Goal: Task Accomplishment & Management: Manage account settings

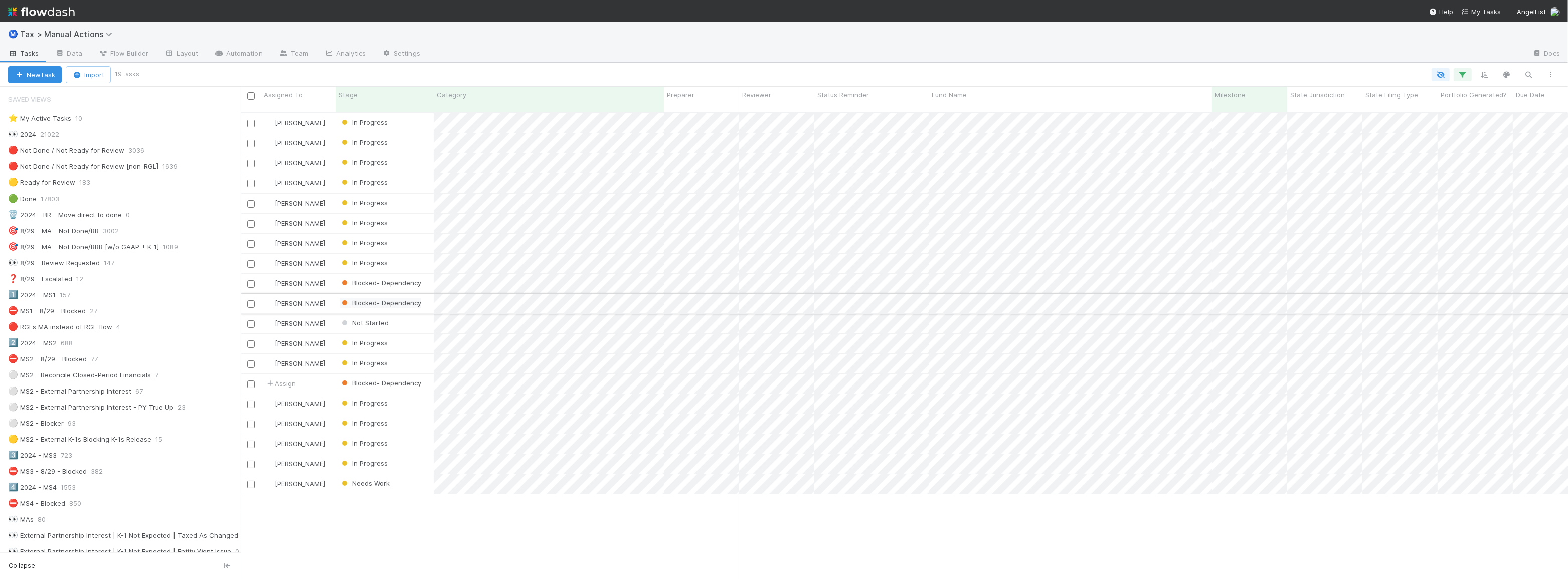
scroll to position [467, 1320]
click at [279, 70] on div at bounding box center [849, 74] width 1424 height 13
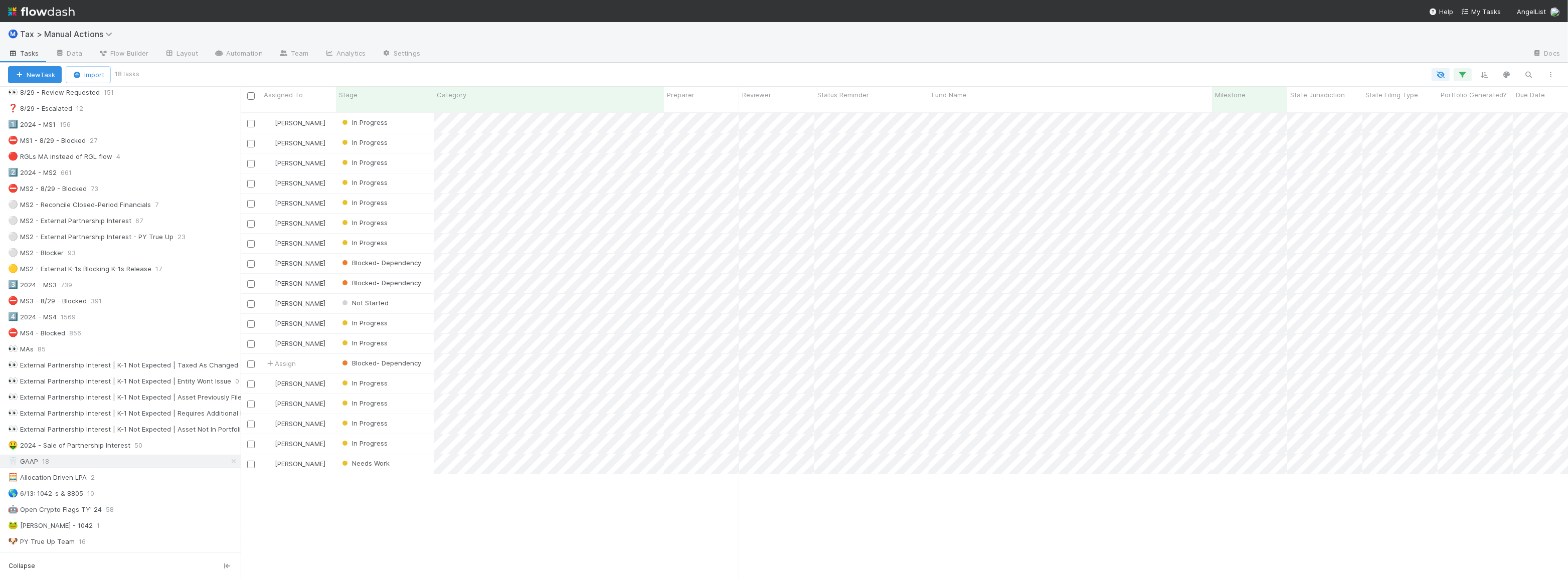
scroll to position [319, 0]
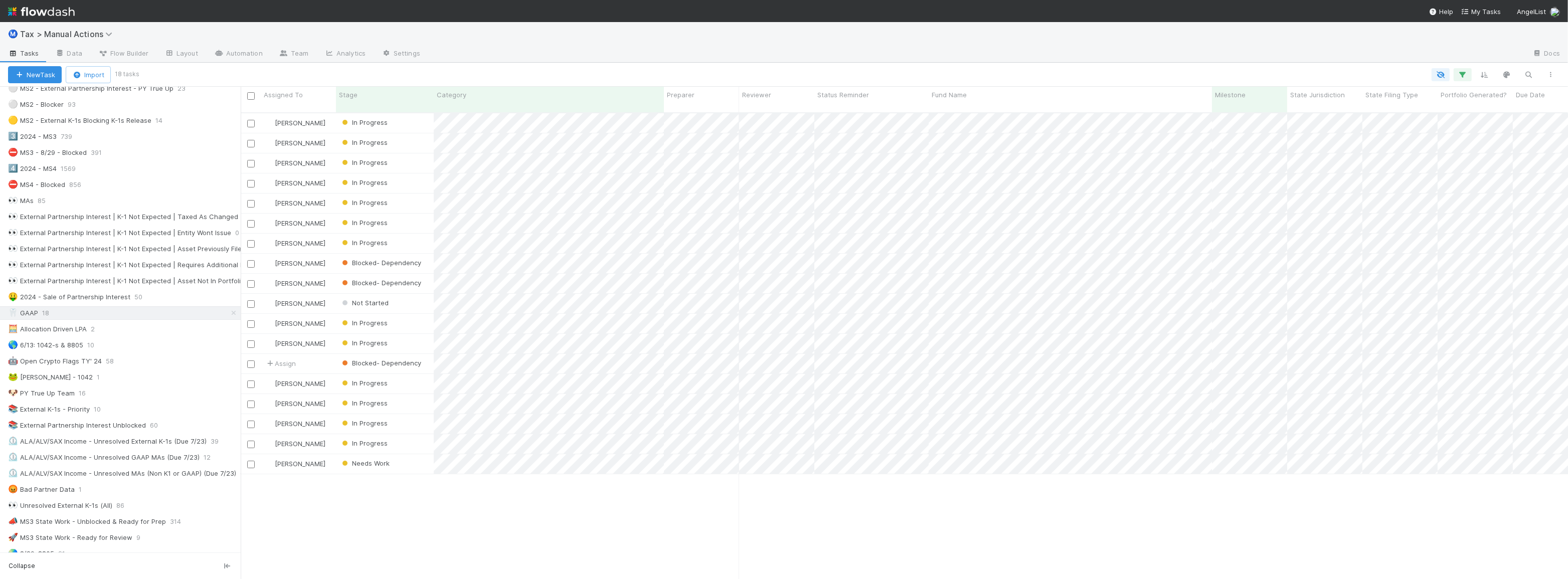
click at [746, 76] on div at bounding box center [849, 74] width 1424 height 13
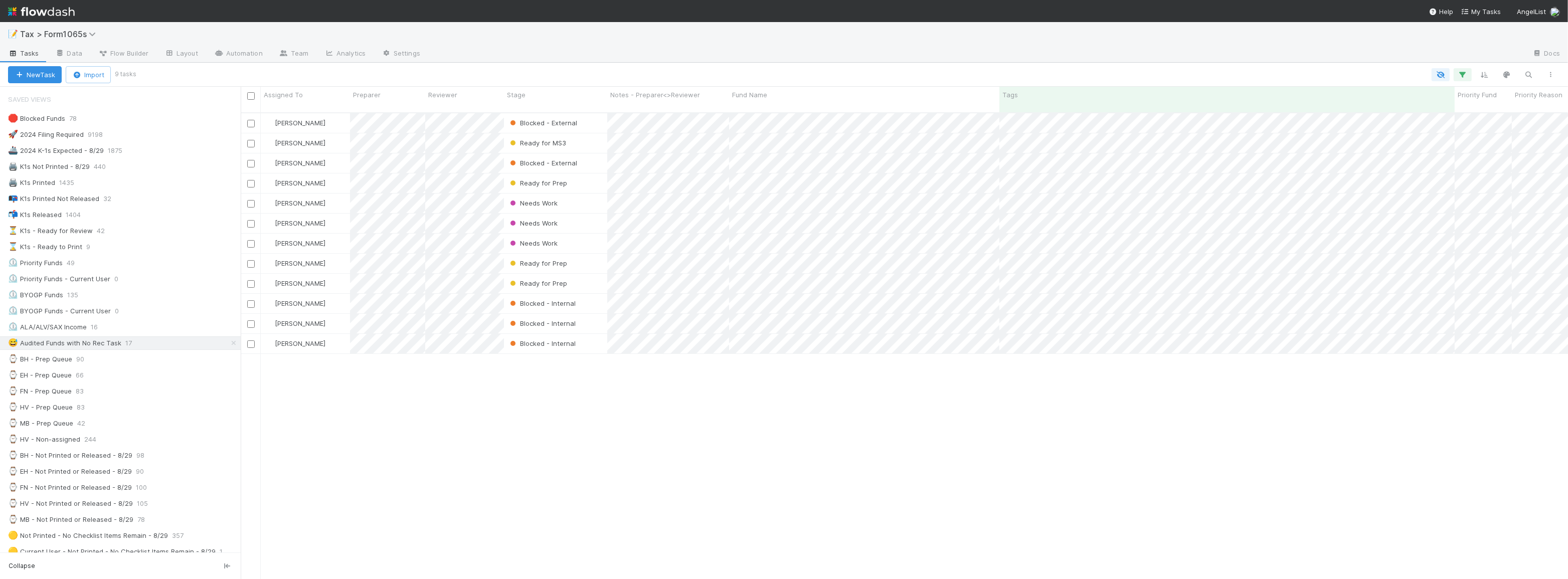
scroll to position [467, 1320]
click at [750, 474] on div "Helen Vo Blocked - External 8/20/25, 12:09:04 AM 48 197 1 3 31 Michael Binck Re…" at bounding box center [903, 350] width 1327 height 474
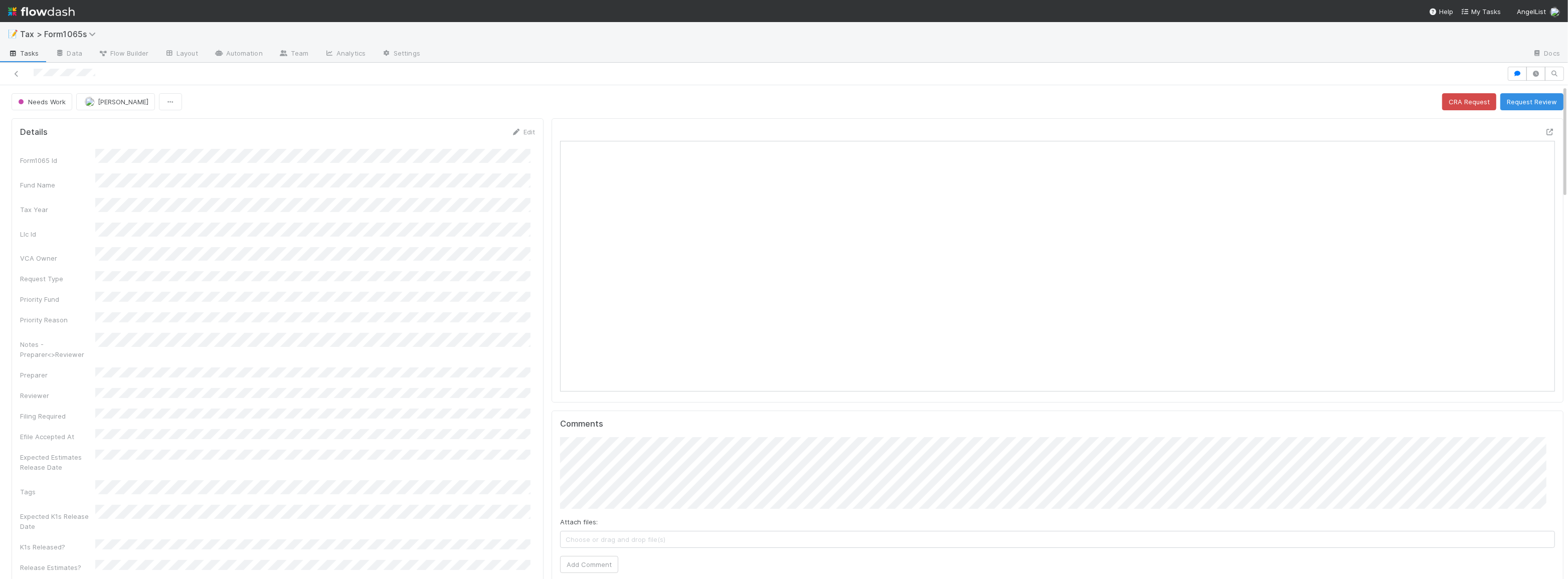
scroll to position [196, 979]
click at [1544, 135] on div at bounding box center [1549, 132] width 10 height 10
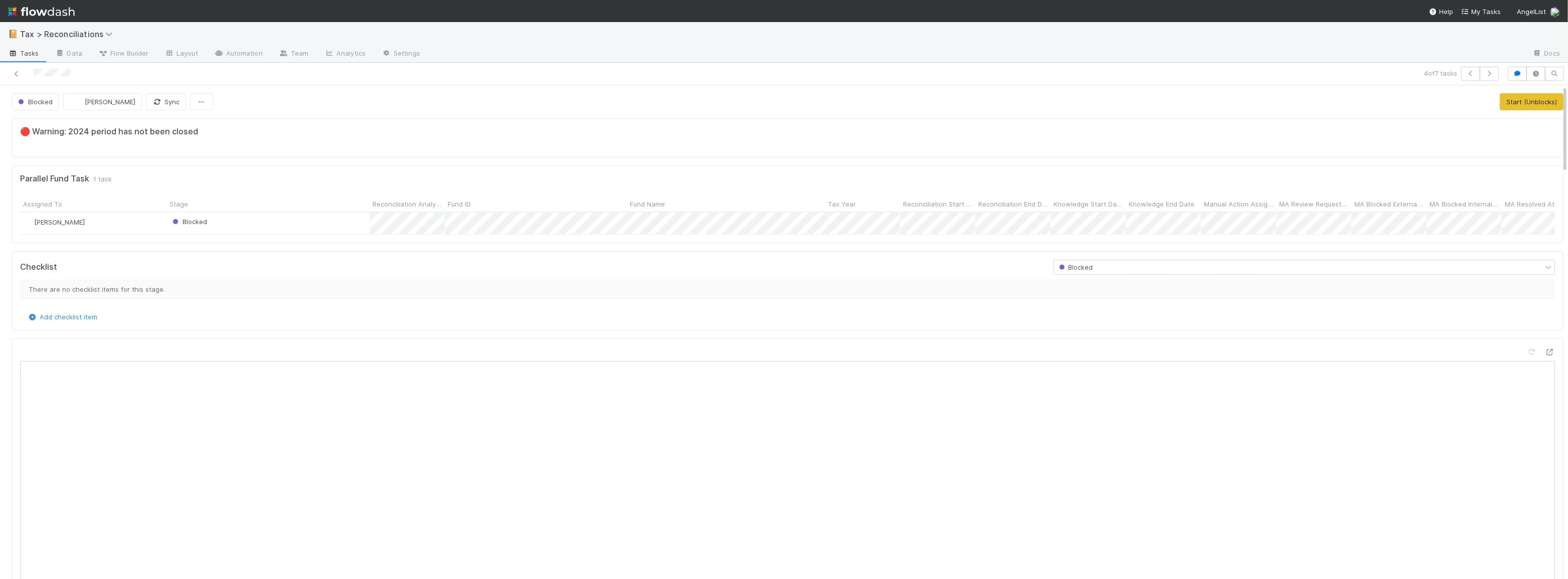
scroll to position [196, 1514]
click at [21, 75] on div at bounding box center [379, 74] width 751 height 14
click at [19, 73] on icon at bounding box center [17, 74] width 10 height 7
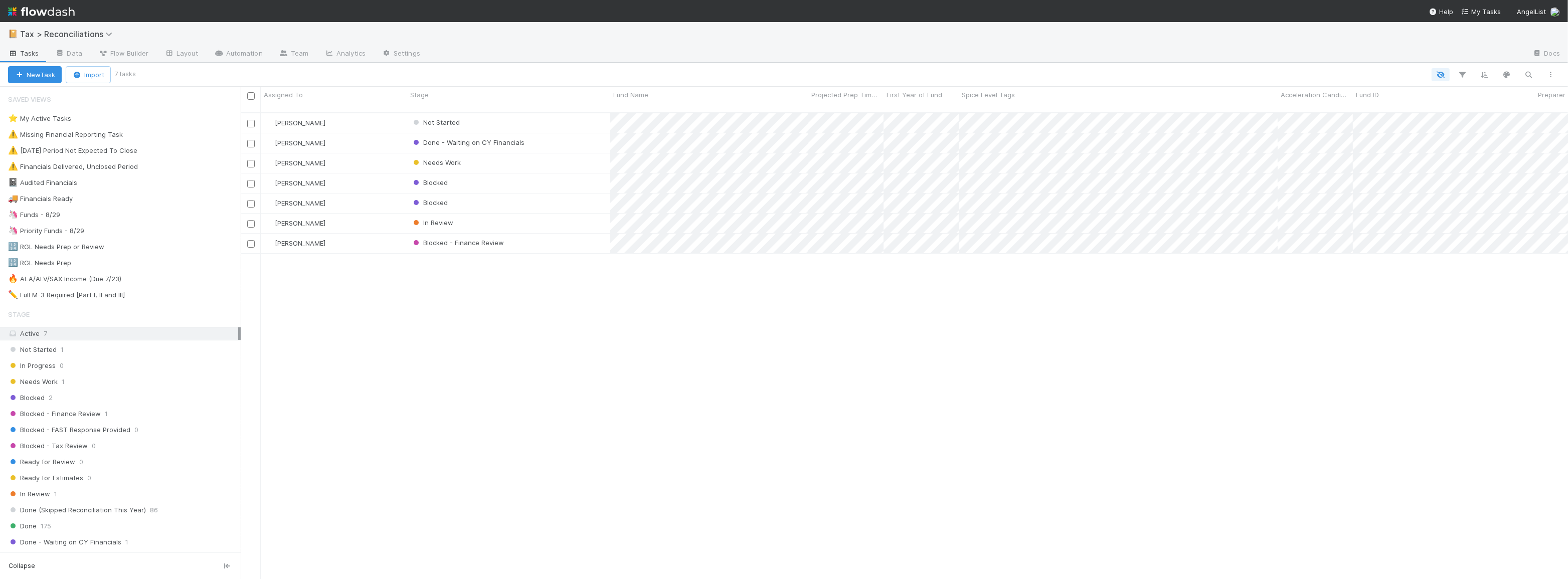
scroll to position [467, 1320]
click at [105, 215] on div "🦄 Funds - 8/29 113" at bounding box center [124, 214] width 233 height 13
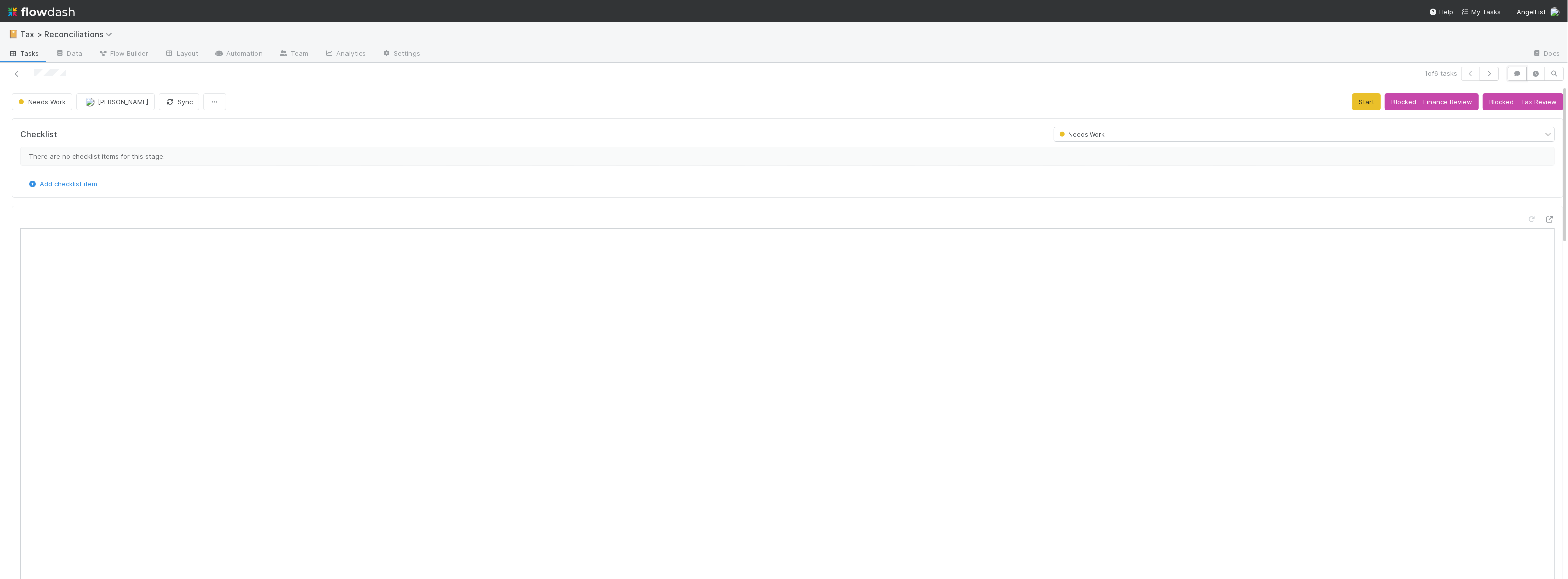
click at [1510, 69] on button "button" at bounding box center [1517, 74] width 19 height 14
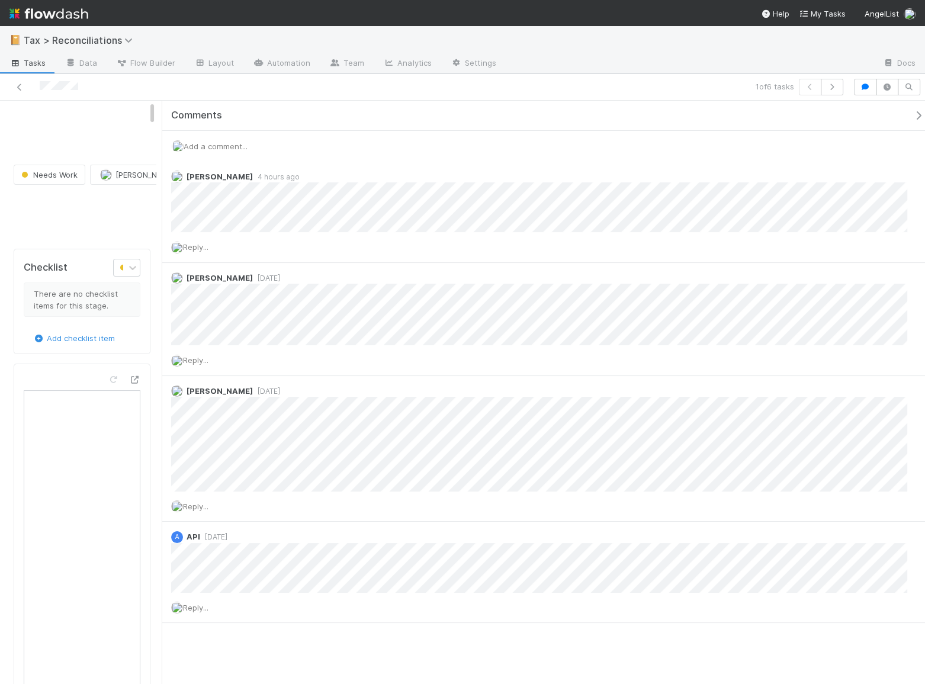
scroll to position [8, 9]
click at [861, 86] on icon "button" at bounding box center [865, 86] width 12 height 7
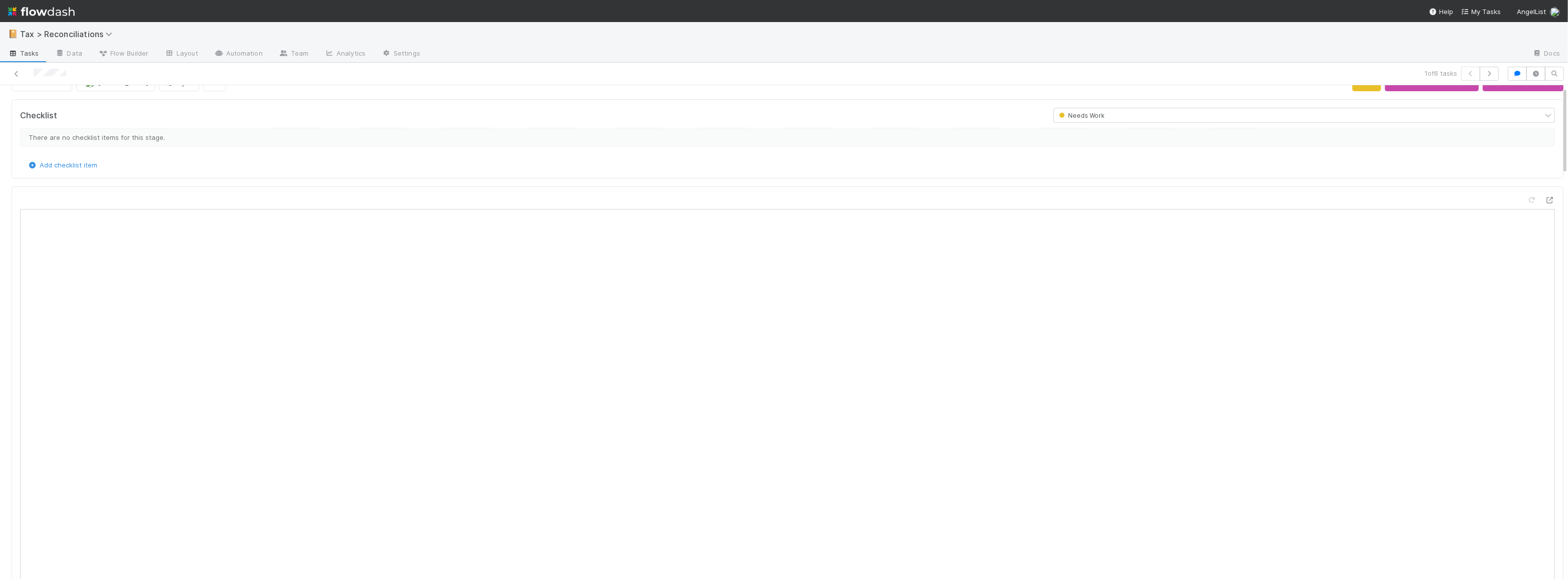
scroll to position [0, 0]
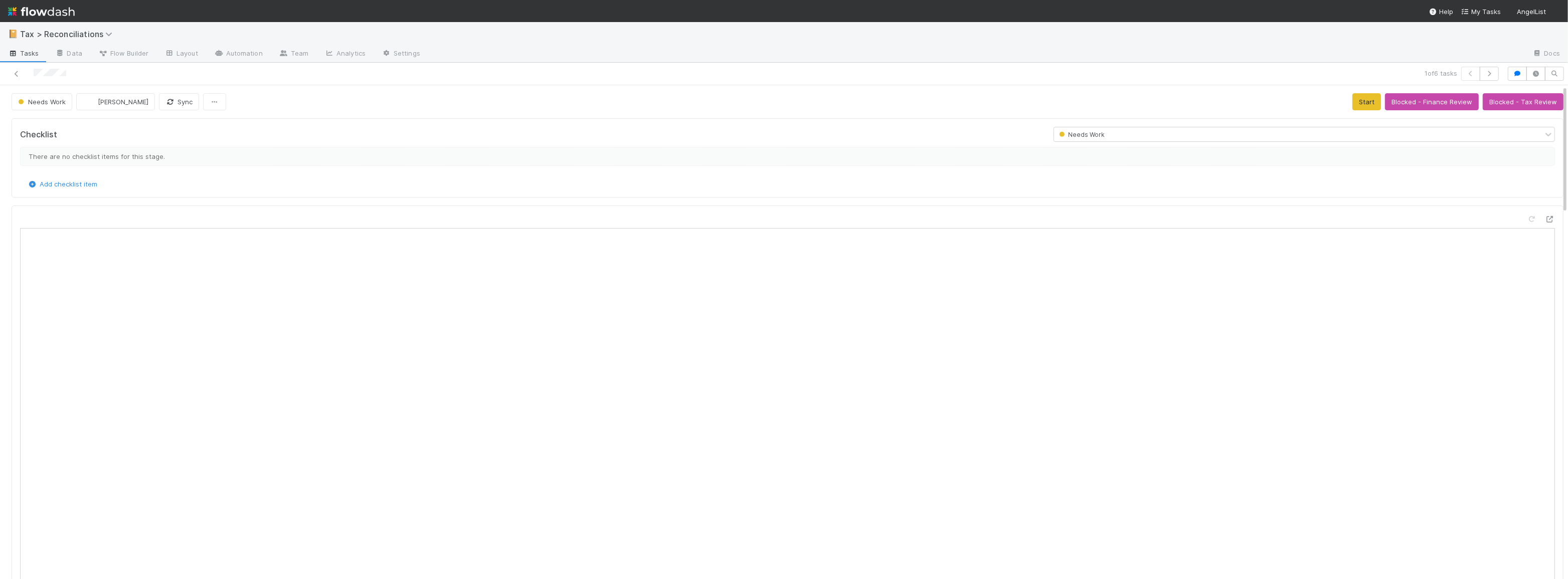
scroll to position [196, 742]
click at [10, 72] on div at bounding box center [379, 74] width 751 height 14
click at [12, 72] on icon at bounding box center [17, 74] width 10 height 7
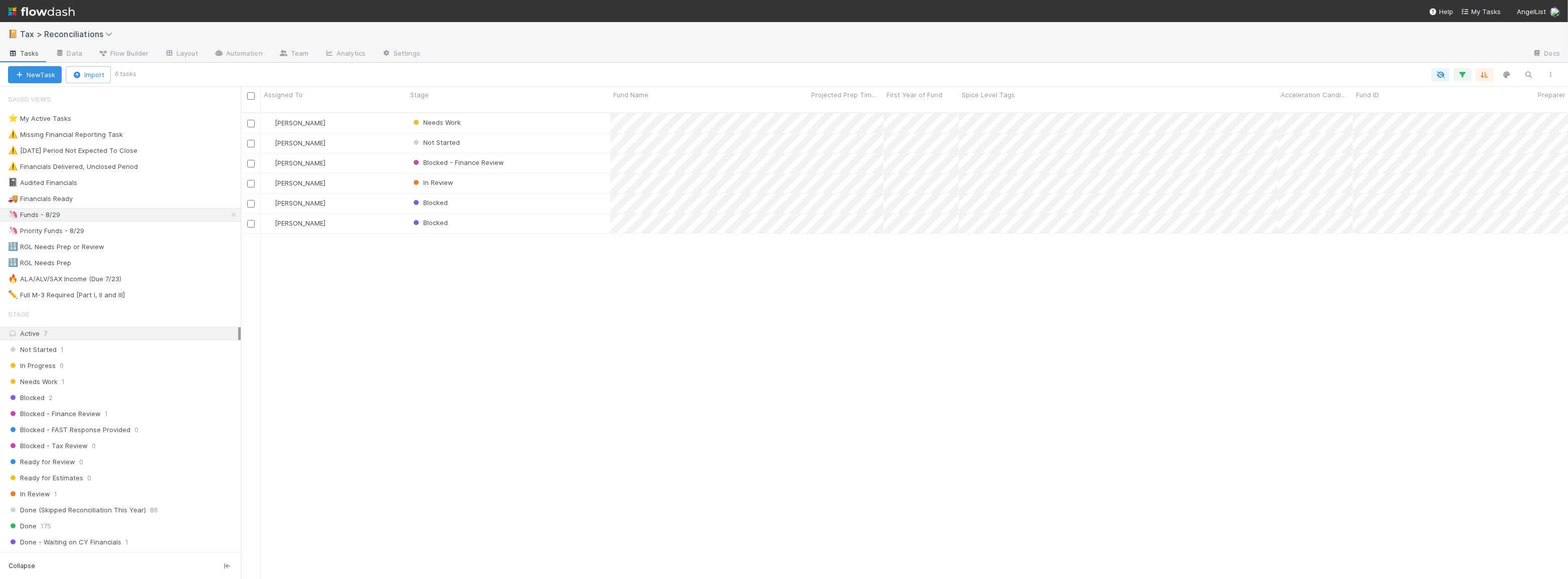
scroll to position [467, 1320]
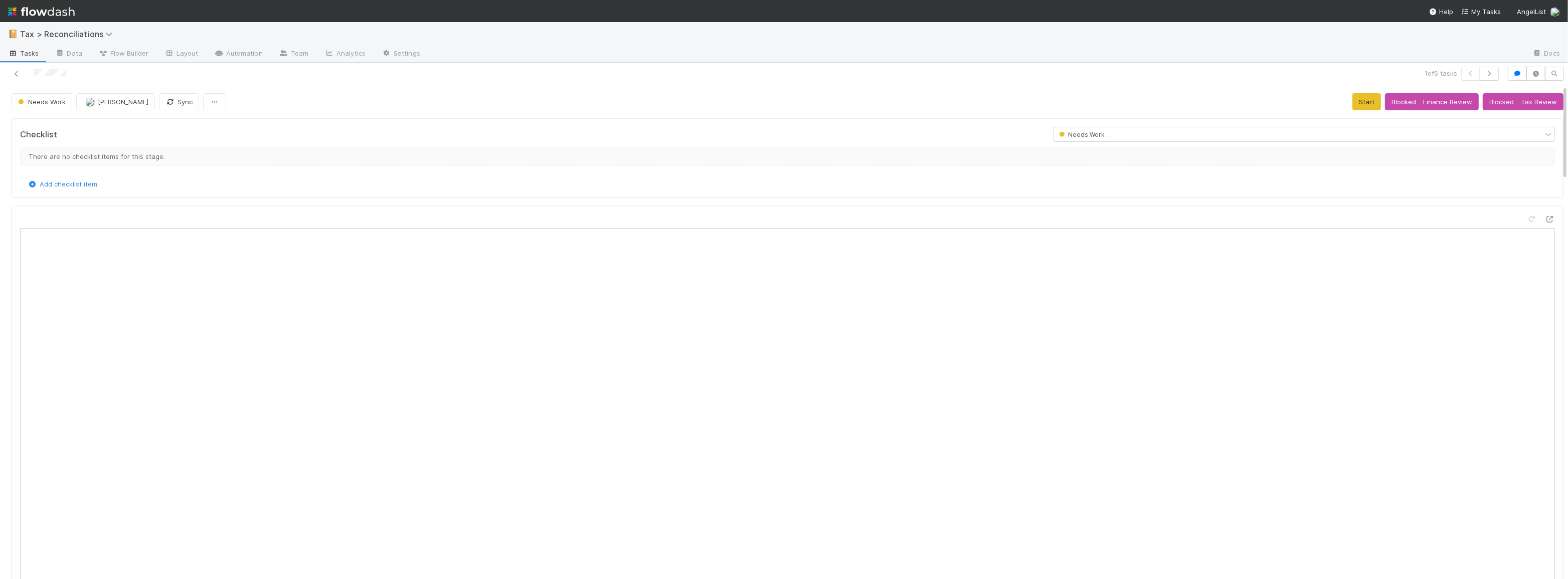
scroll to position [196, 742]
click at [1364, 102] on button "Start" at bounding box center [1366, 102] width 29 height 17
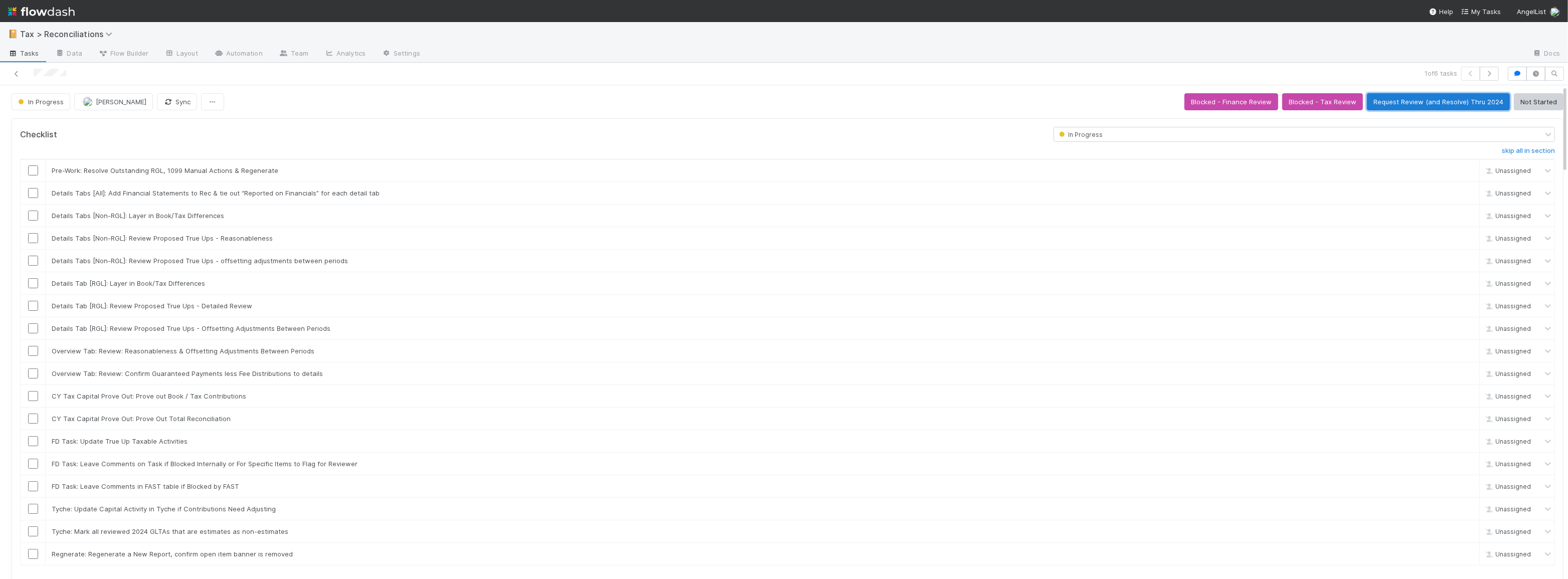
click at [1446, 105] on button "Request Review (and Resolve) Thru 2024" at bounding box center [1438, 102] width 143 height 17
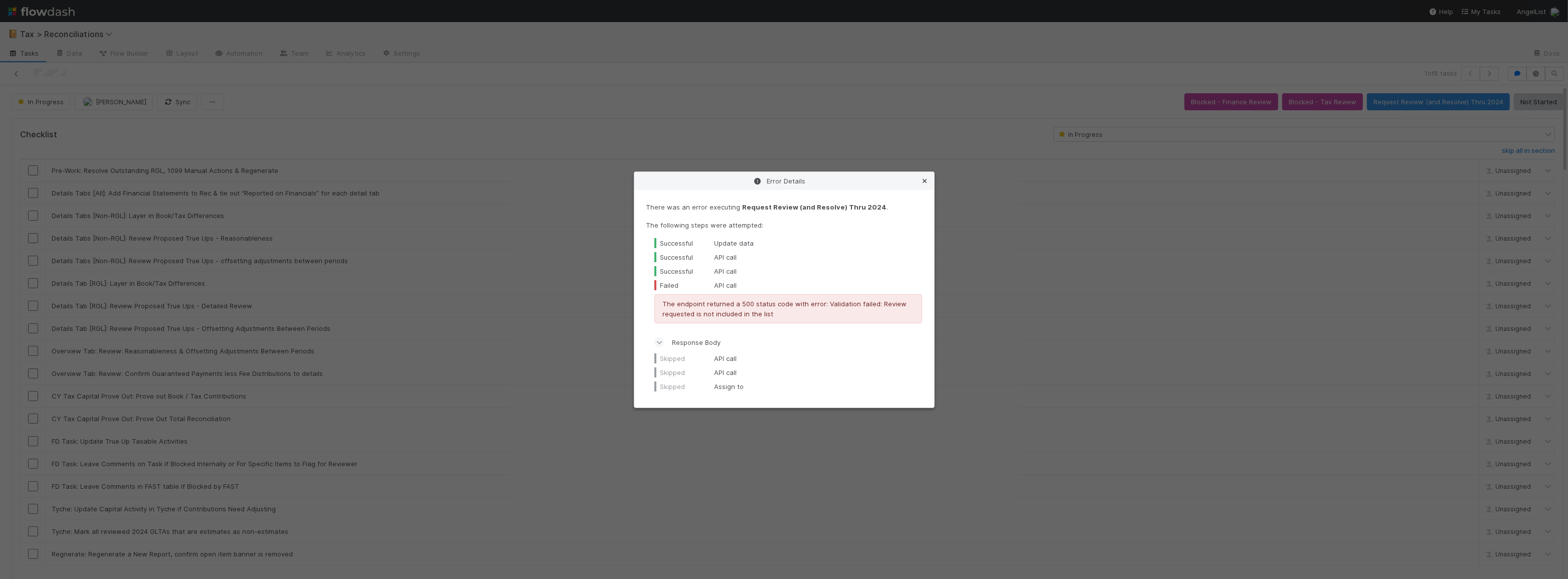
click at [927, 183] on icon at bounding box center [925, 181] width 10 height 7
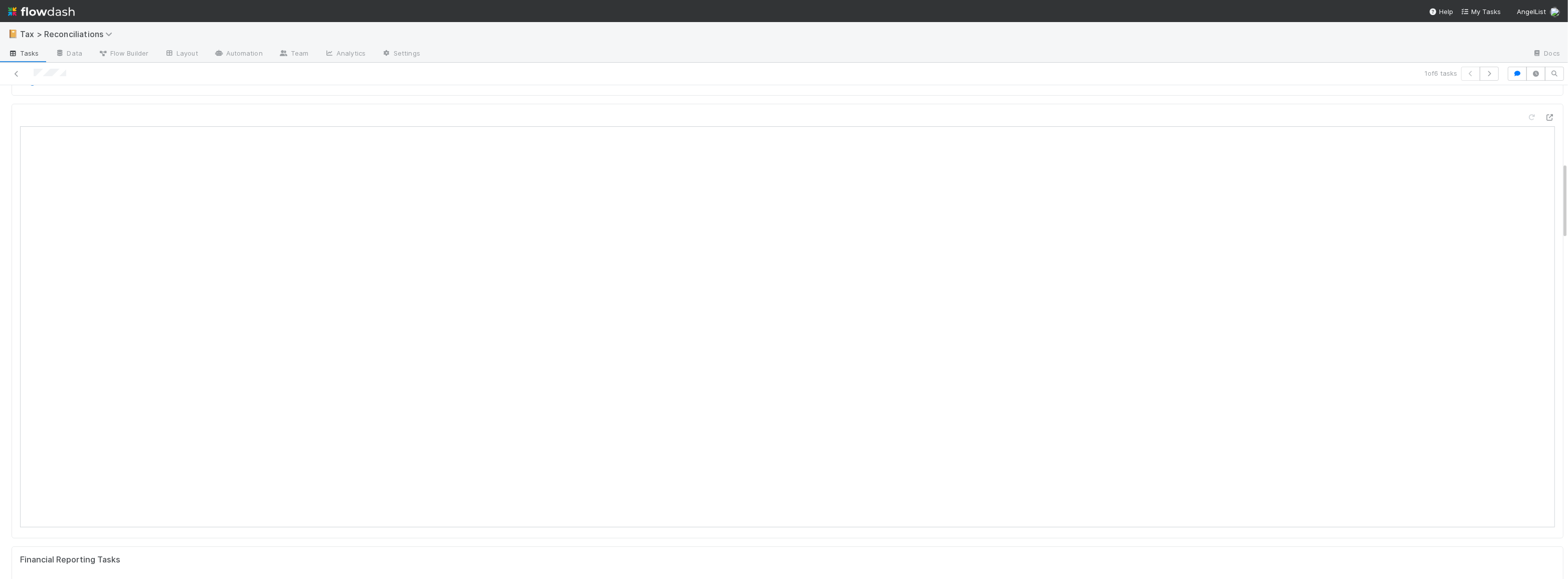
scroll to position [228, 0]
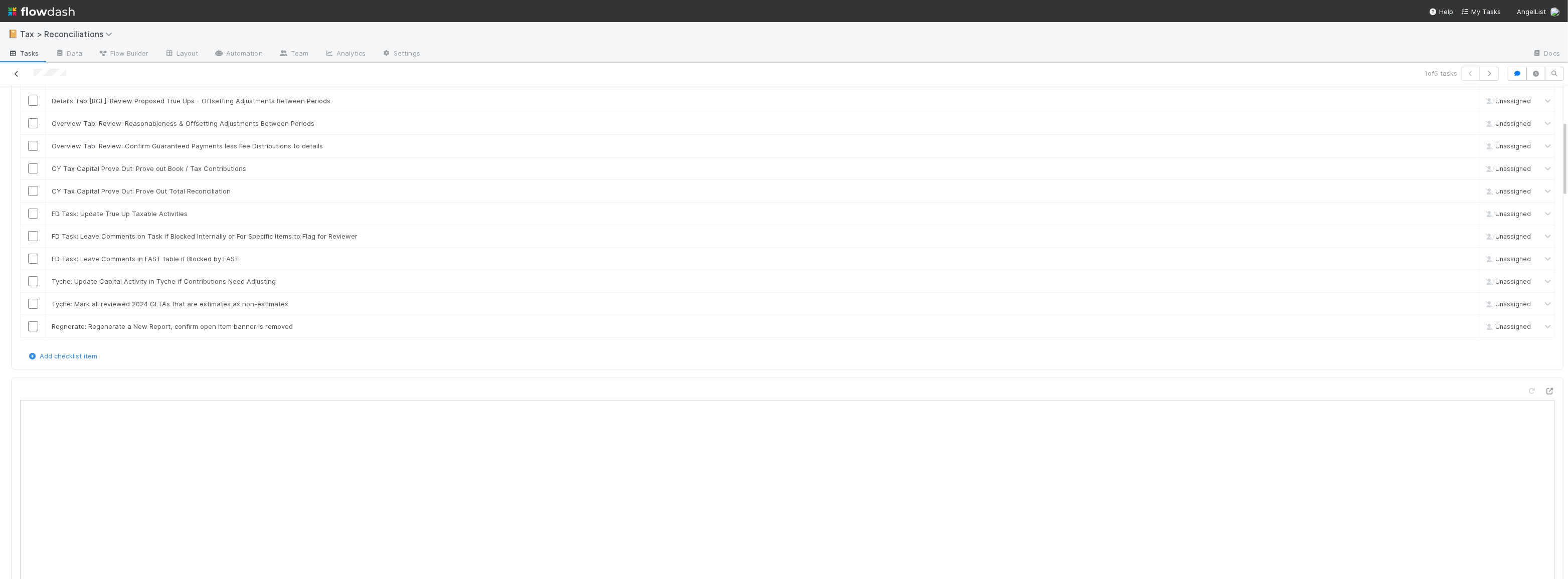
click at [18, 72] on icon at bounding box center [17, 74] width 10 height 7
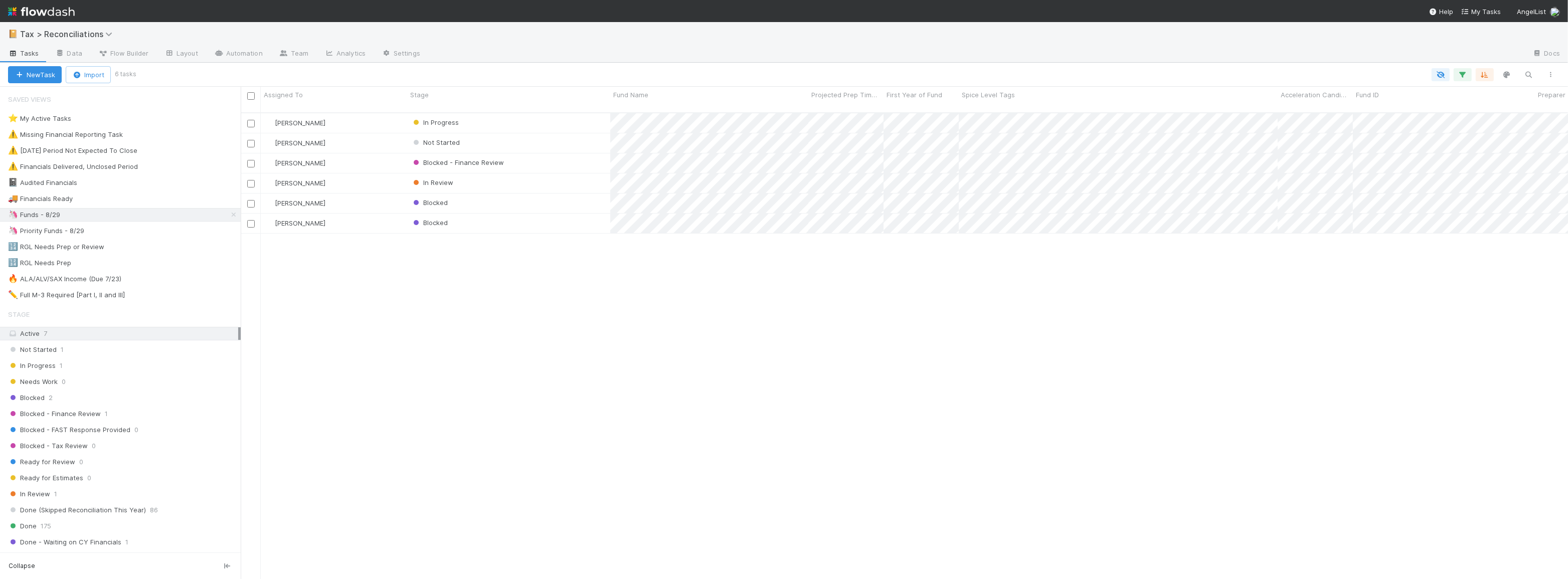
scroll to position [467, 1320]
click at [571, 221] on div "Blocked" at bounding box center [509, 223] width 203 height 19
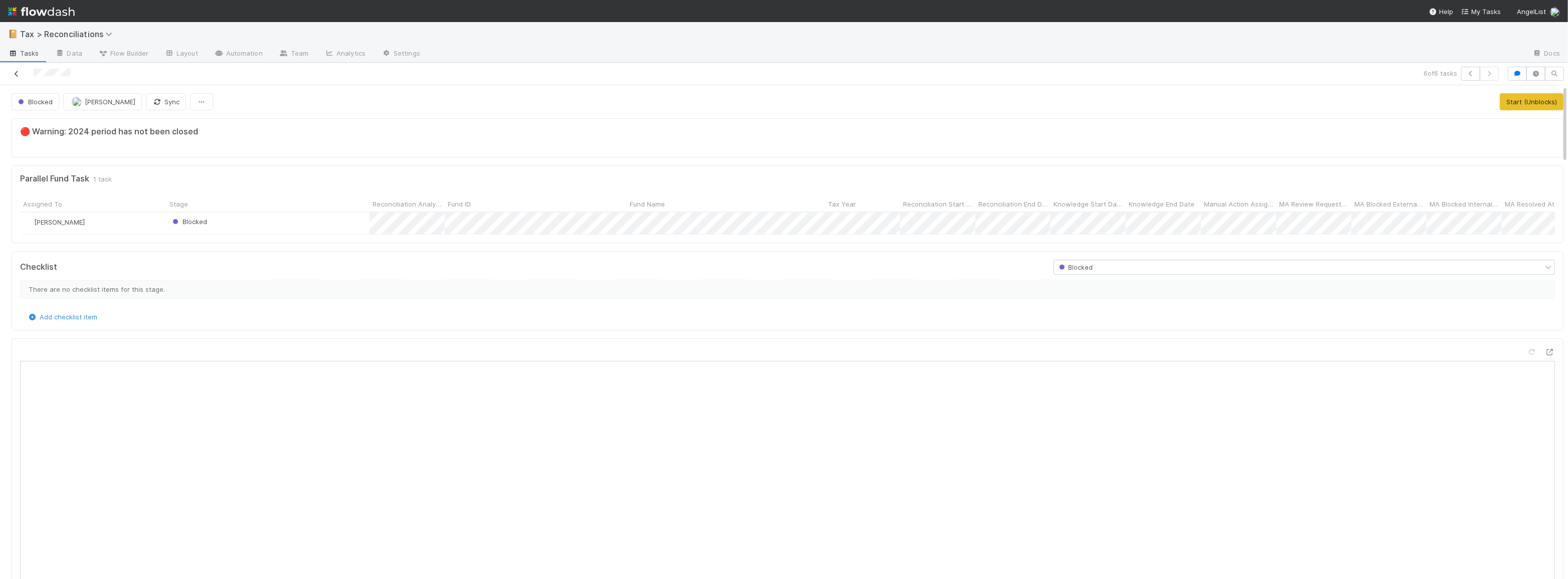
scroll to position [196, 1514]
click at [14, 73] on icon at bounding box center [17, 74] width 10 height 7
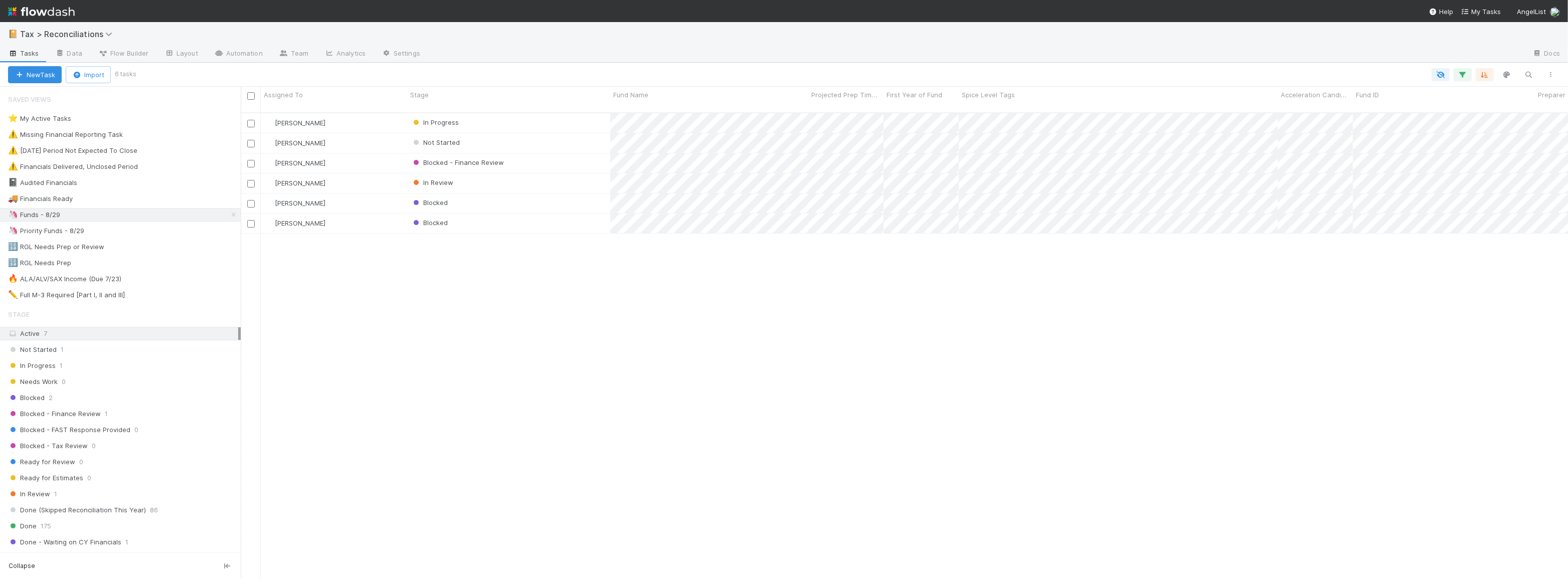
scroll to position [467, 1320]
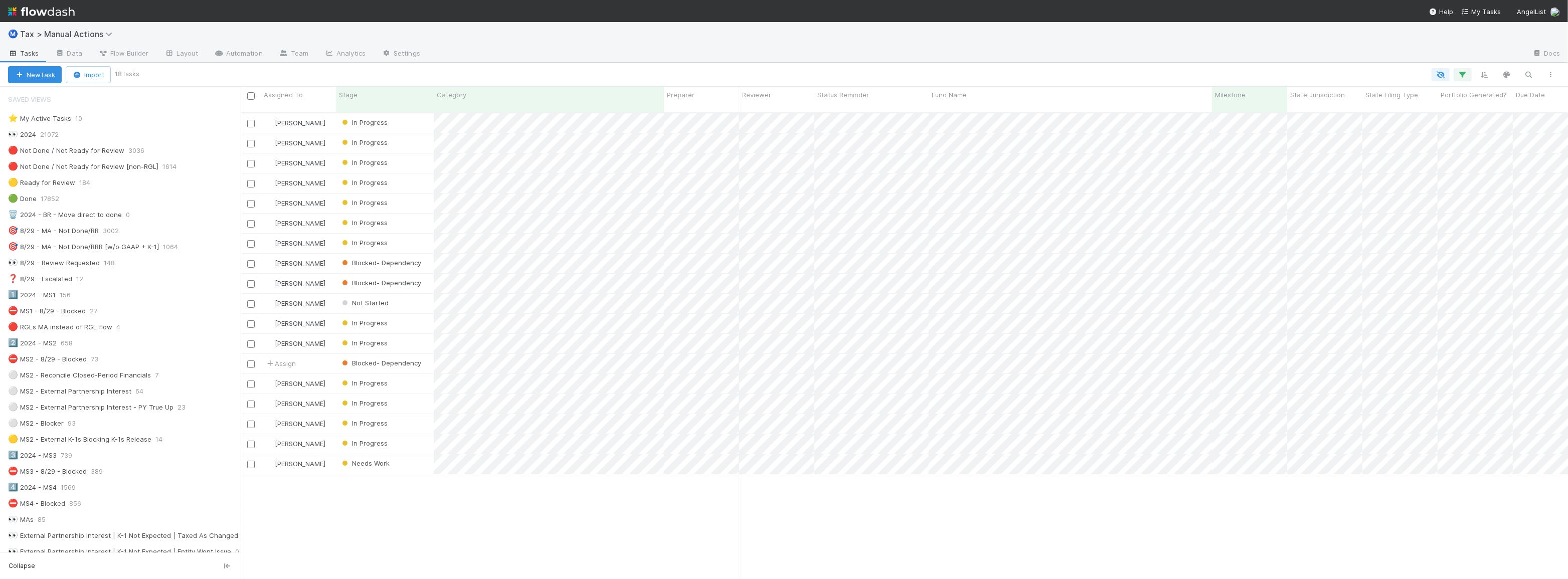
scroll to position [319, 0]
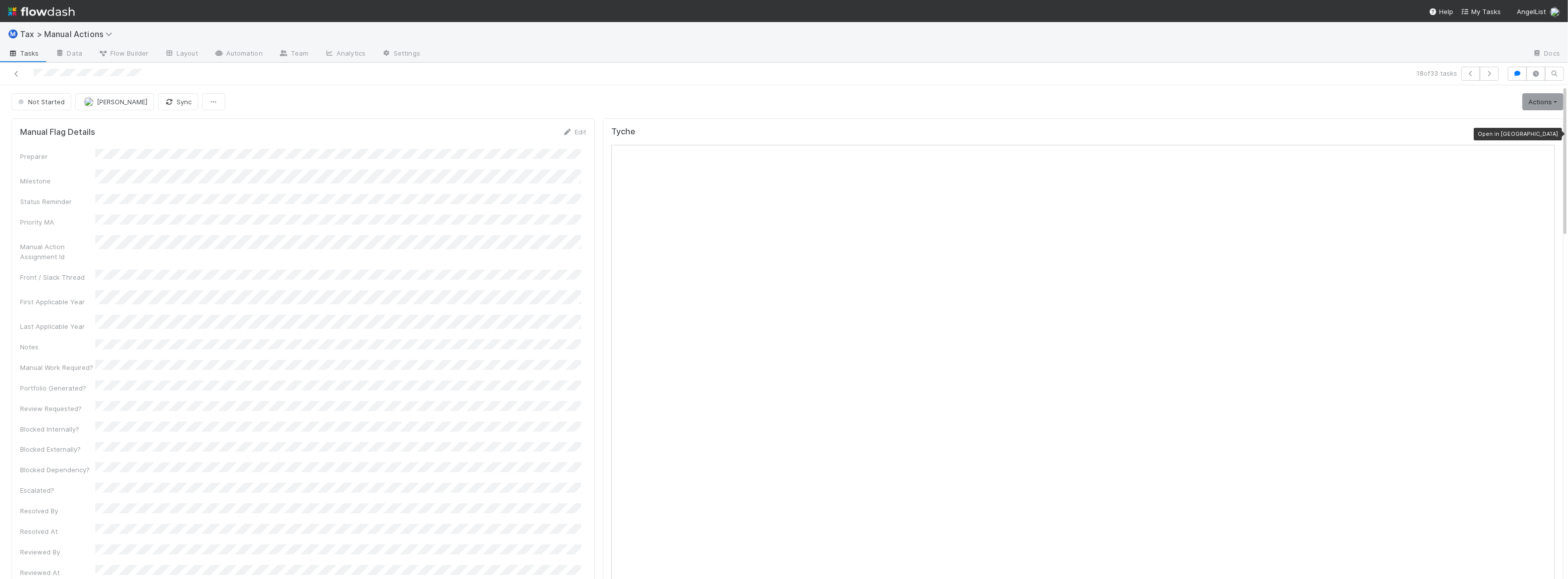
click at [1544, 135] on icon at bounding box center [1549, 135] width 10 height 7
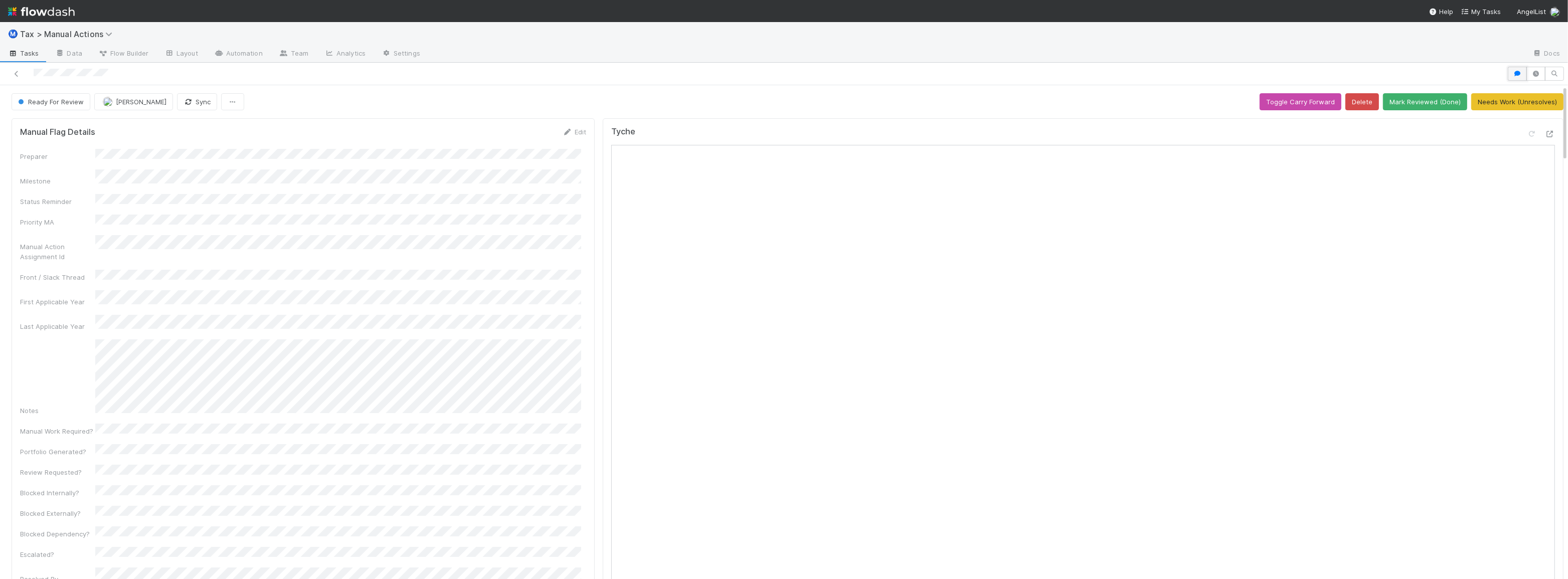
click at [1512, 72] on icon "button" at bounding box center [1517, 73] width 10 height 6
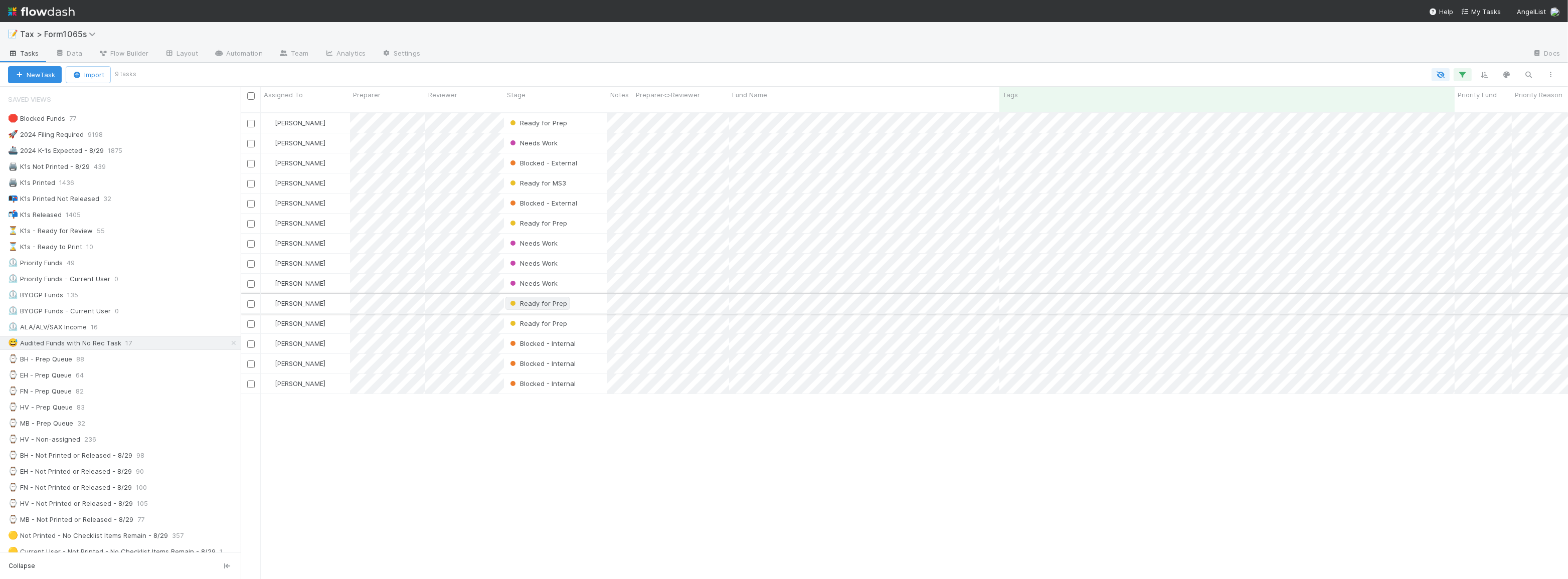
scroll to position [467, 1320]
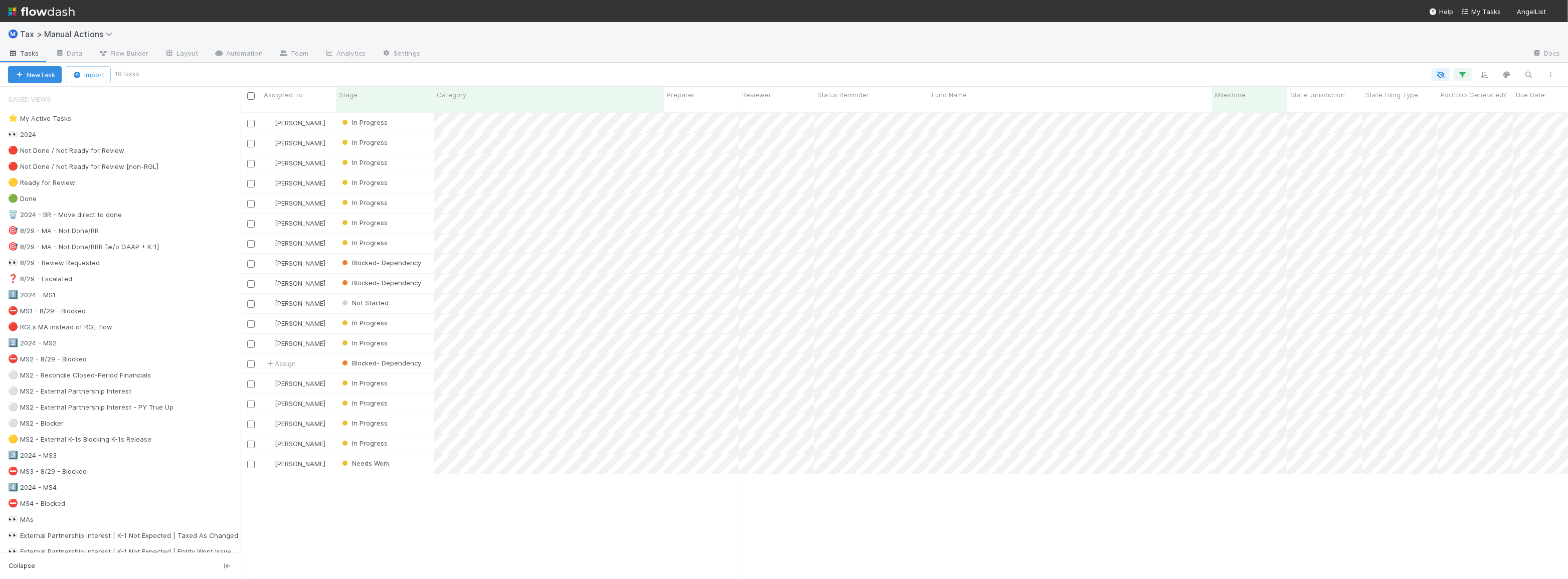
scroll to position [467, 1320]
click at [842, 488] on div "[PERSON_NAME] In Progress [DATE] 12:53:12 AM [DATE] 5:51:16 PM 0 0 1 [PERSON_NA…" at bounding box center [903, 350] width 1327 height 474
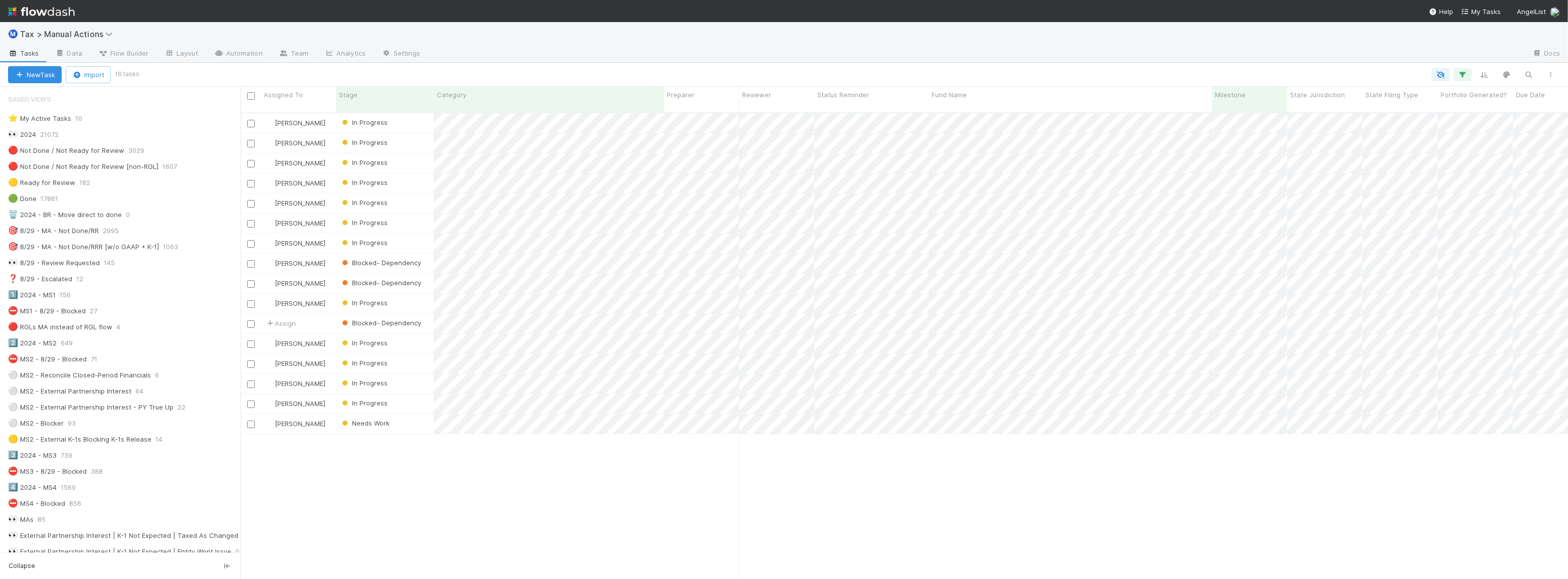
click at [295, 74] on div at bounding box center [849, 74] width 1424 height 13
click at [483, 69] on div at bounding box center [849, 74] width 1424 height 13
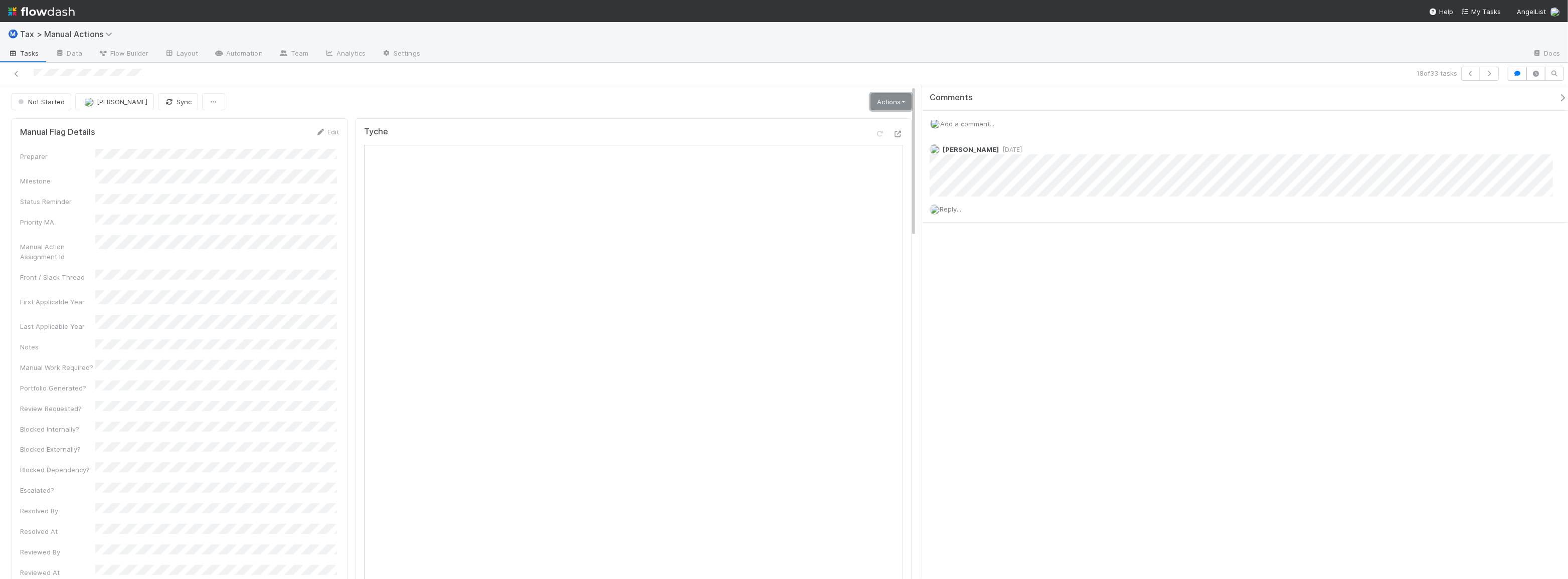
click at [871, 100] on link "Actions" at bounding box center [891, 102] width 41 height 17
click at [791, 98] on div "Not Started Michael Binck Sync Actions Start Escalate Toggle Carry Forward Bloc…" at bounding box center [461, 102] width 900 height 17
click at [14, 73] on icon at bounding box center [17, 74] width 10 height 7
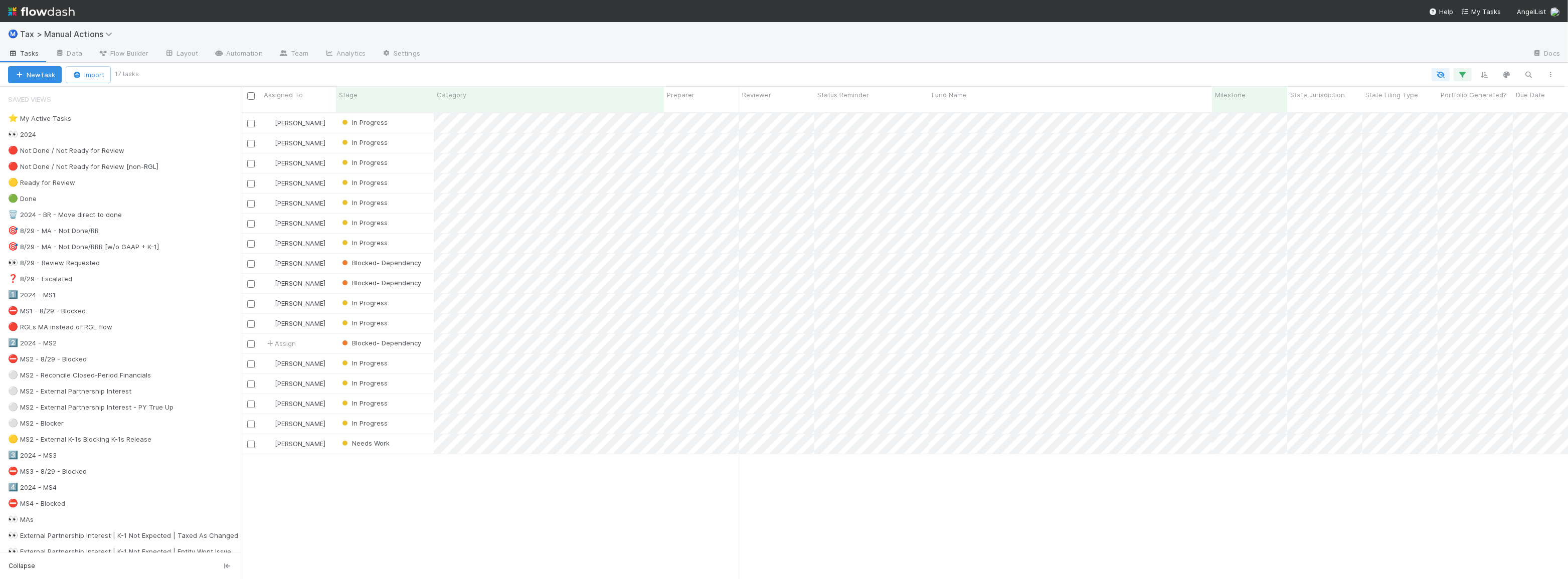
scroll to position [467, 1320]
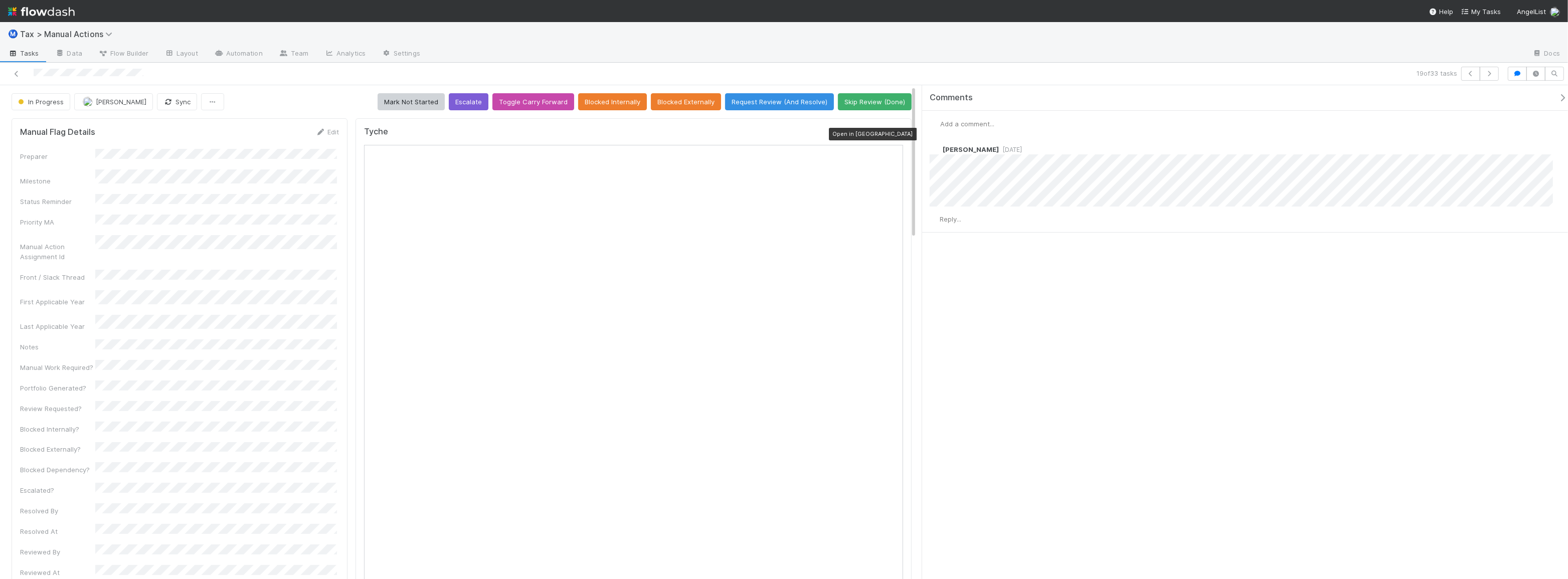
click at [893, 134] on icon at bounding box center [898, 135] width 10 height 7
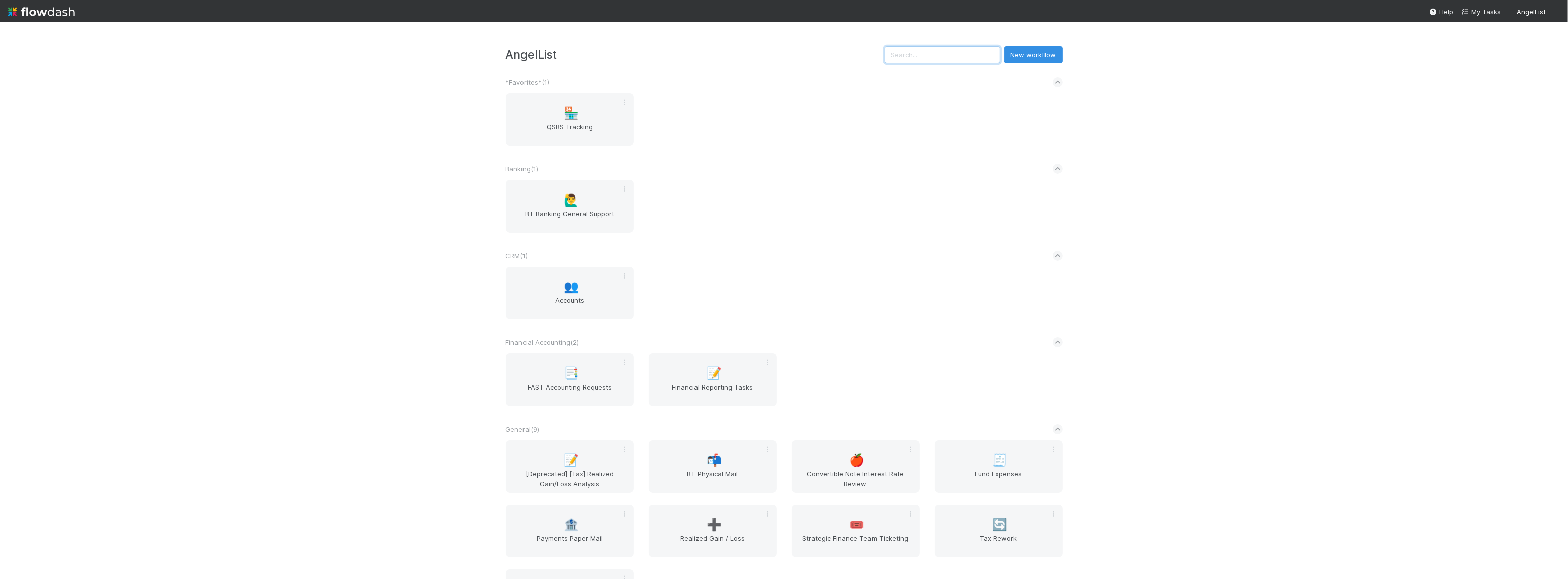
click at [957, 55] on input "text" at bounding box center [942, 54] width 116 height 17
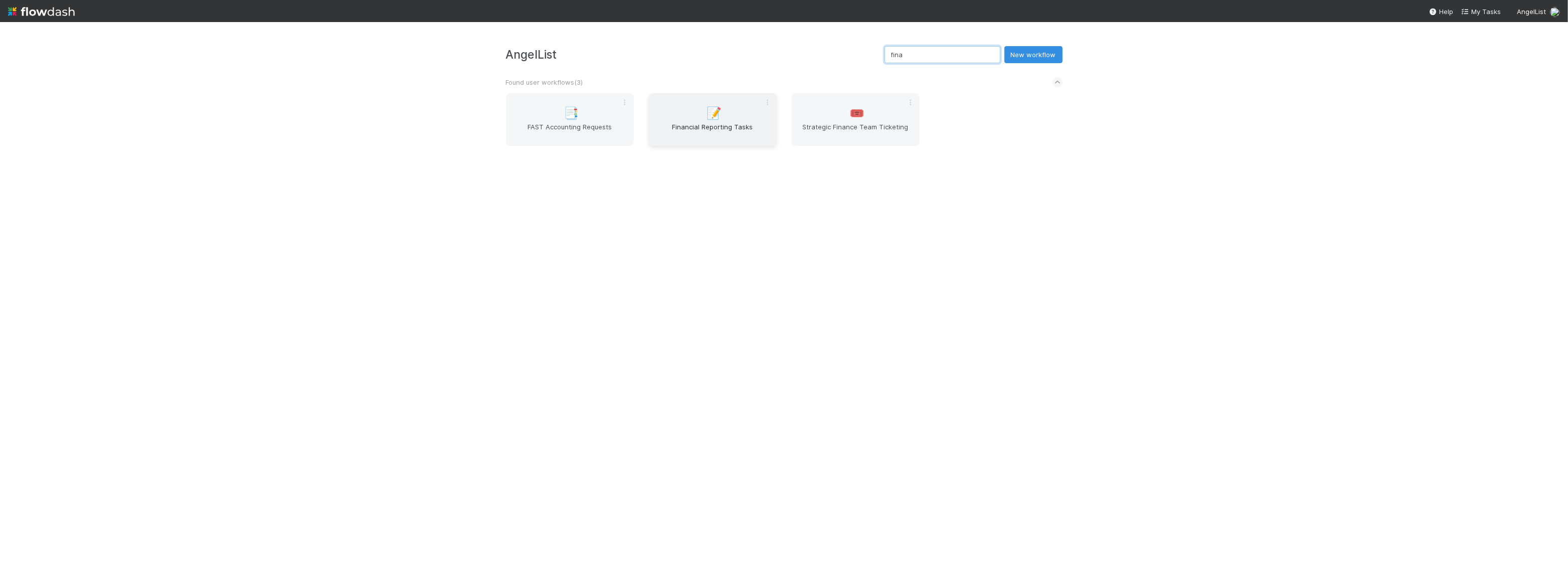
type input "fina"
click at [723, 136] on span "Financial Reporting Tasks" at bounding box center [713, 132] width 120 height 20
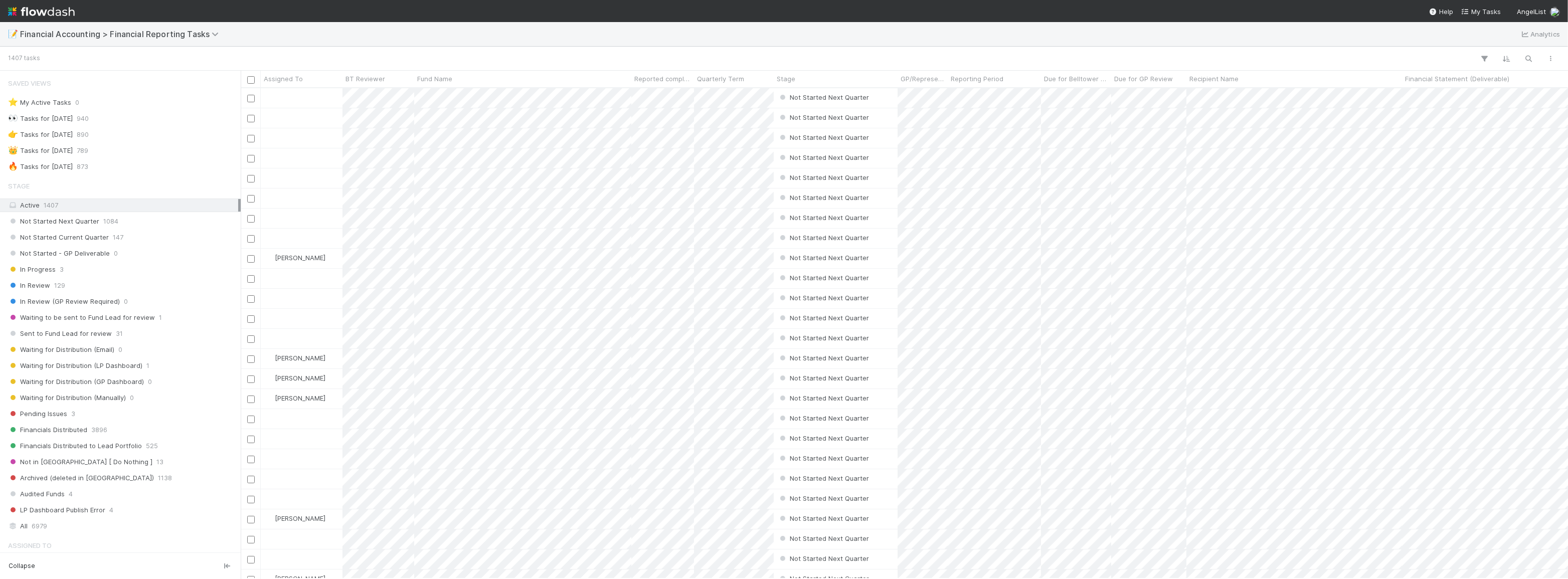
scroll to position [483, 1320]
click at [46, 135] on div "👉 Tasks for 2024-12-31" at bounding box center [40, 135] width 64 height 13
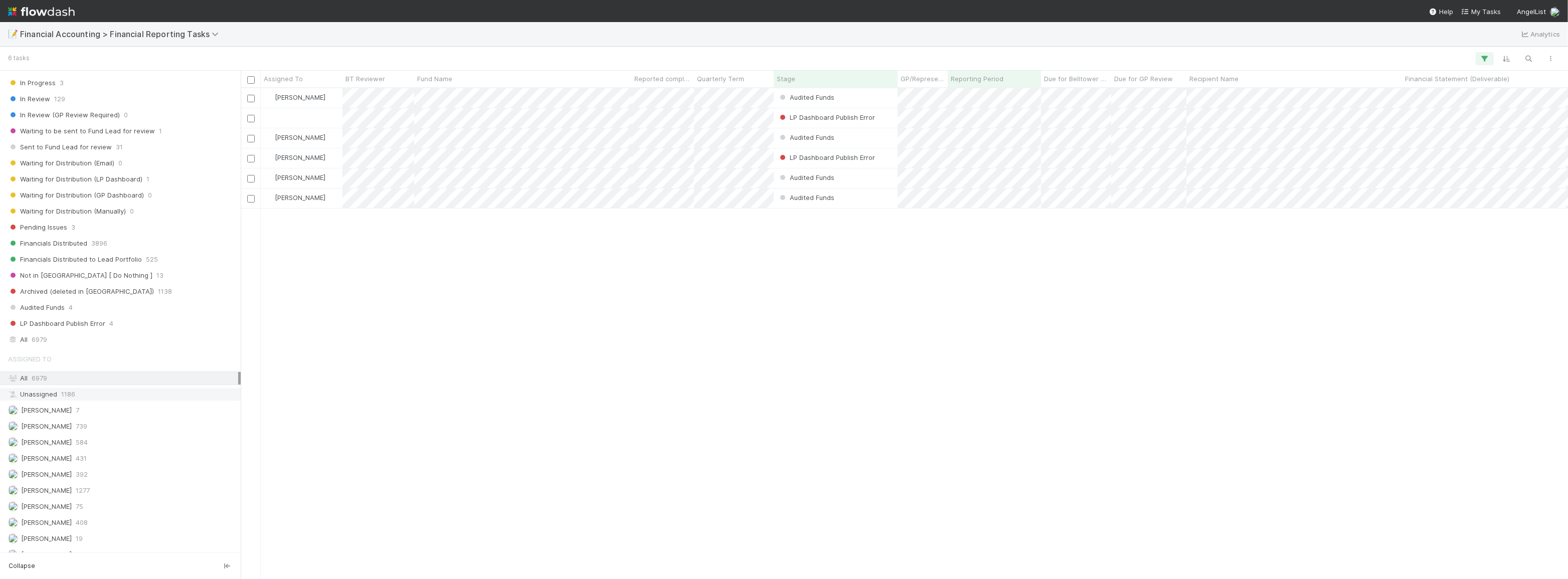
scroll to position [274, 0]
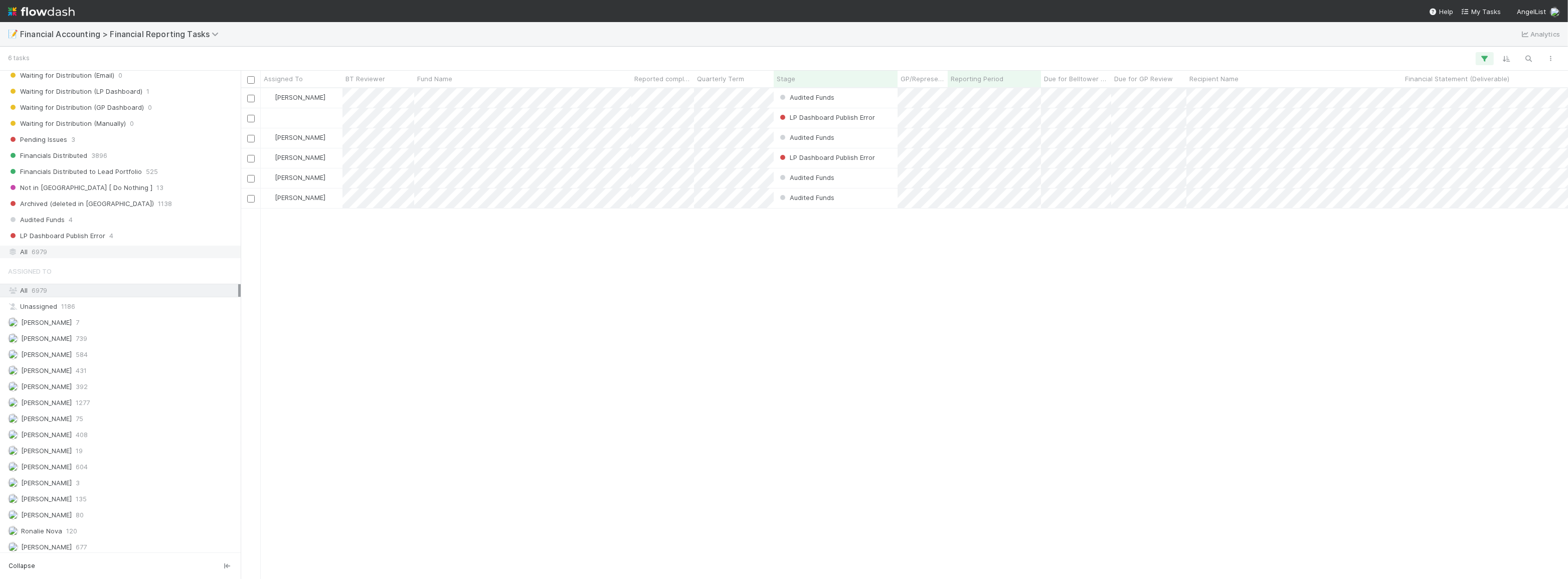
click at [114, 245] on div "All 6979" at bounding box center [123, 251] width 230 height 13
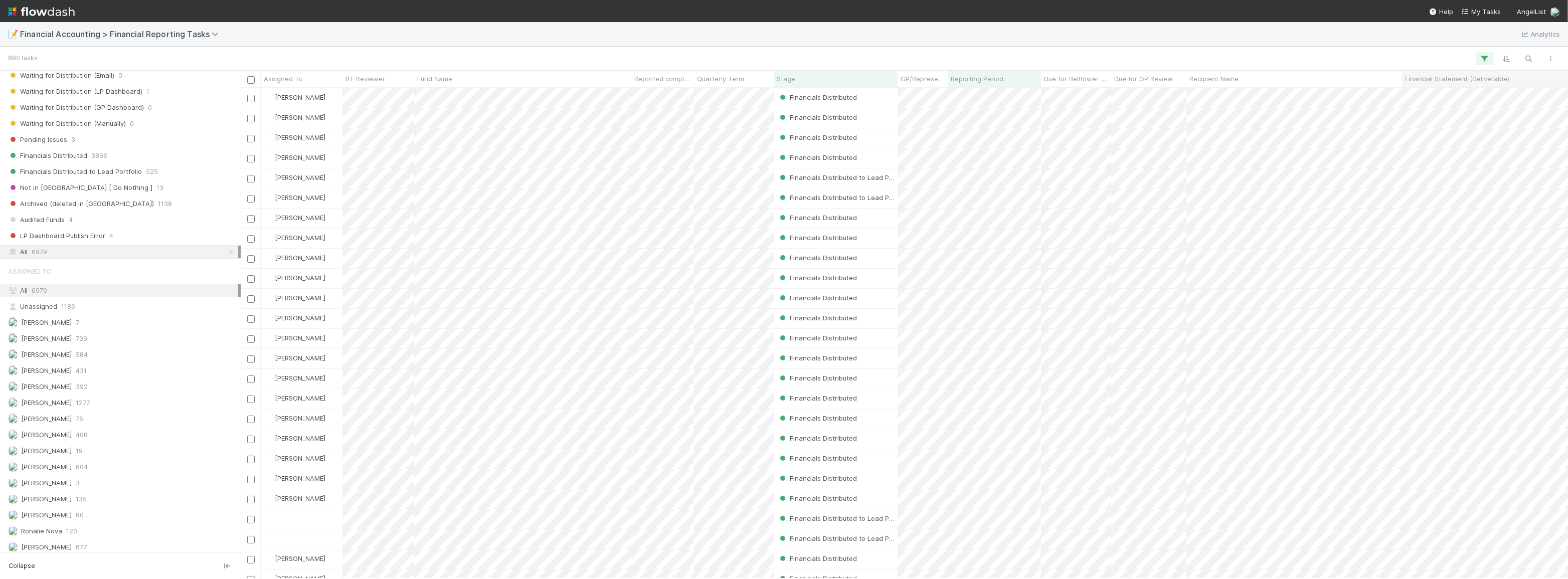
scroll to position [483, 1320]
click at [1527, 56] on icon "button" at bounding box center [1528, 58] width 10 height 9
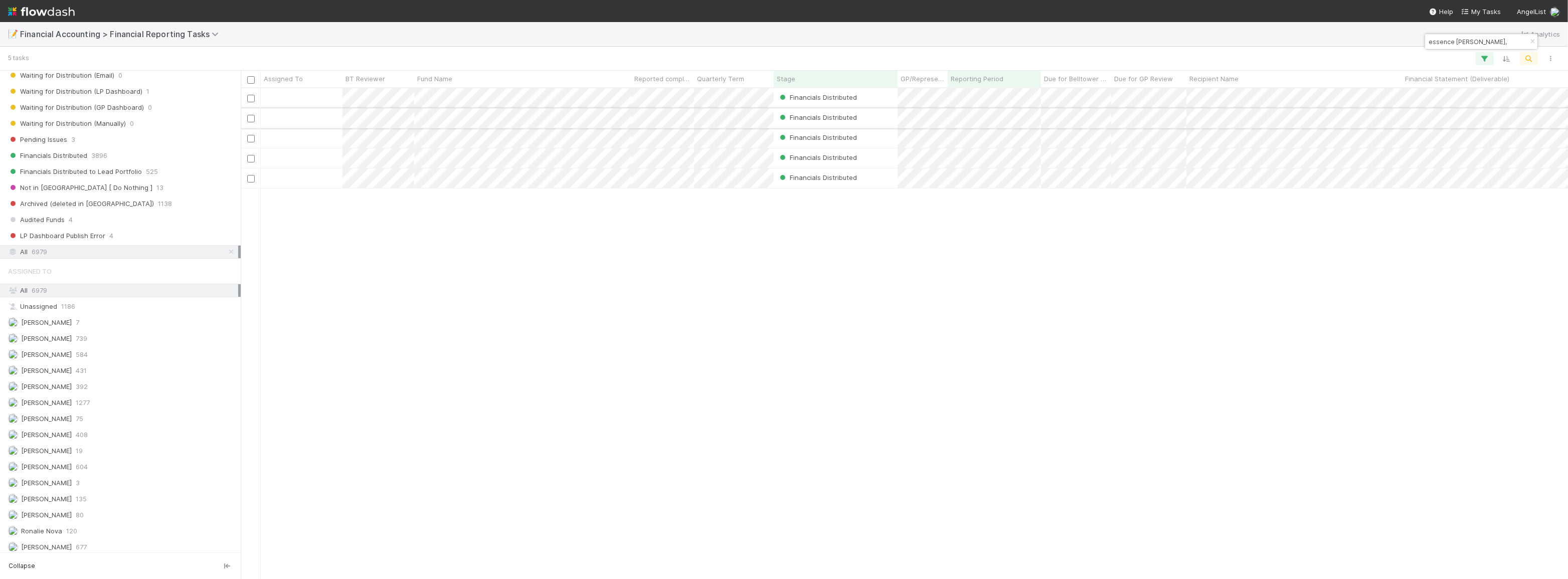
type input "essence vc ii,"
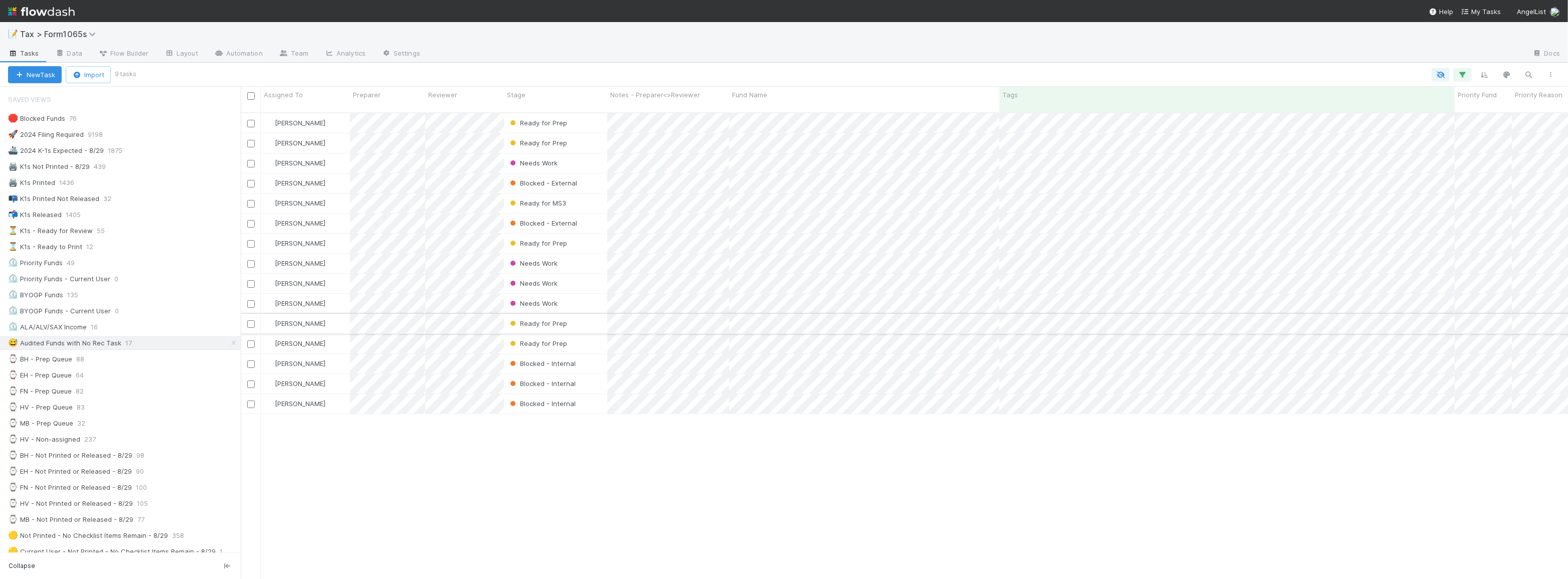
scroll to position [467, 1320]
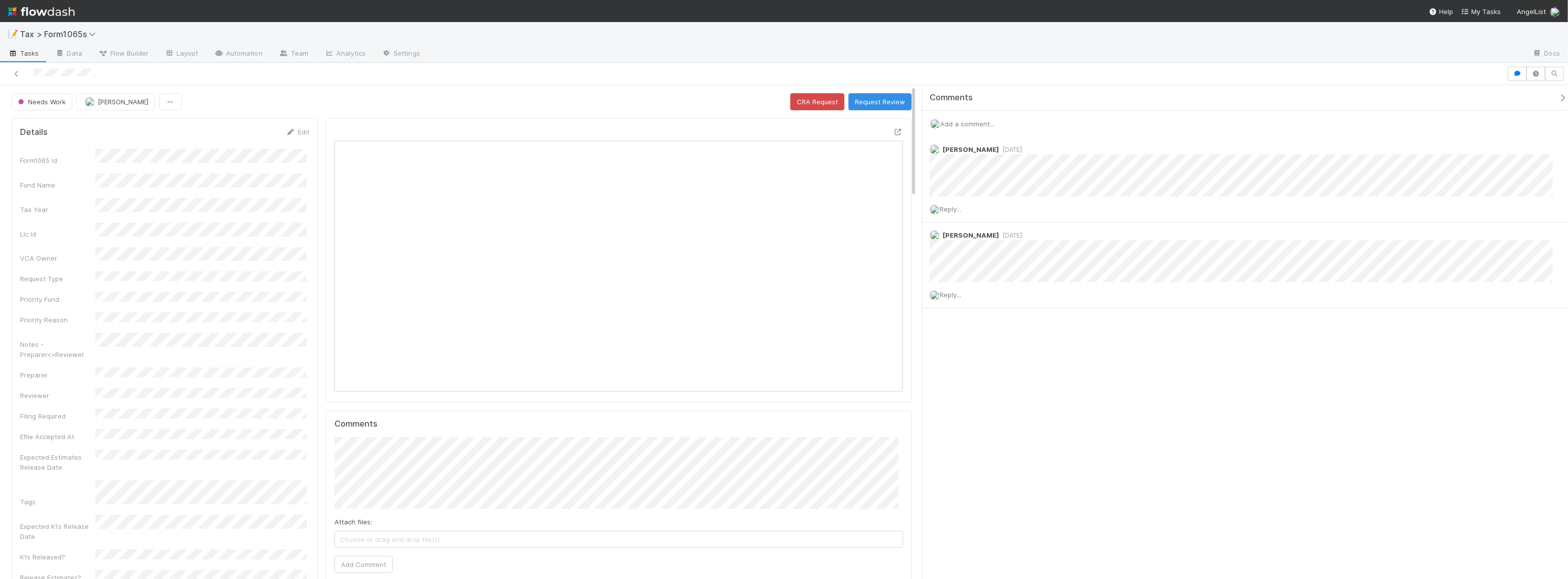
scroll to position [196, 557]
click at [893, 131] on icon at bounding box center [898, 132] width 10 height 7
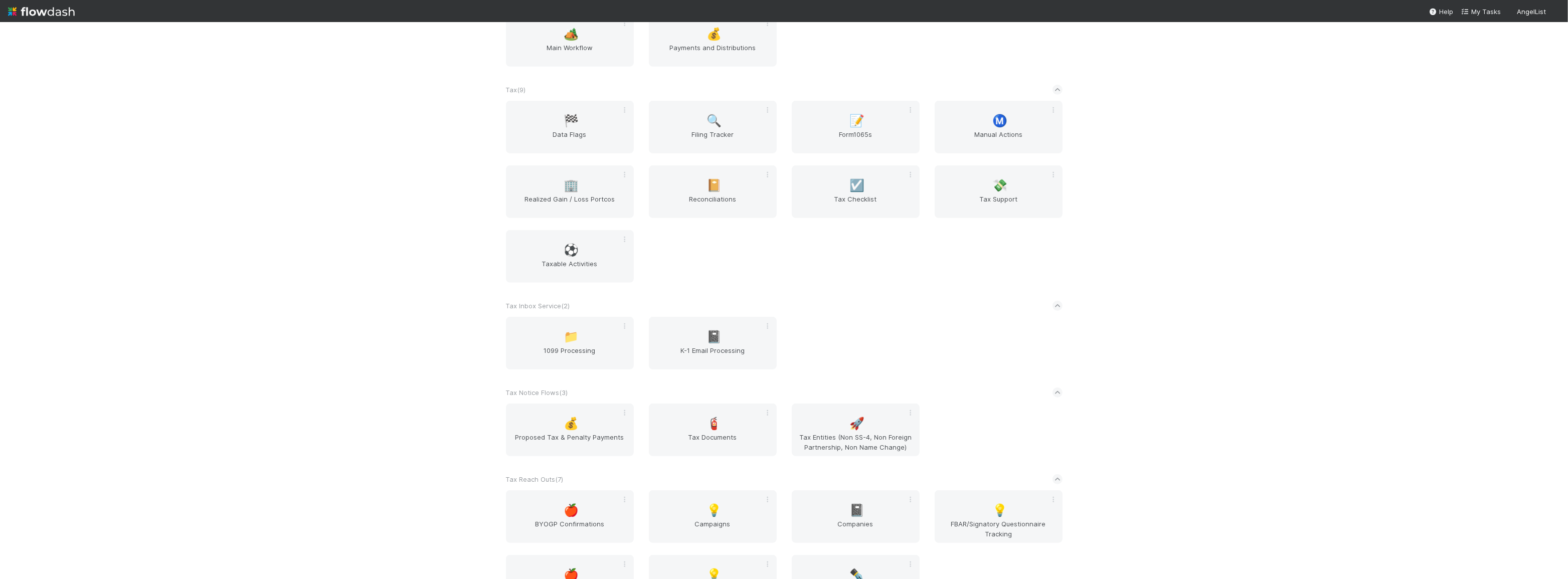
scroll to position [858, 0]
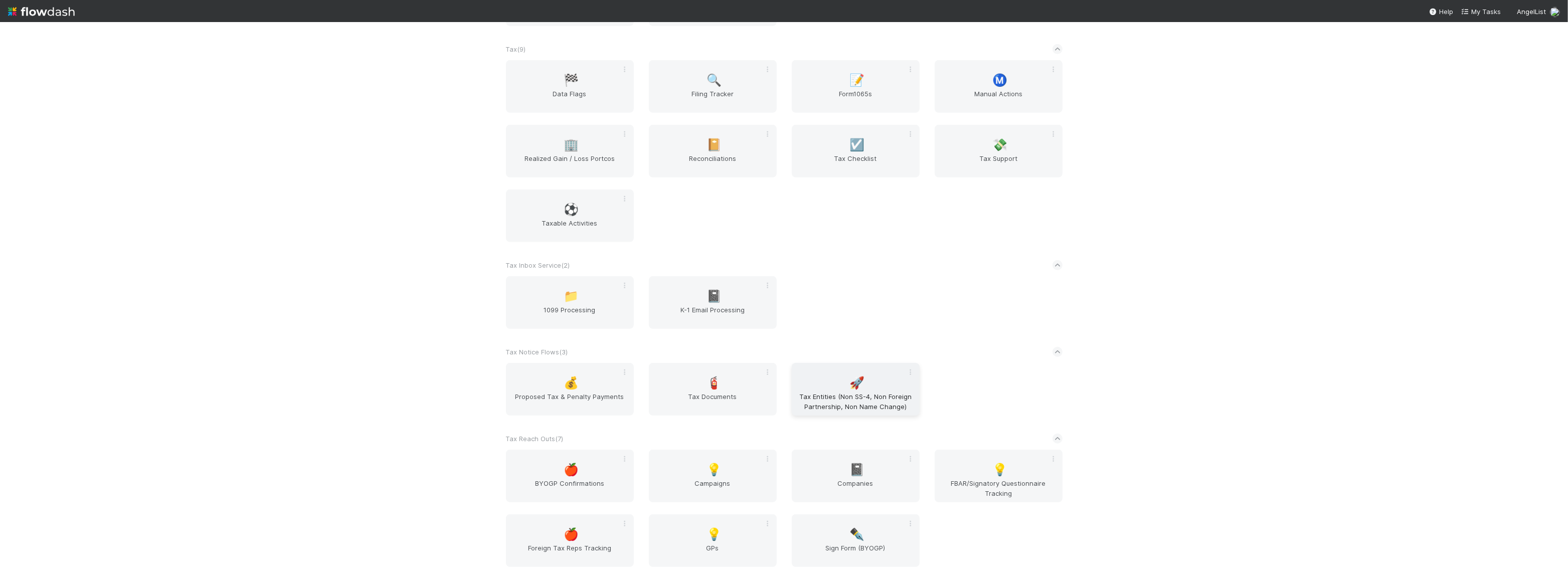
click at [818, 399] on span "Tax Entities (Non SS-4, Non Foreign Partnership, Non Name Change)" at bounding box center [856, 401] width 120 height 20
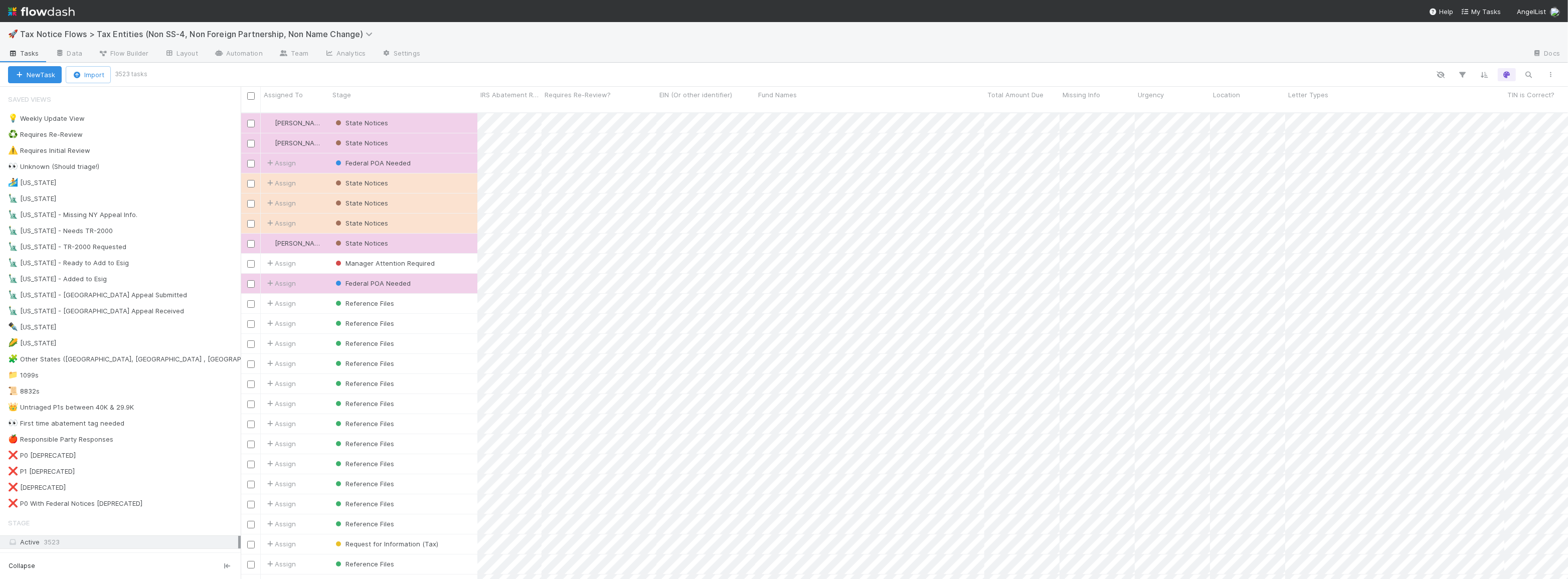
scroll to position [467, 1320]
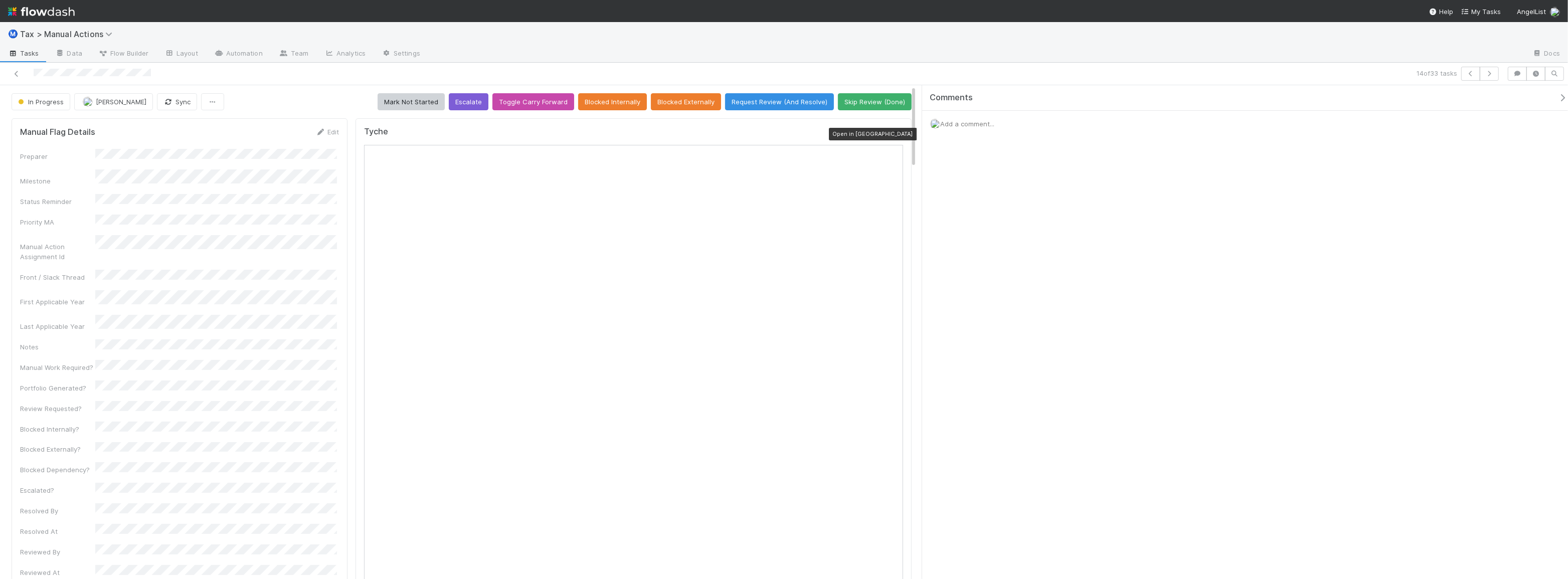
click at [893, 131] on icon at bounding box center [898, 135] width 10 height 7
click at [893, 137] on div at bounding box center [898, 134] width 10 height 10
click at [893, 131] on icon at bounding box center [898, 135] width 10 height 7
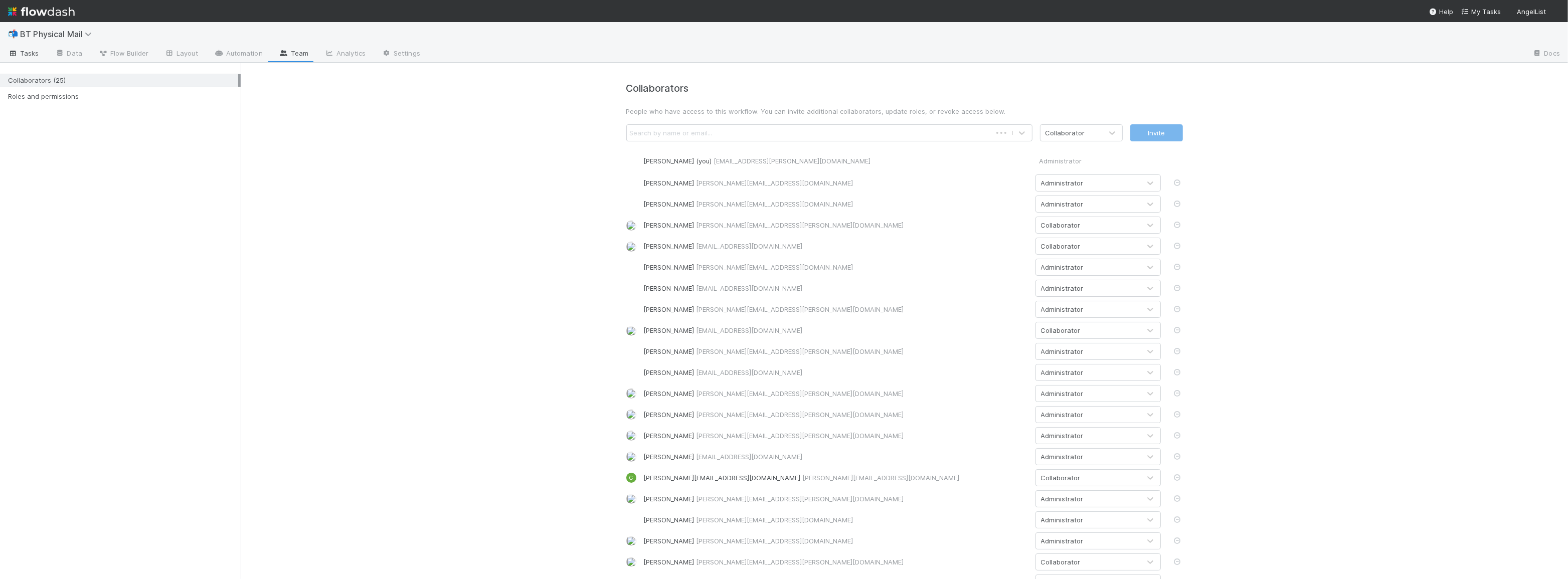
click at [29, 49] on span "Tasks" at bounding box center [23, 53] width 31 height 10
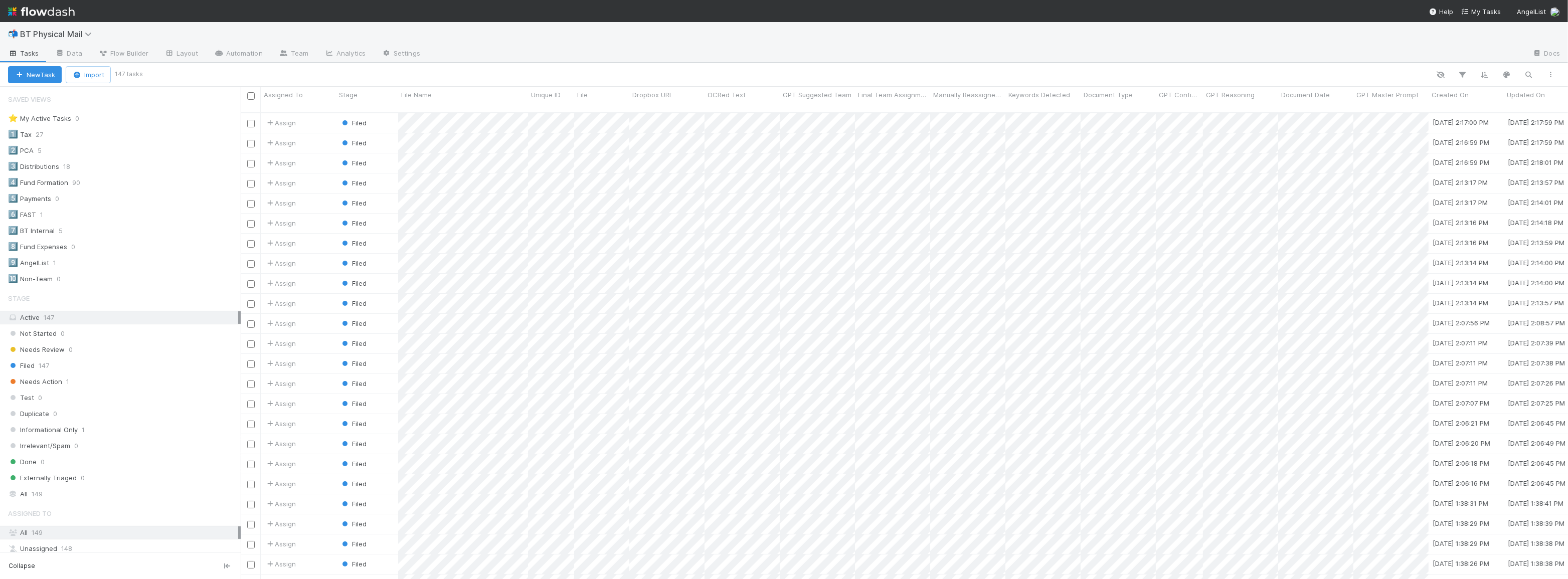
scroll to position [467, 1320]
click at [50, 134] on icon at bounding box center [48, 135] width 10 height 7
click at [30, 135] on div "View Settings Default for everyone Rename this view Delete this view" at bounding box center [784, 290] width 1568 height 579
click at [18, 135] on span "1️⃣" at bounding box center [13, 134] width 10 height 8
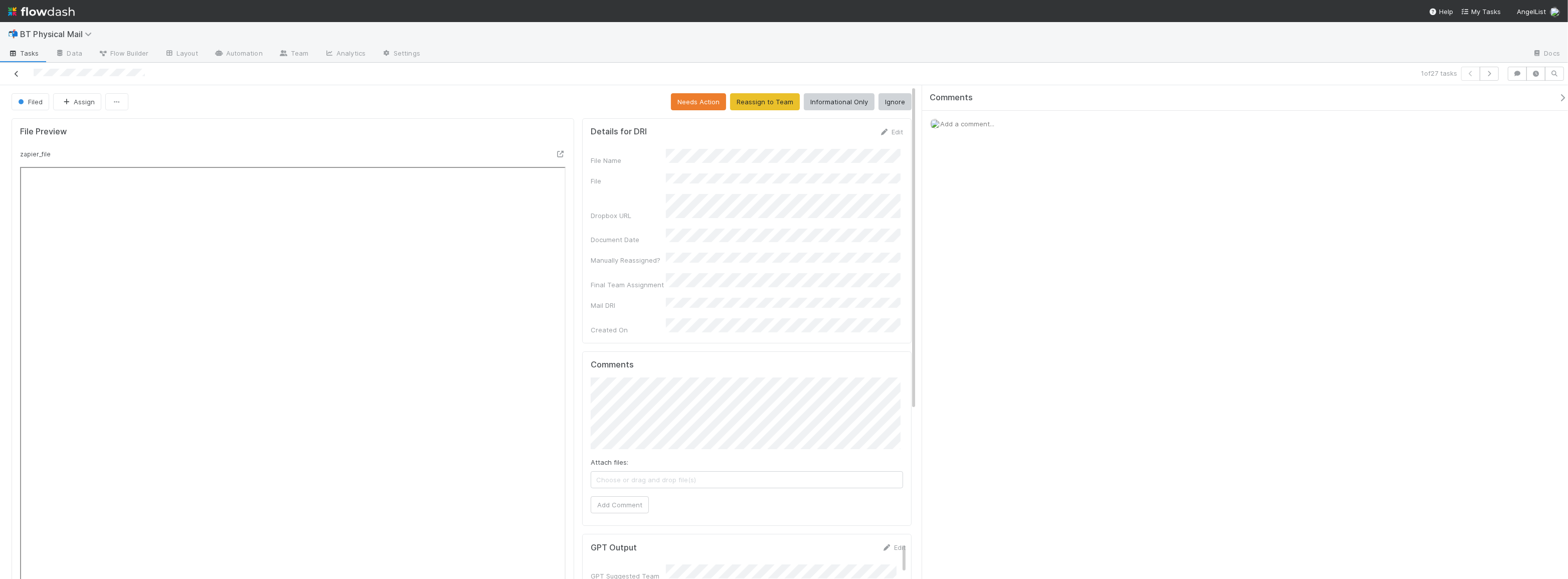
click at [13, 75] on icon at bounding box center [17, 74] width 10 height 7
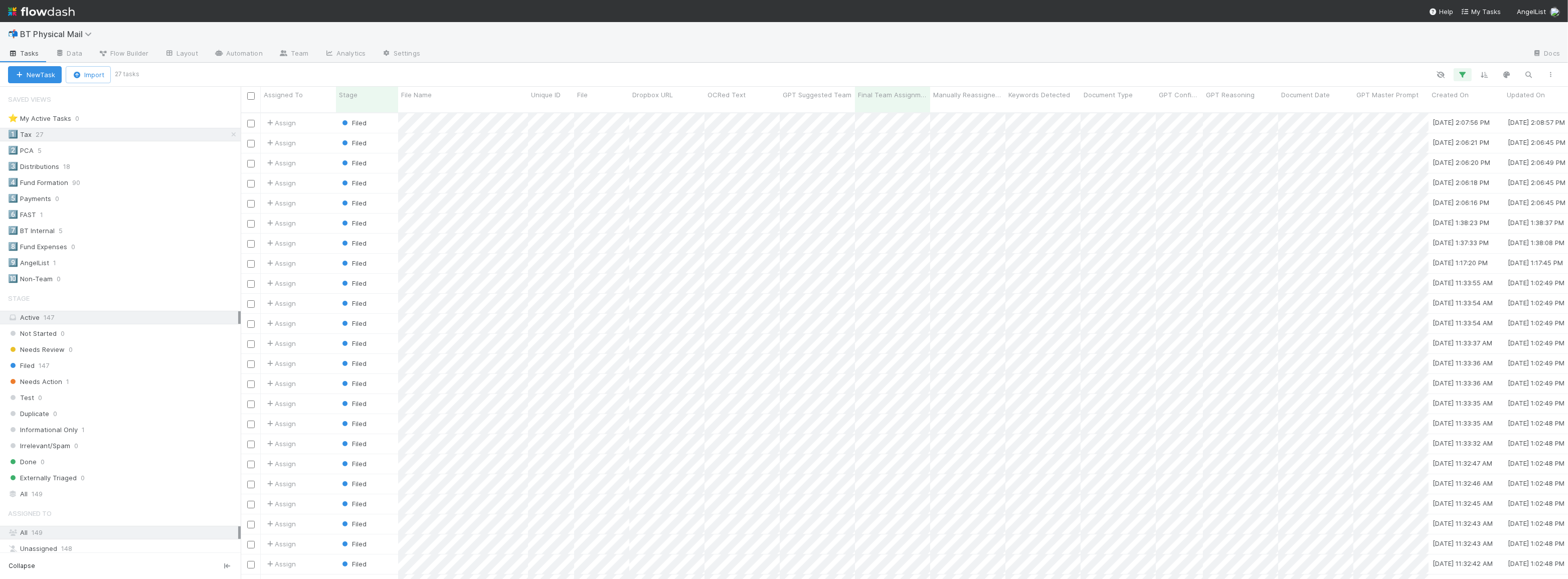
scroll to position [467, 1320]
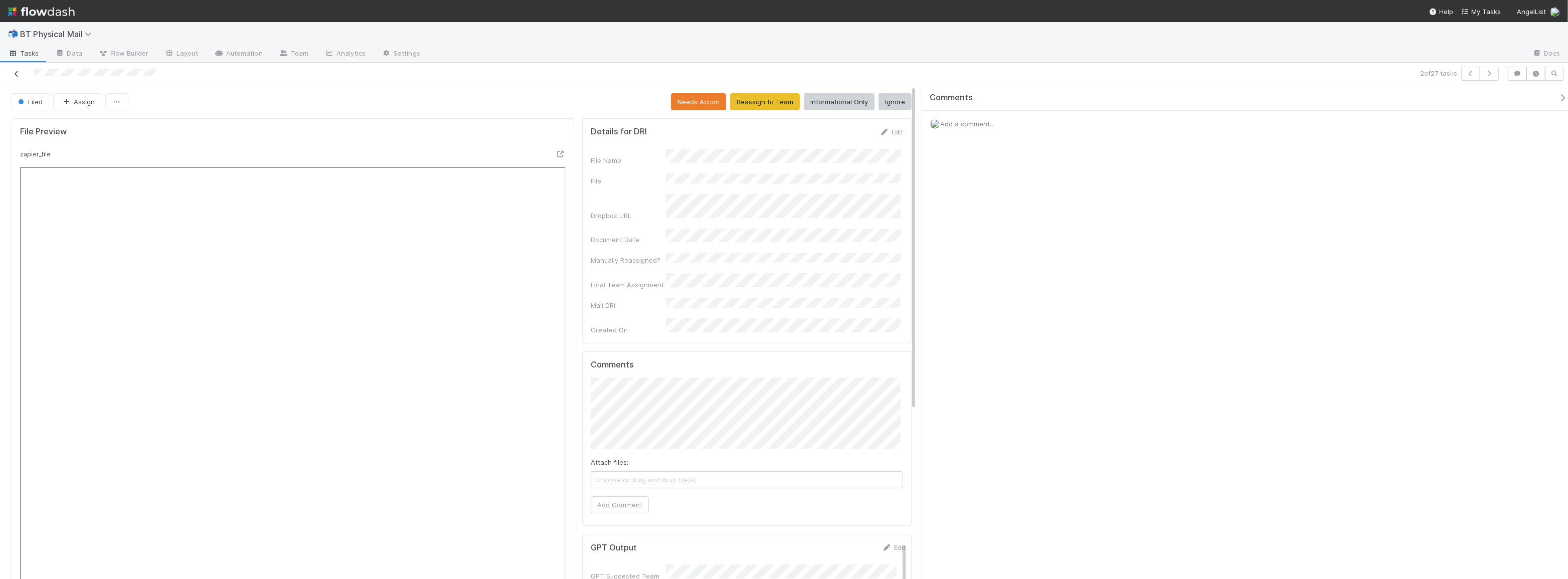
click at [15, 76] on icon at bounding box center [17, 74] width 10 height 7
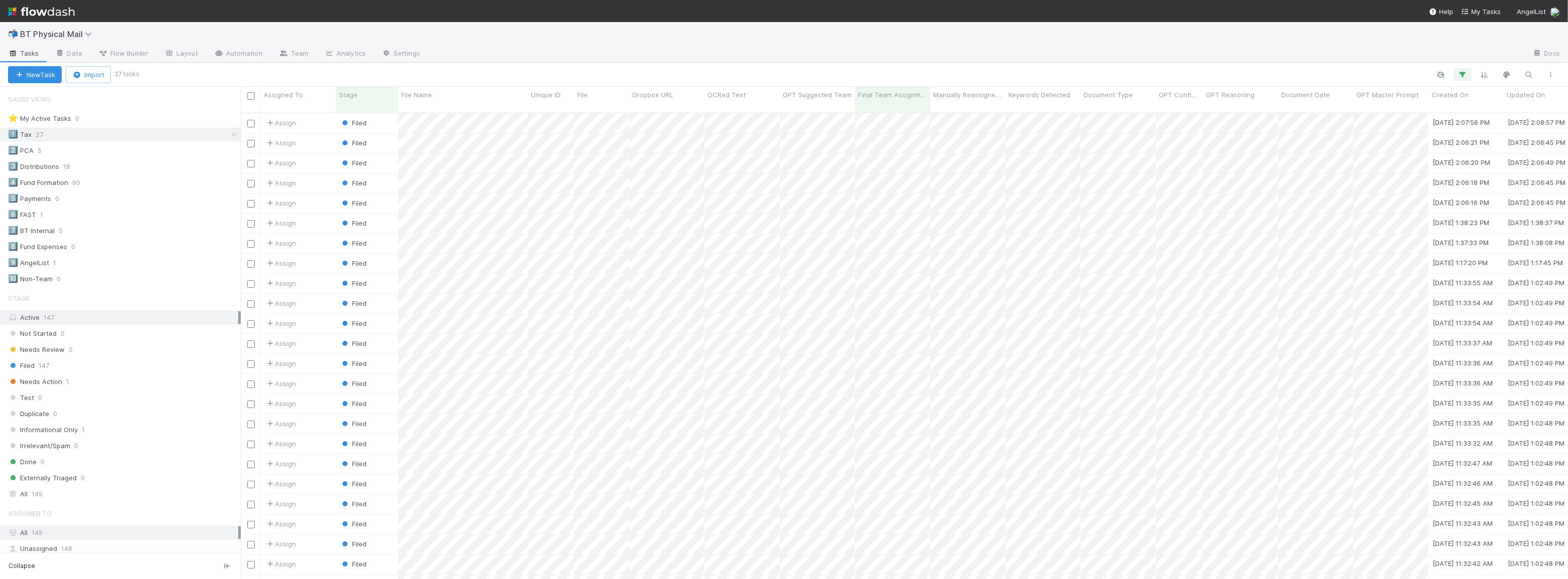
scroll to position [467, 1320]
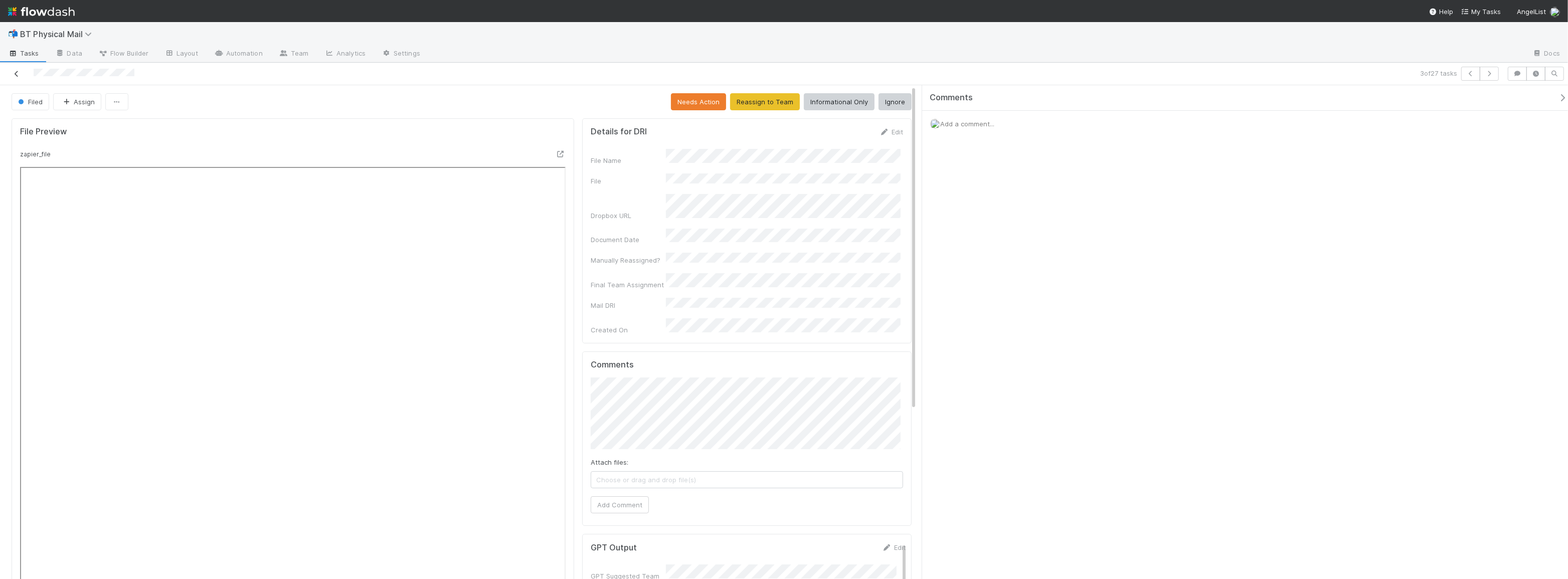
click at [17, 75] on icon at bounding box center [17, 74] width 10 height 7
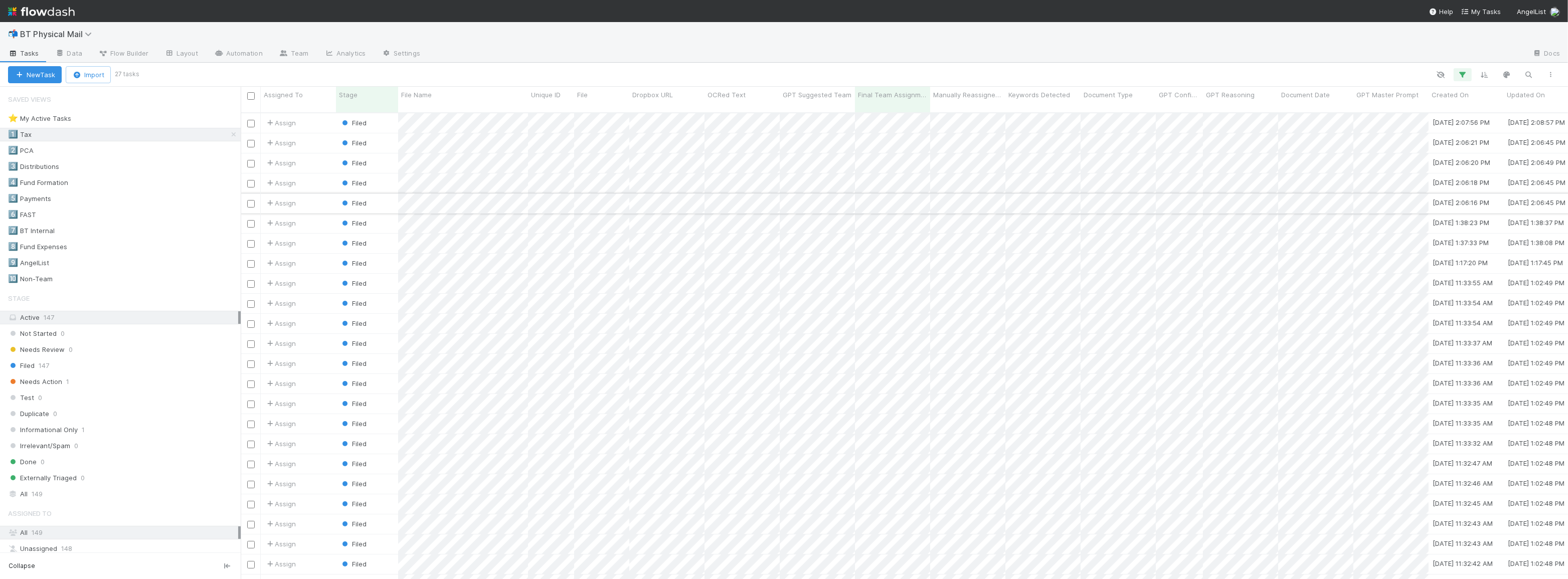
scroll to position [467, 1320]
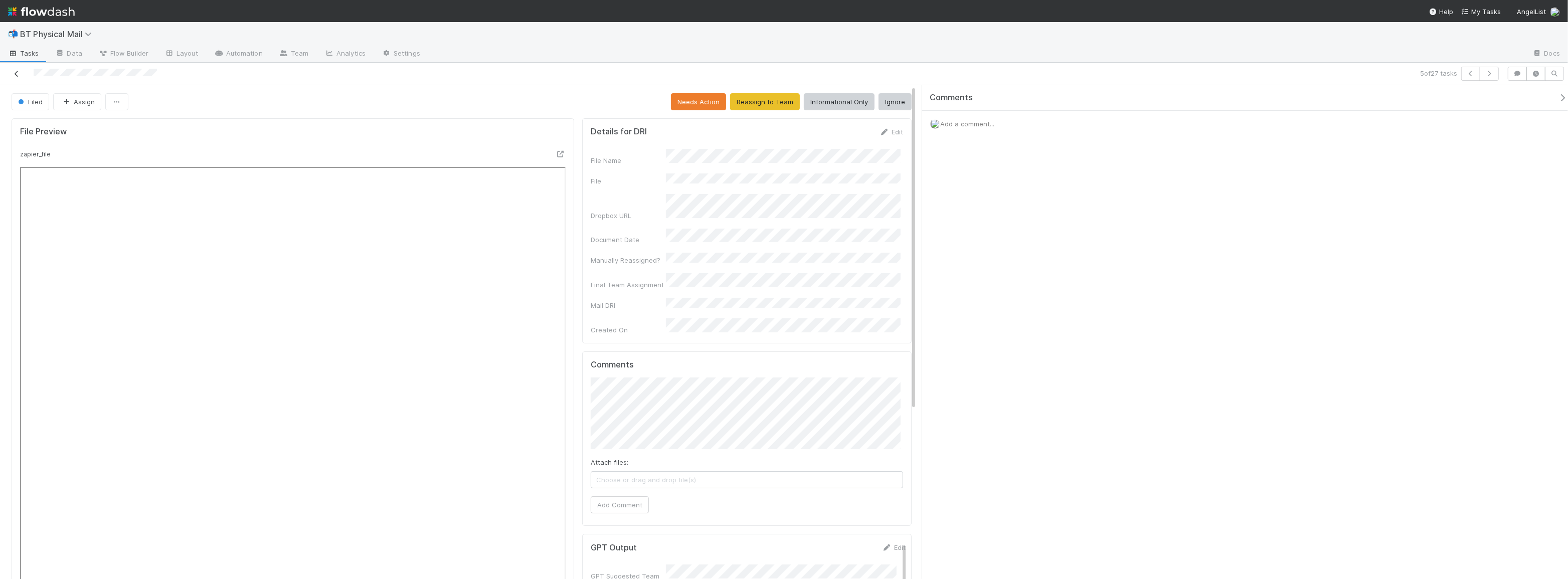
click at [16, 71] on icon at bounding box center [17, 74] width 10 height 7
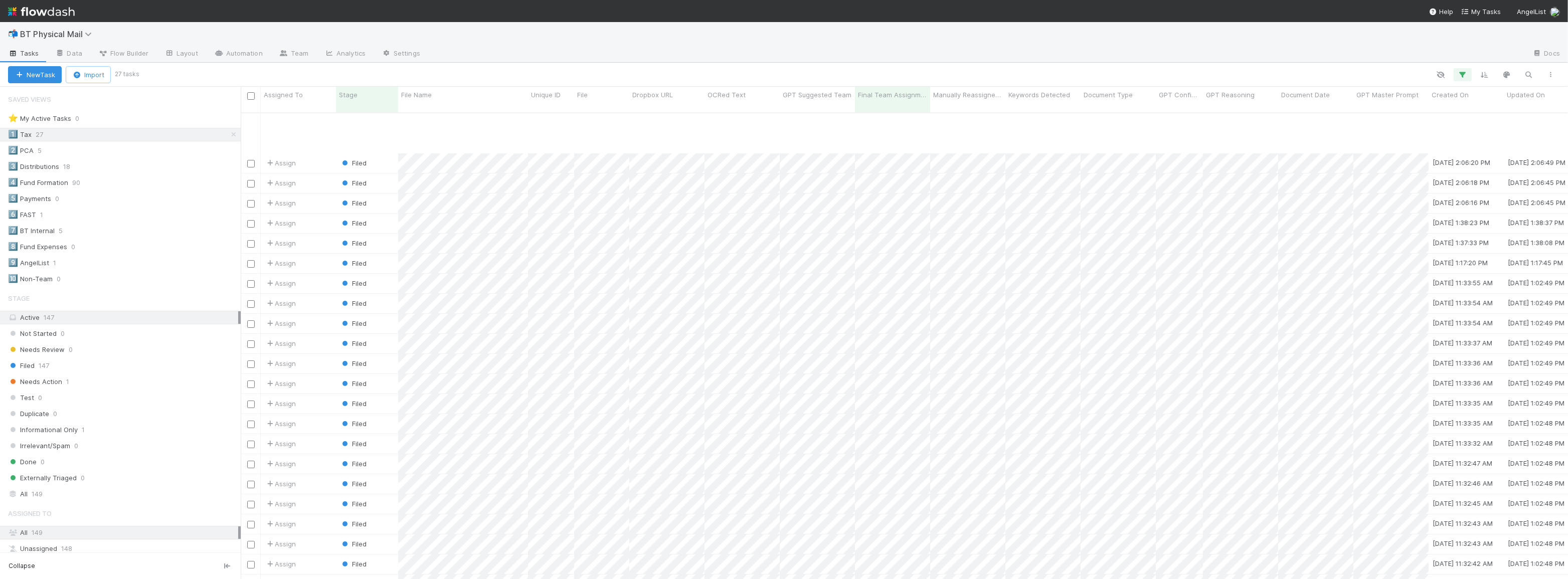
scroll to position [74, 0]
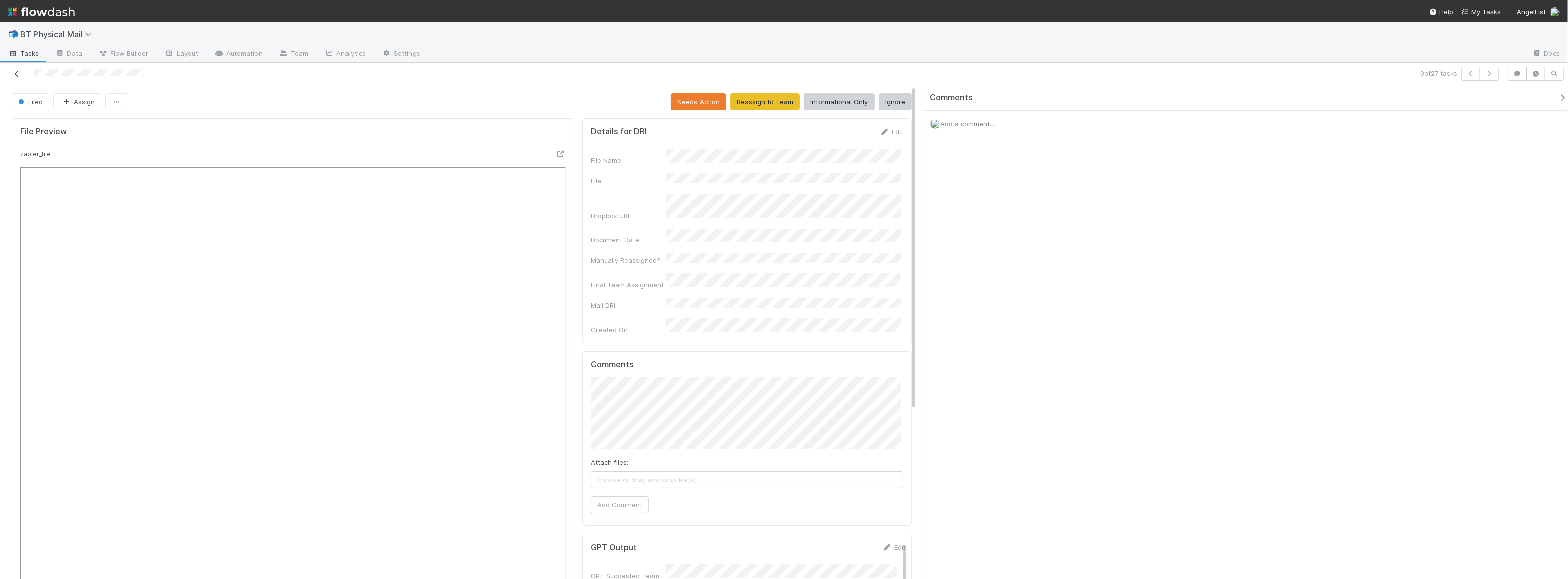
click at [16, 73] on icon at bounding box center [17, 74] width 10 height 7
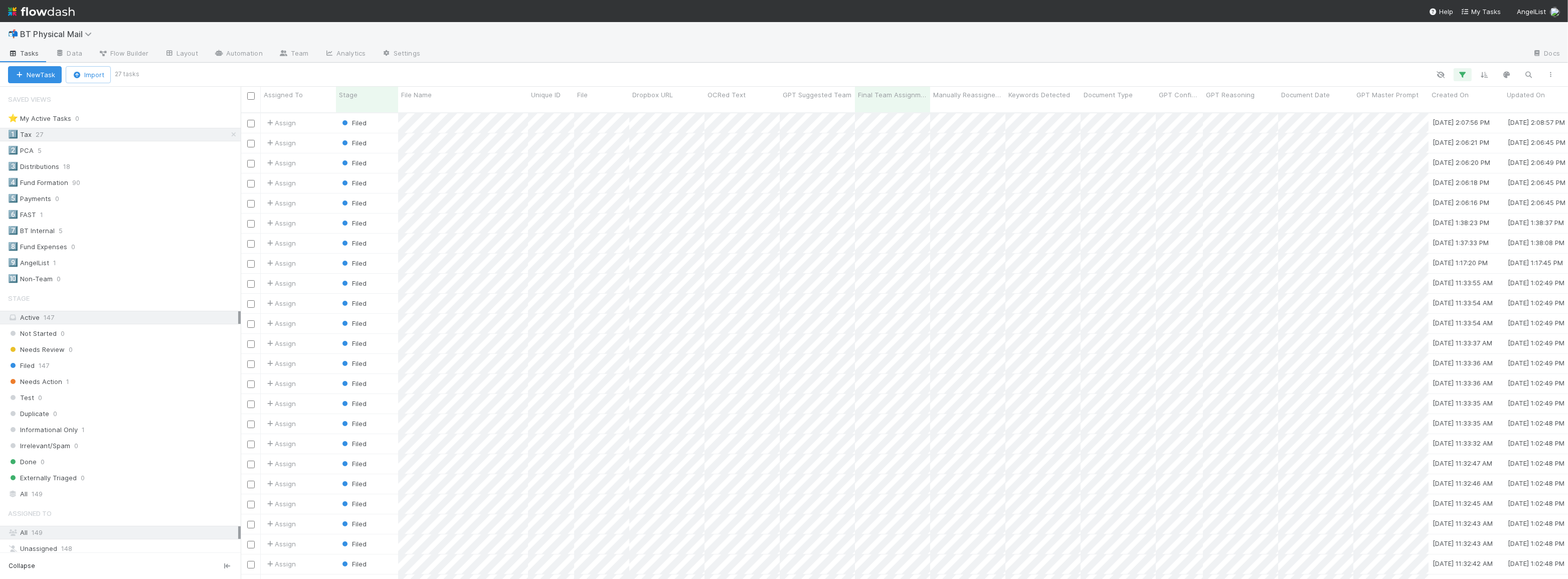
scroll to position [74, 0]
click at [986, 200] on div at bounding box center [784, 290] width 1568 height 579
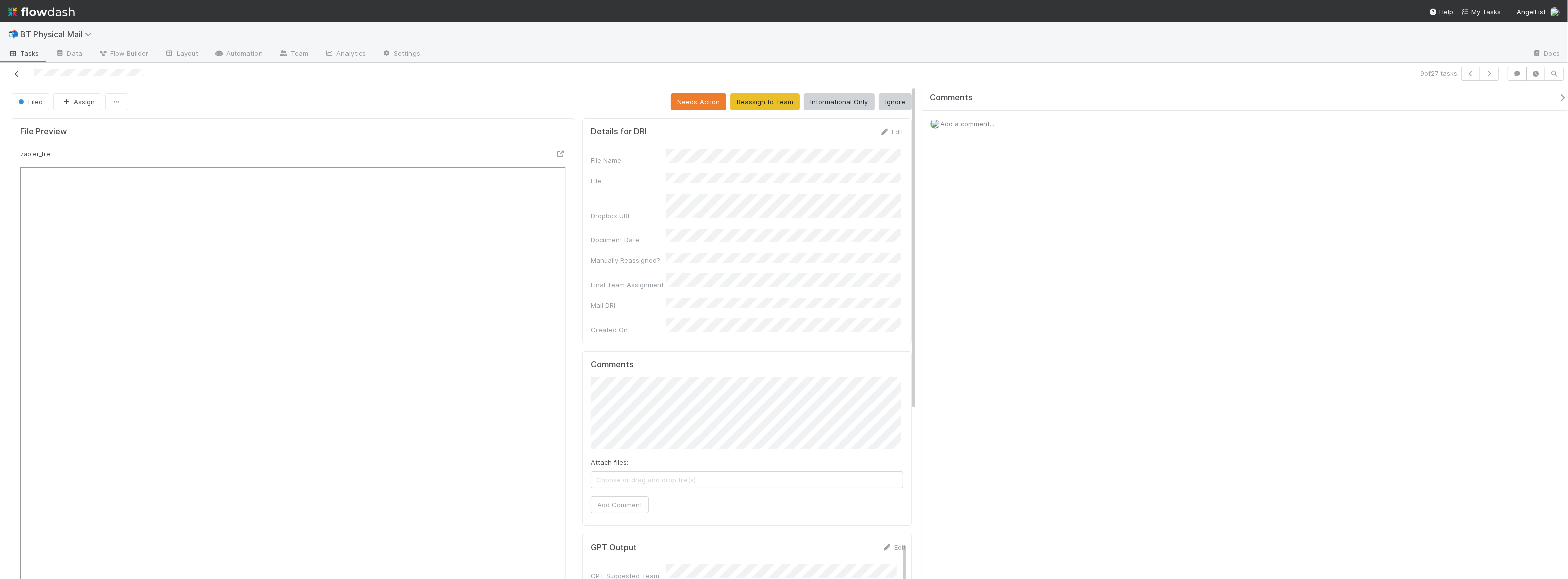
click at [14, 73] on icon at bounding box center [17, 74] width 10 height 7
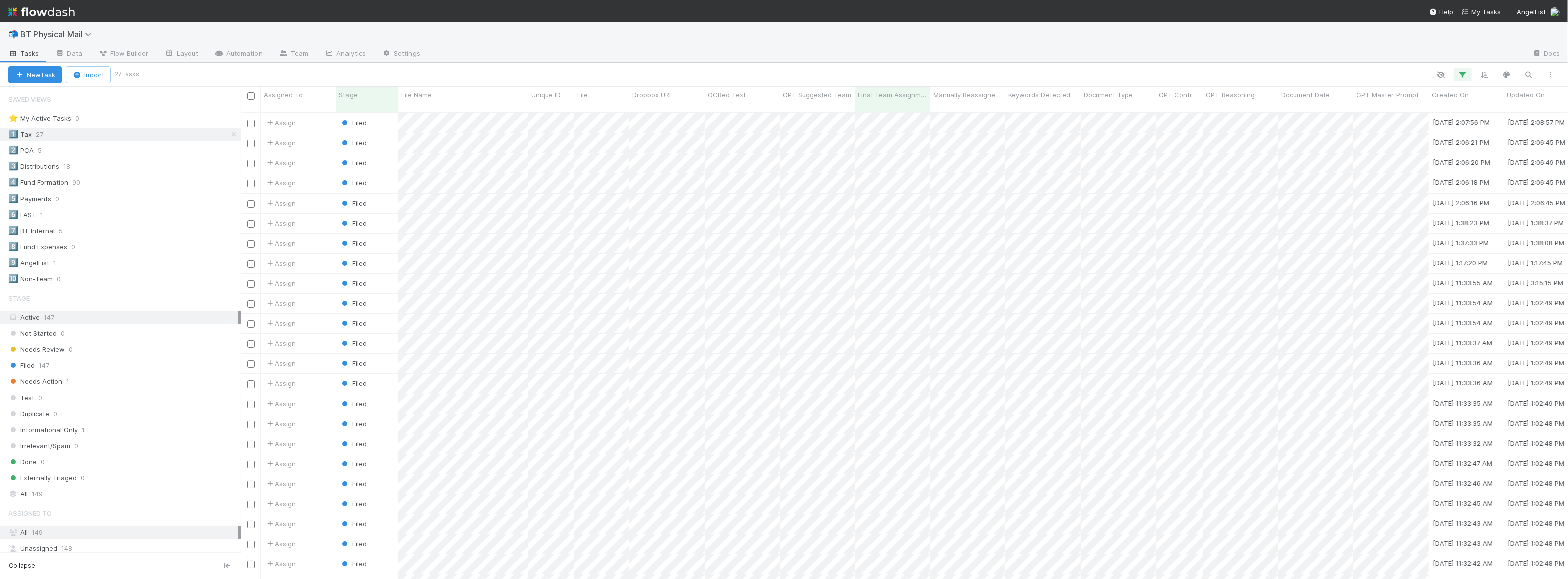
scroll to position [74, 0]
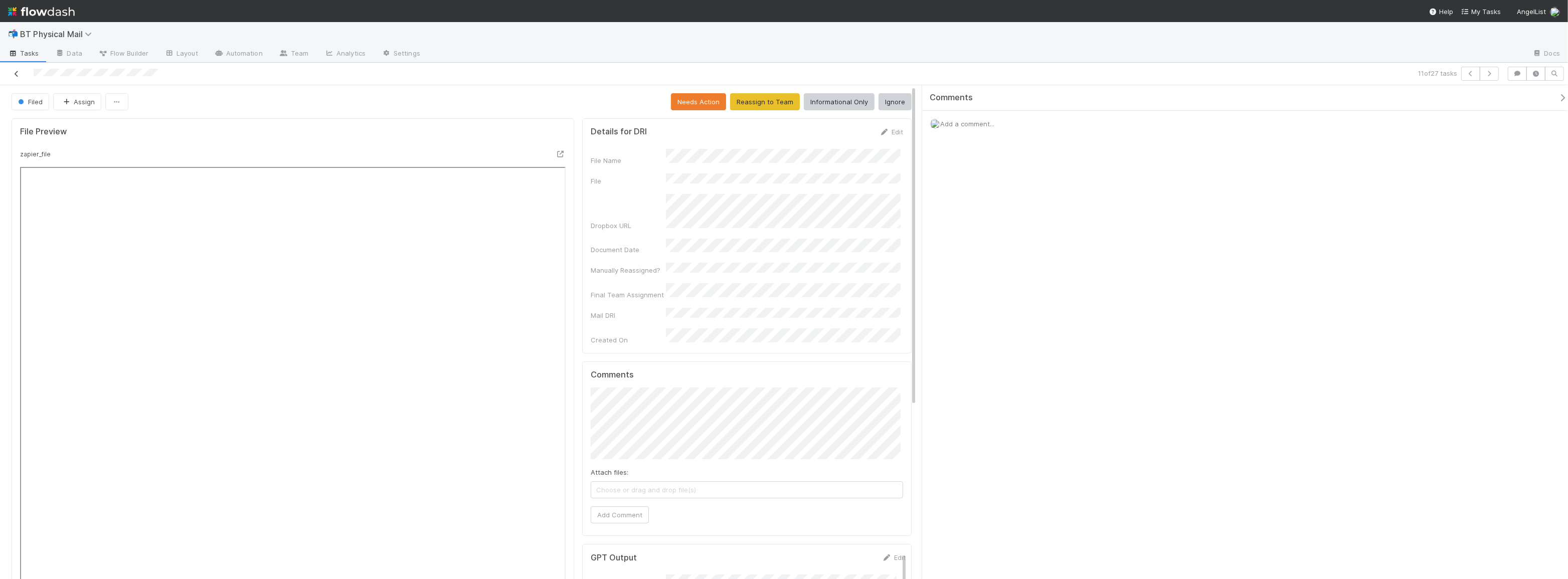
click at [15, 74] on icon at bounding box center [17, 74] width 10 height 7
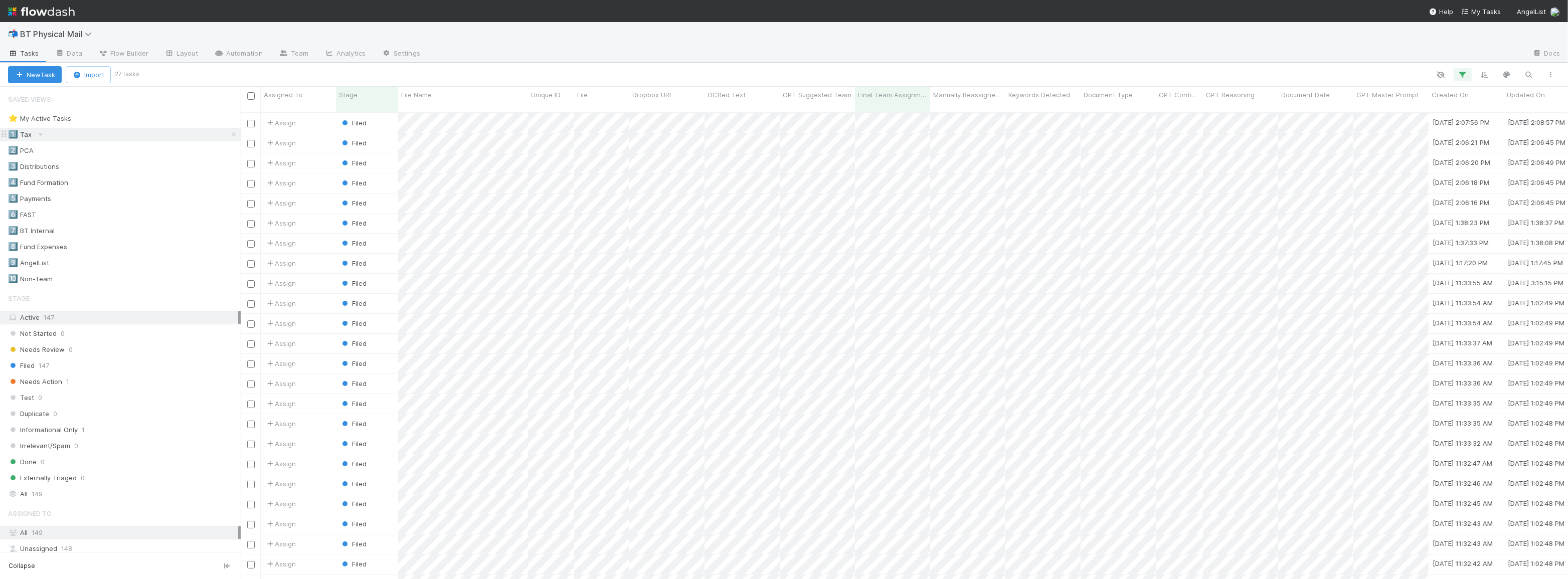
scroll to position [467, 1320]
click at [987, 251] on div at bounding box center [784, 290] width 1568 height 579
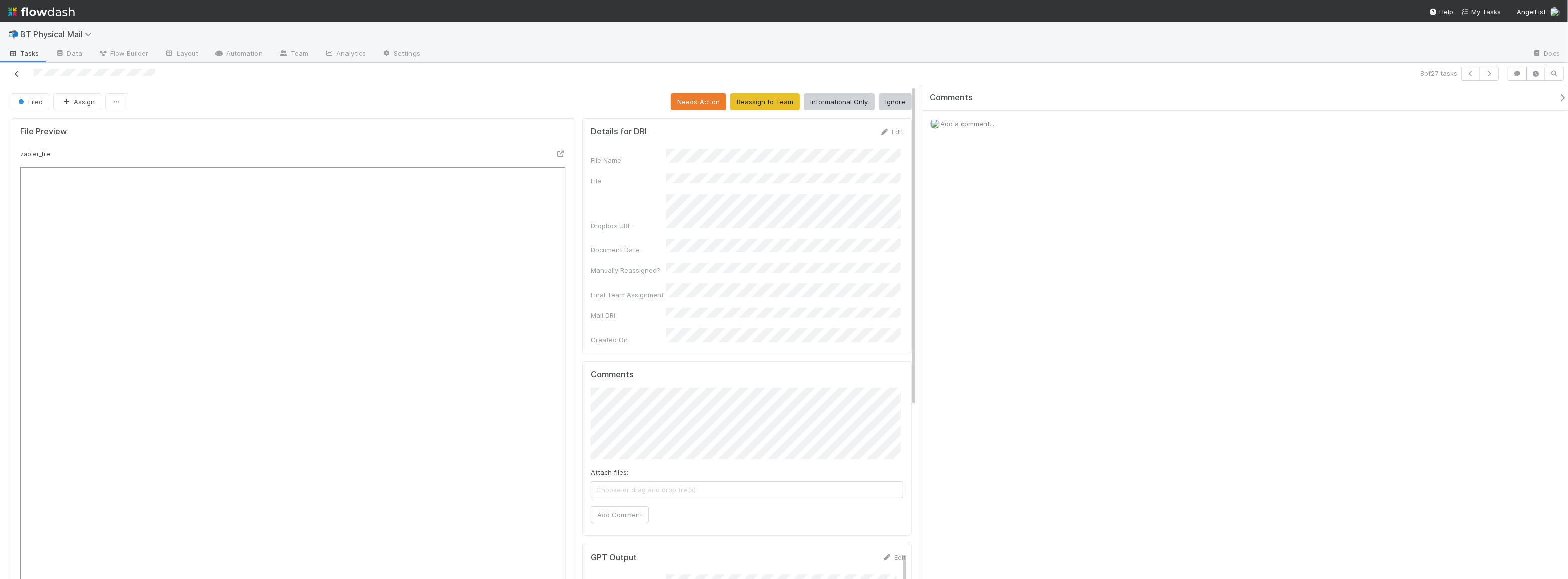
click at [15, 74] on icon at bounding box center [17, 74] width 10 height 7
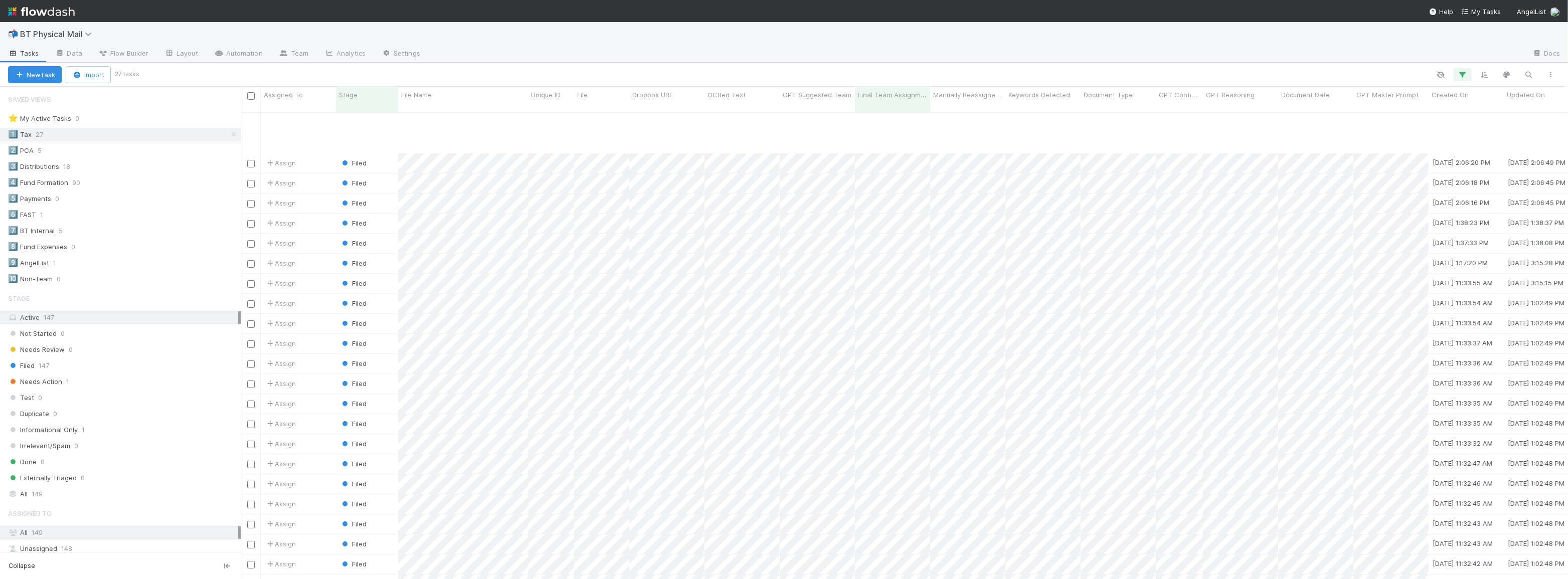
scroll to position [74, 0]
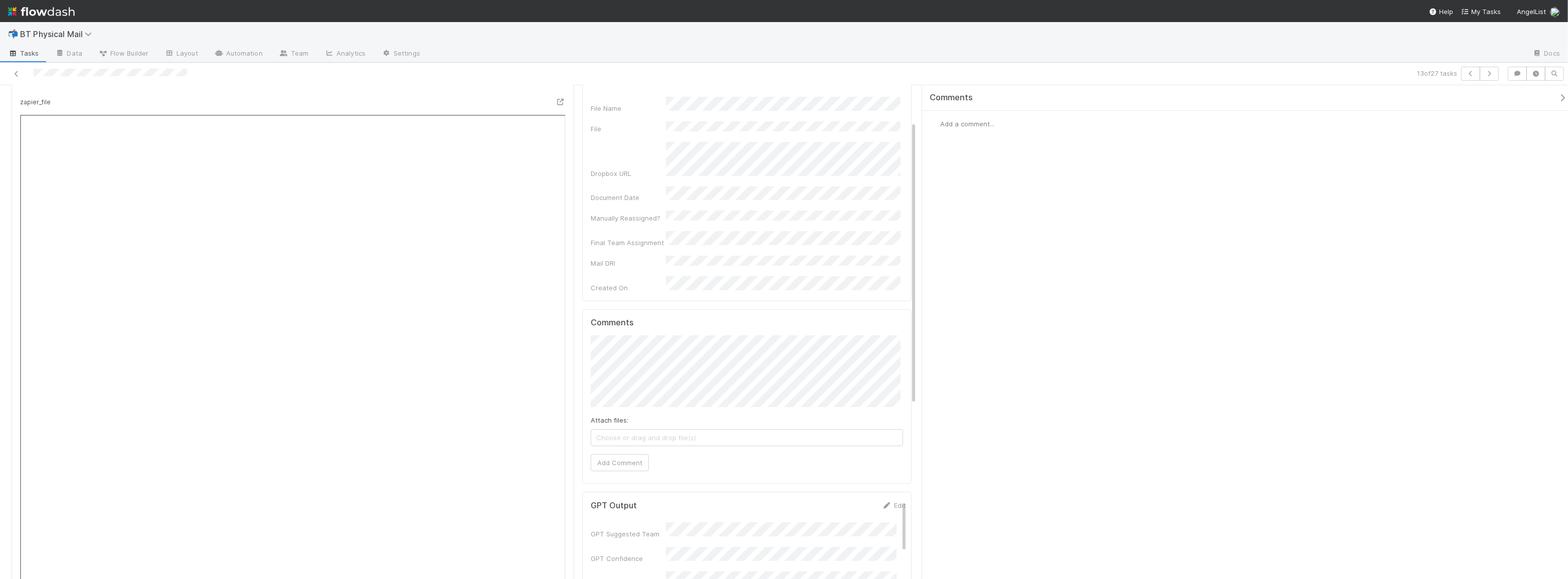
scroll to position [45, 0]
click at [17, 72] on icon at bounding box center [17, 74] width 10 height 7
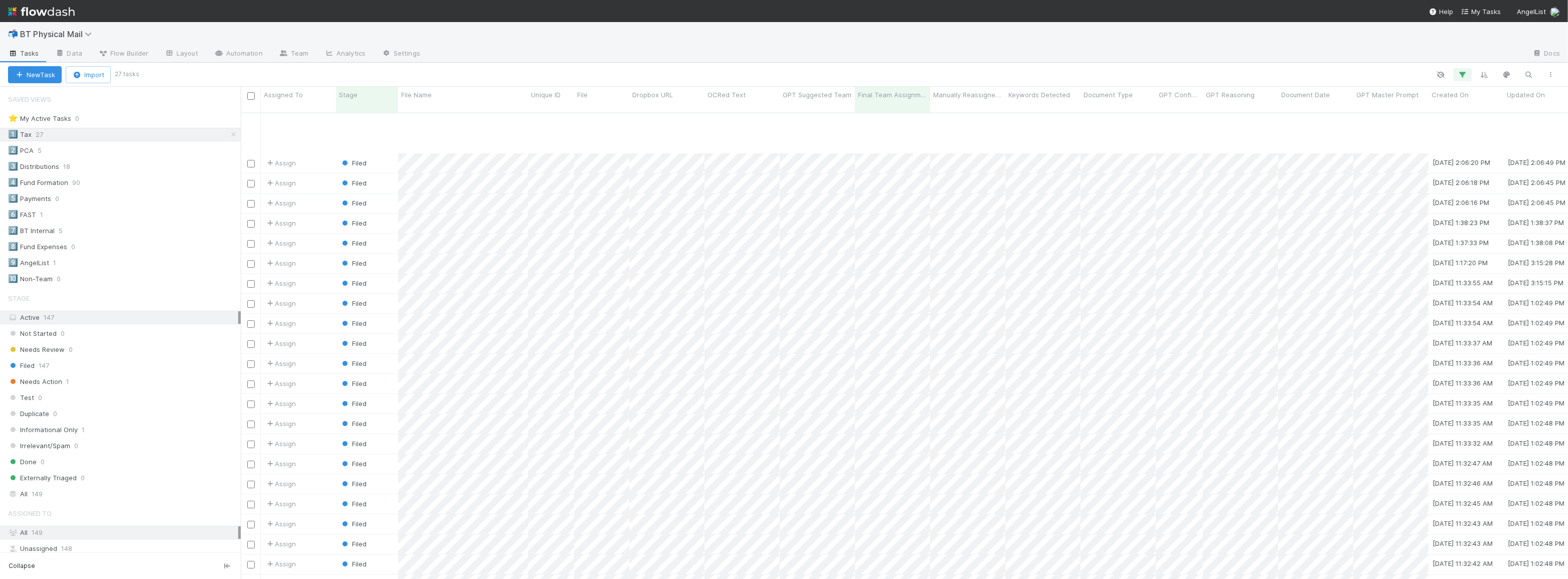
scroll to position [74, 0]
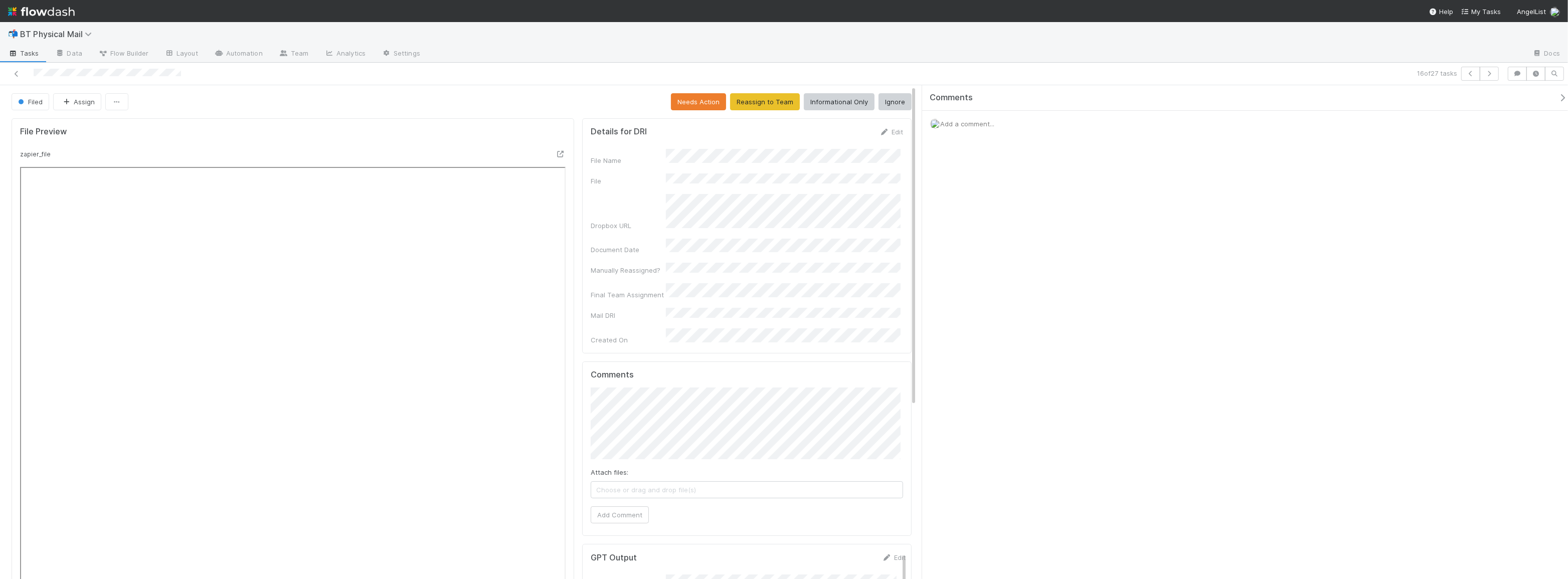
click at [16, 80] on div at bounding box center [379, 74] width 751 height 14
click at [16, 77] on link at bounding box center [17, 74] width 10 height 10
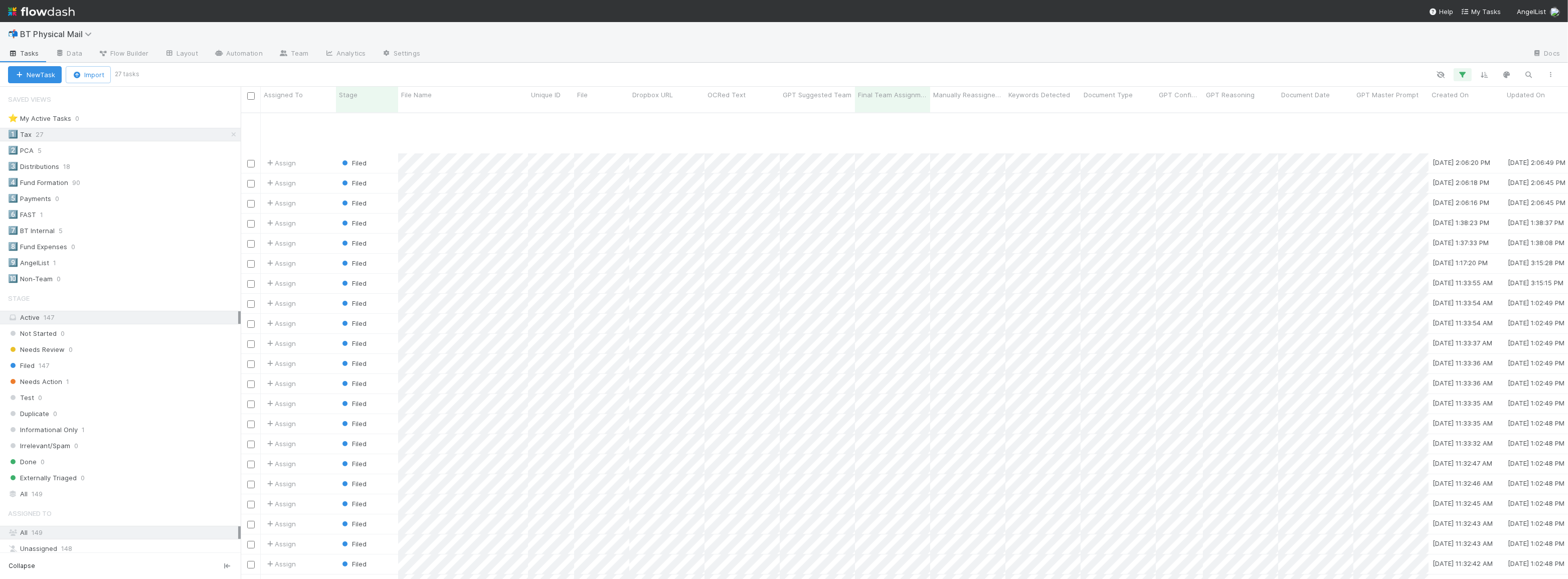
scroll to position [74, 0]
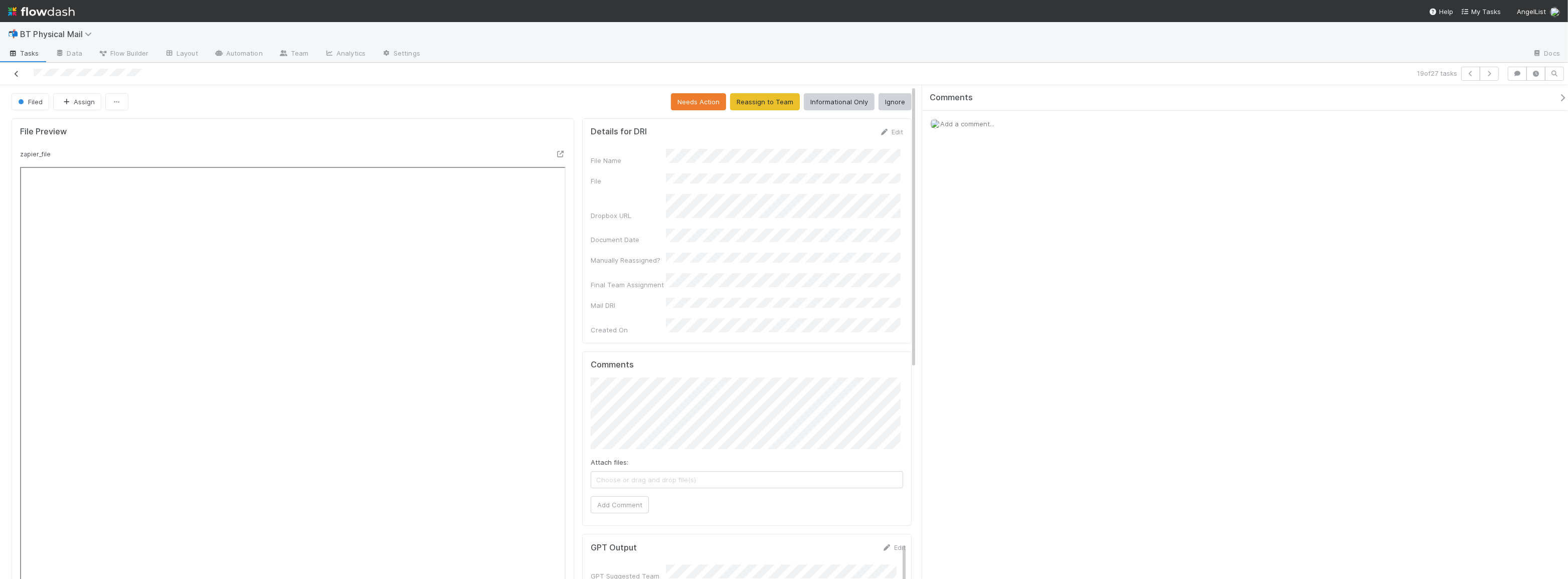
click at [14, 75] on icon at bounding box center [17, 74] width 10 height 7
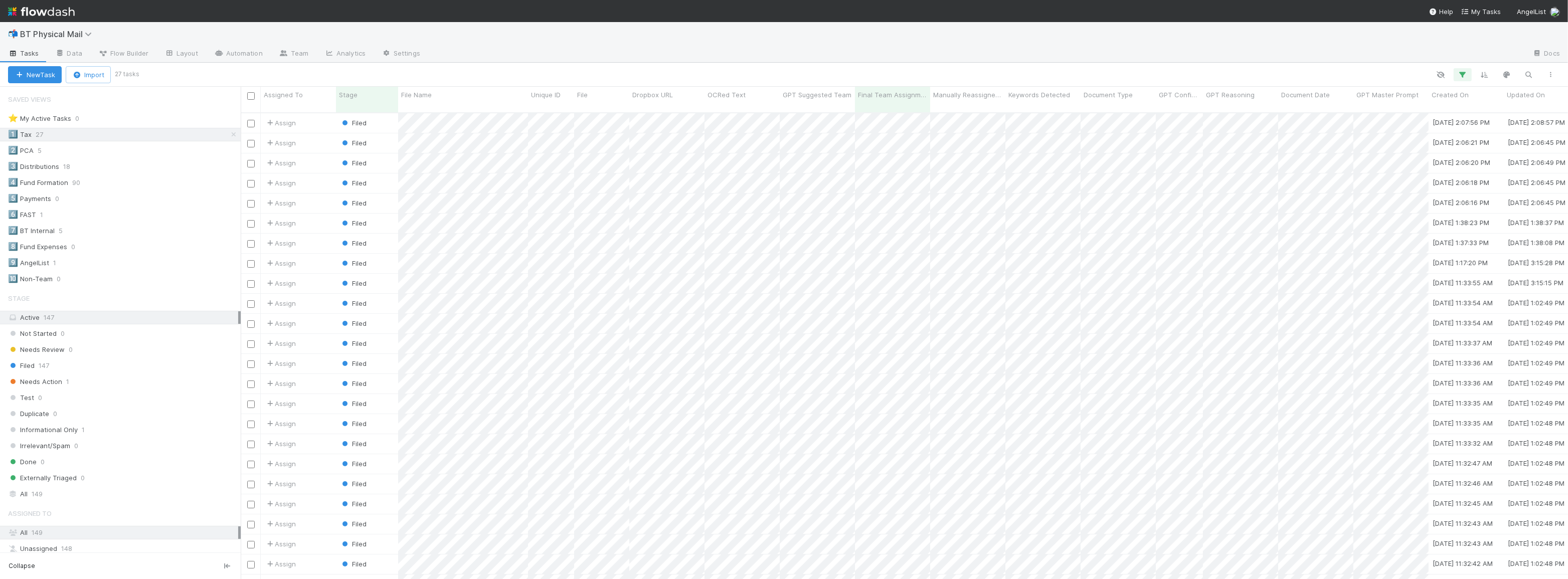
scroll to position [74, 0]
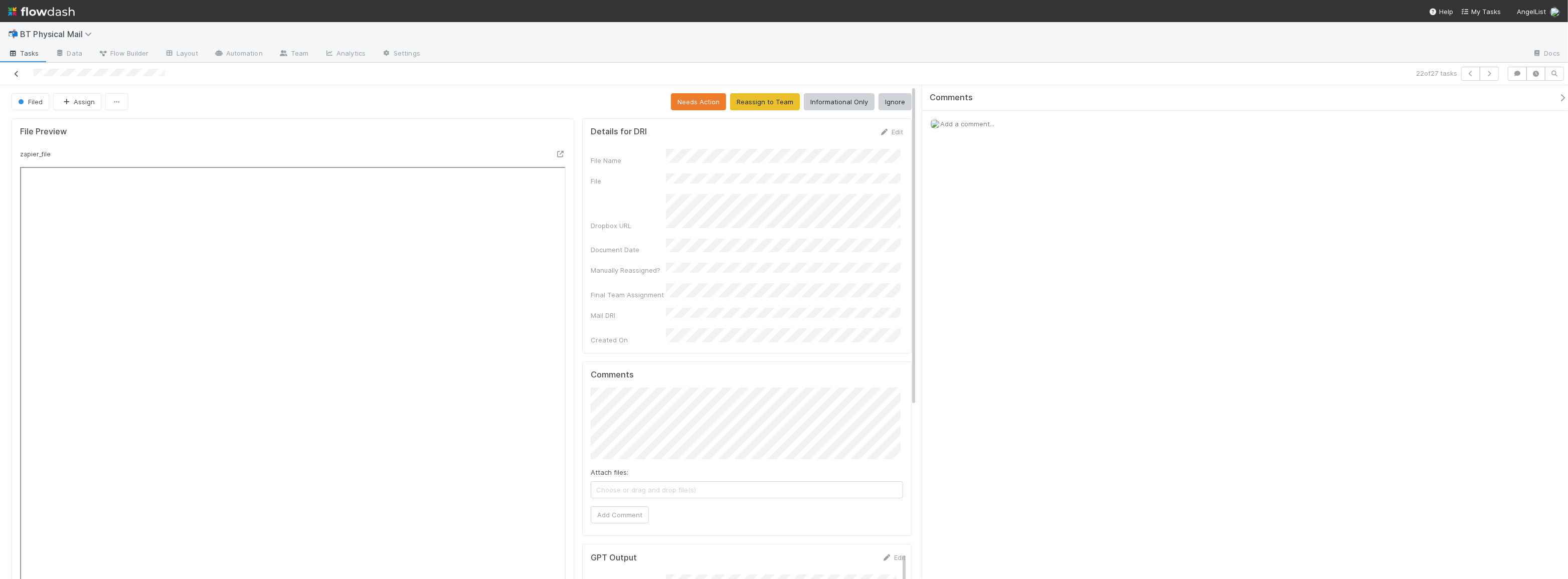
click at [19, 72] on icon at bounding box center [17, 74] width 10 height 7
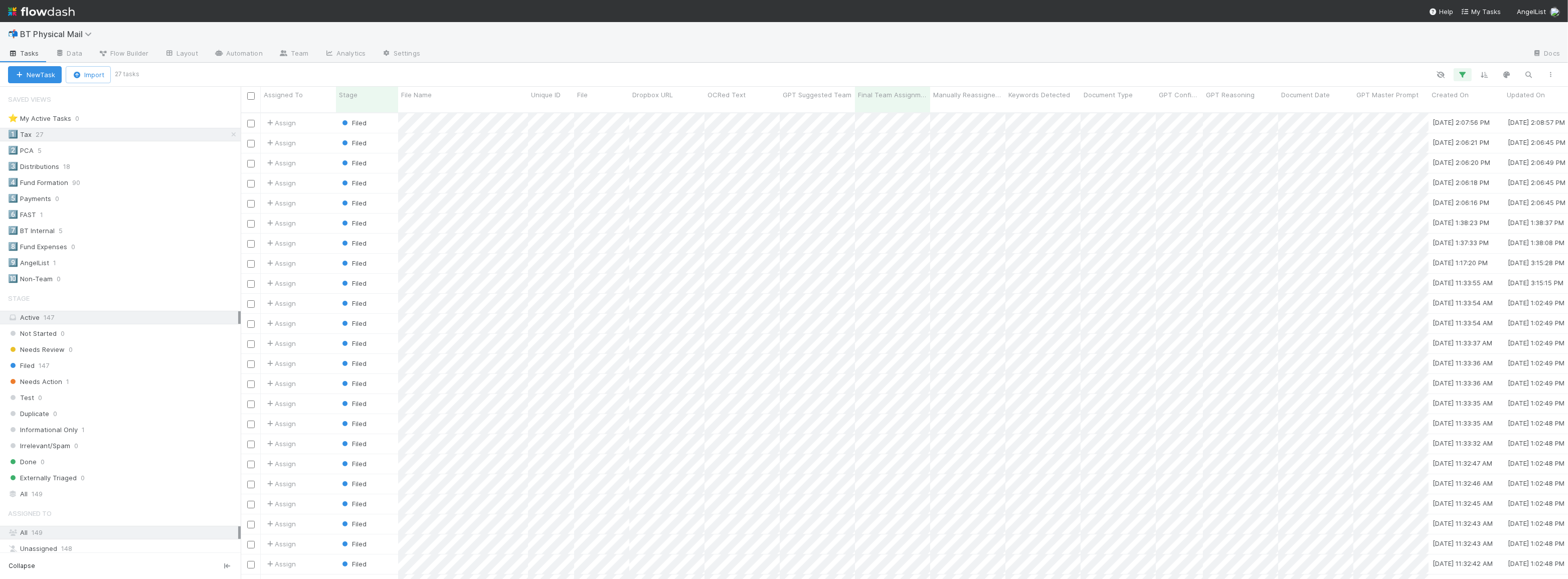
scroll to position [74, 0]
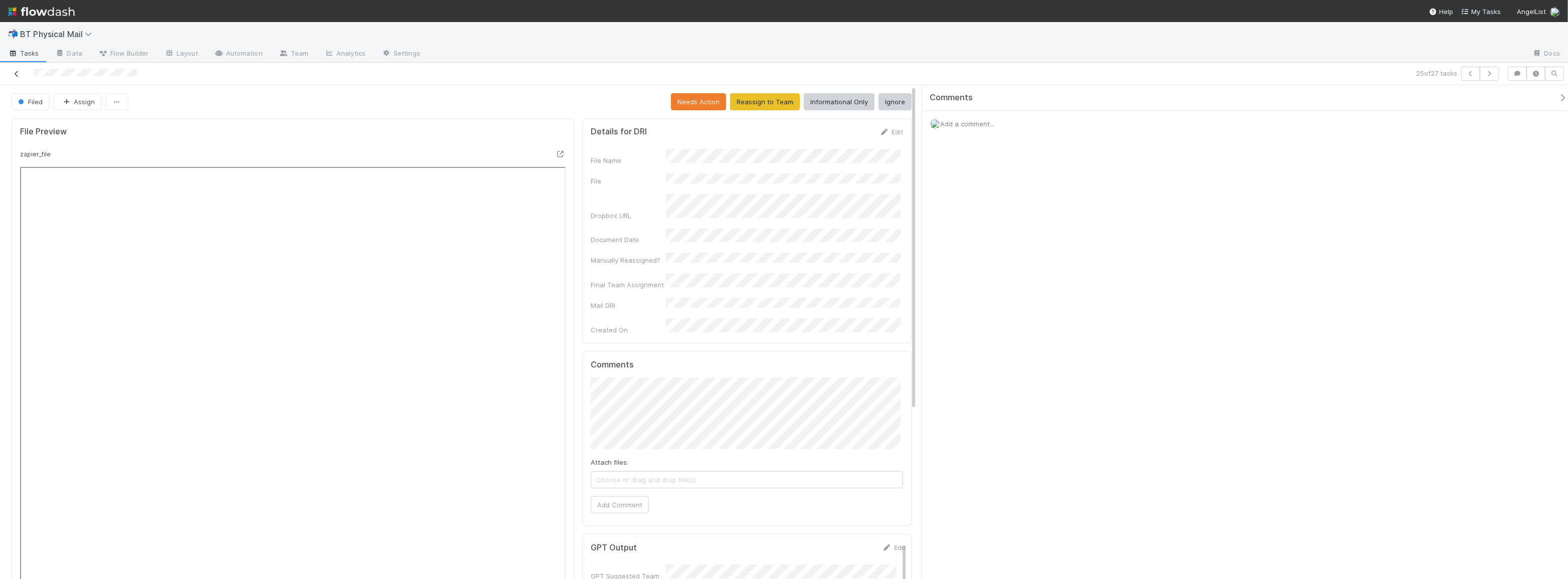
click at [14, 70] on icon at bounding box center [17, 74] width 10 height 7
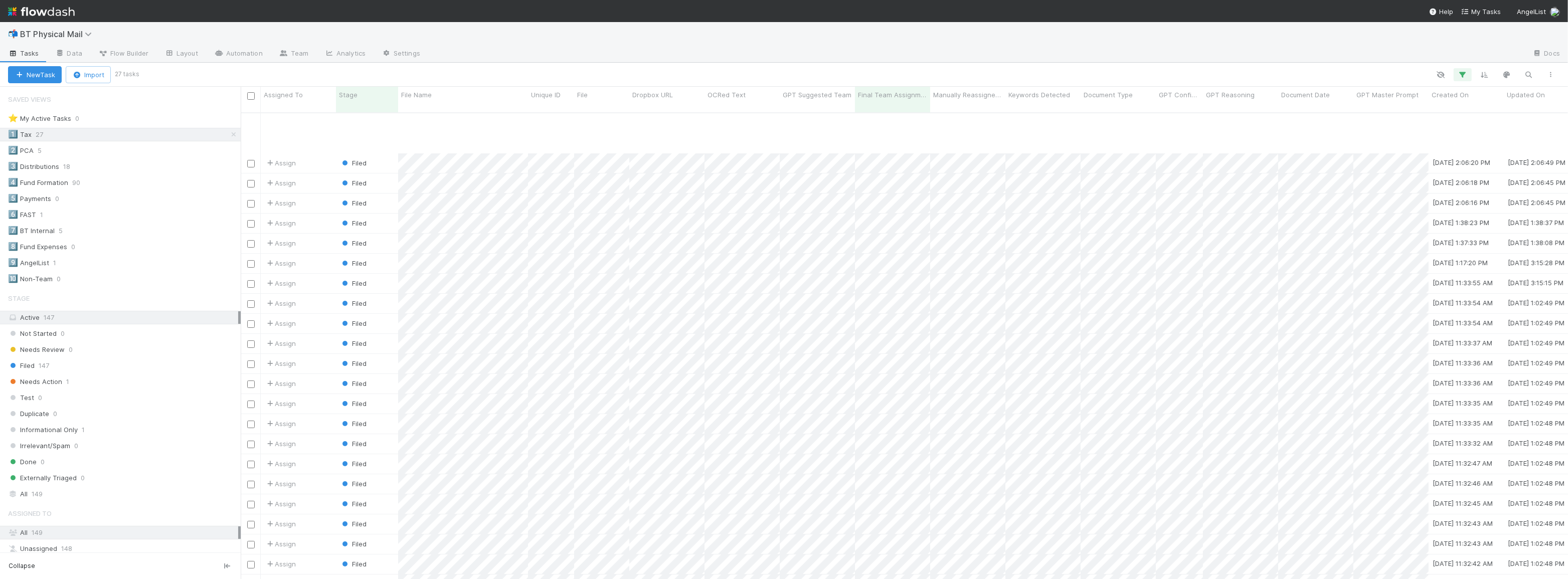
scroll to position [74, 0]
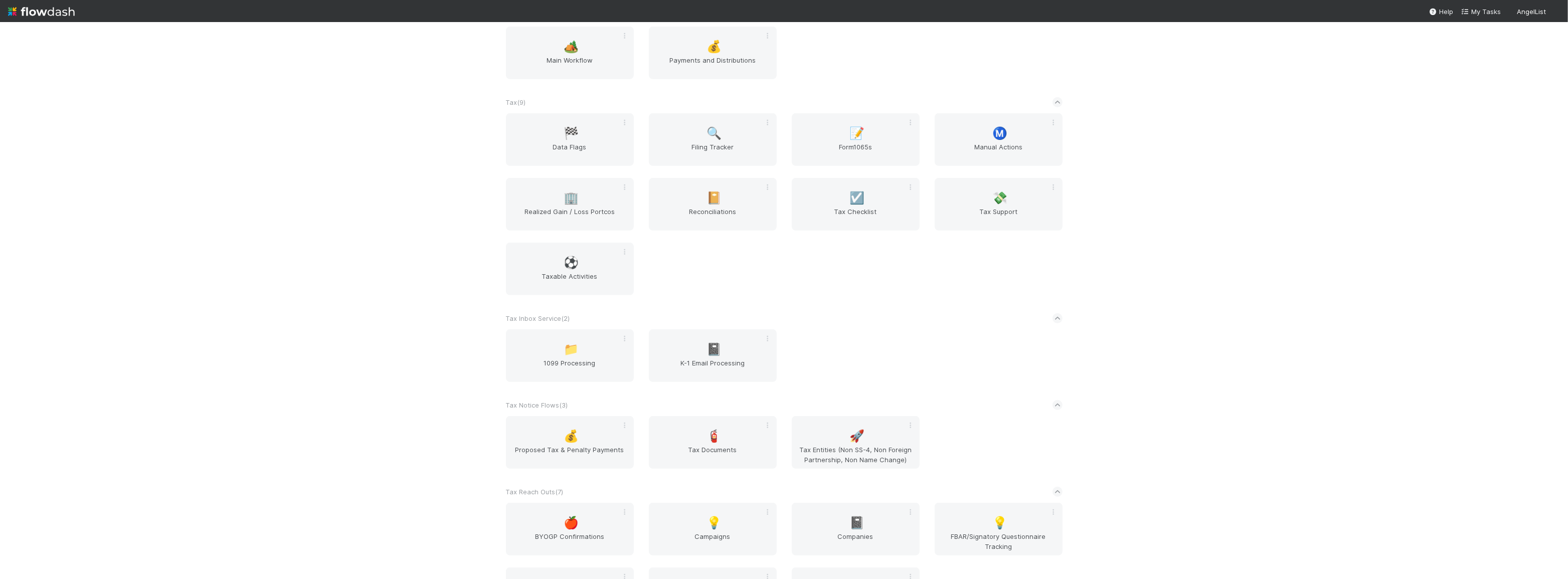
scroll to position [858, 0]
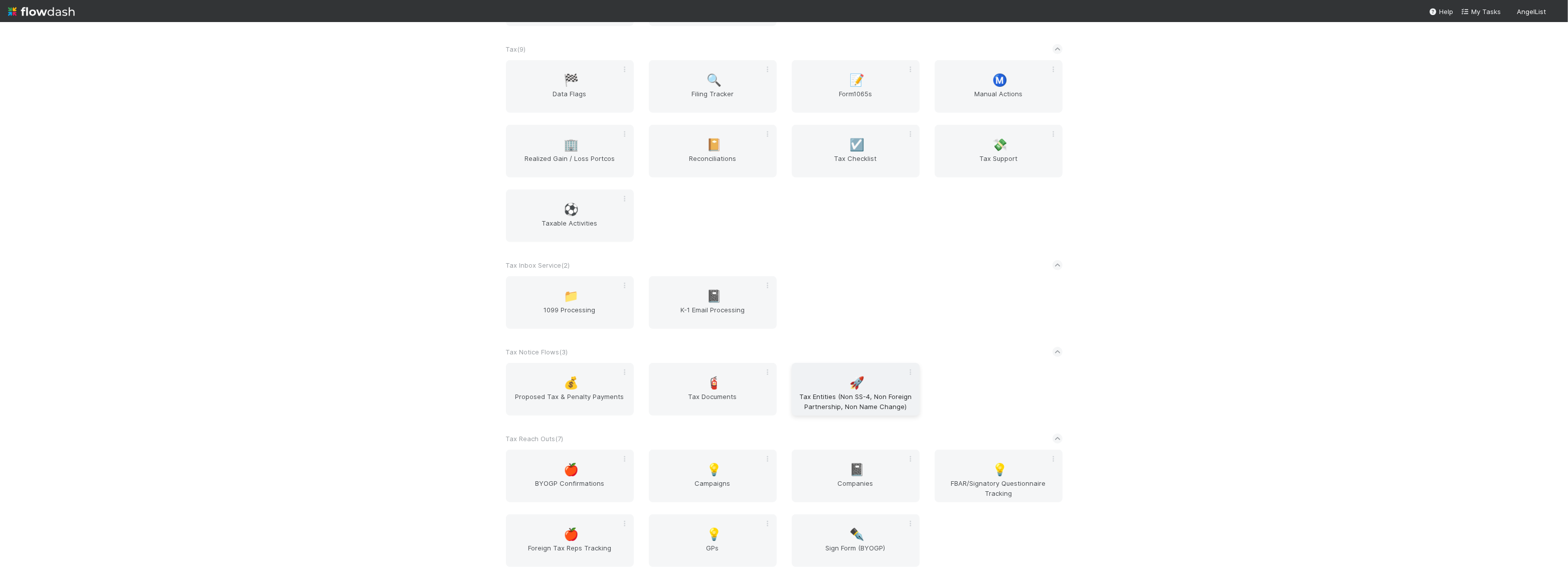
click at [831, 380] on div "🚀 Tax Entities (Non SS-4, Non Foreign Partnership, Non Name Change)" at bounding box center [855, 389] width 128 height 52
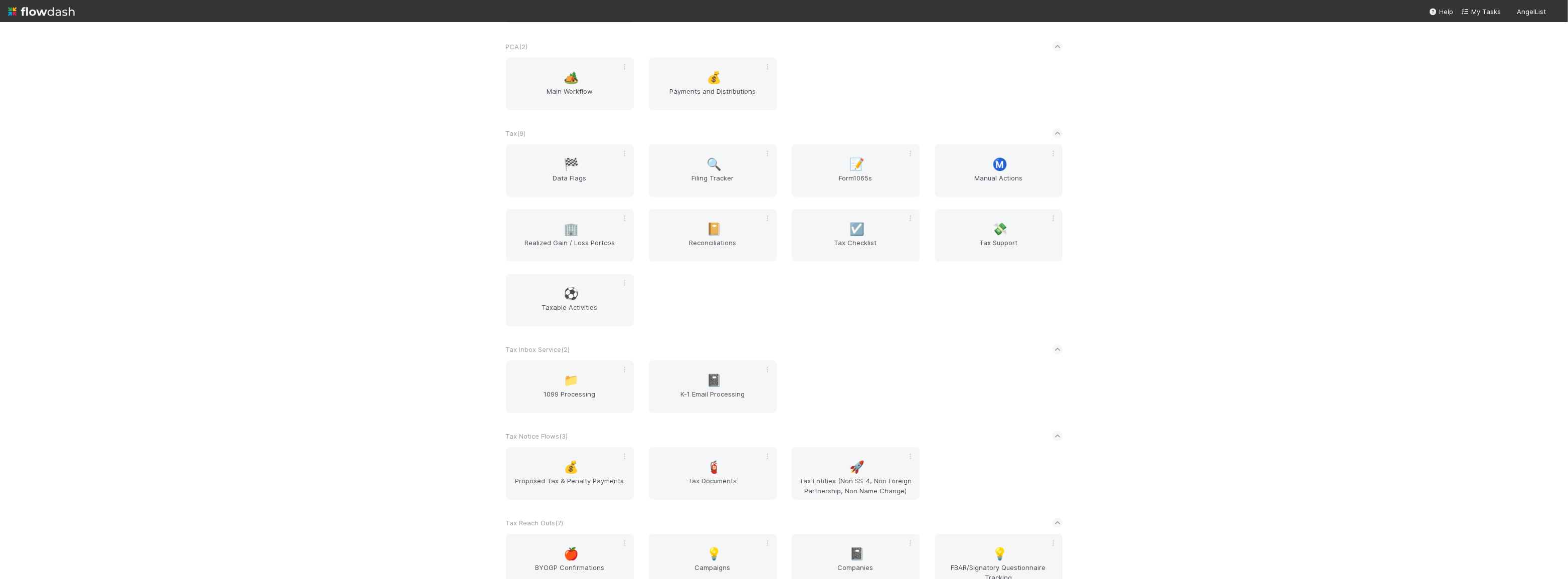
scroll to position [858, 0]
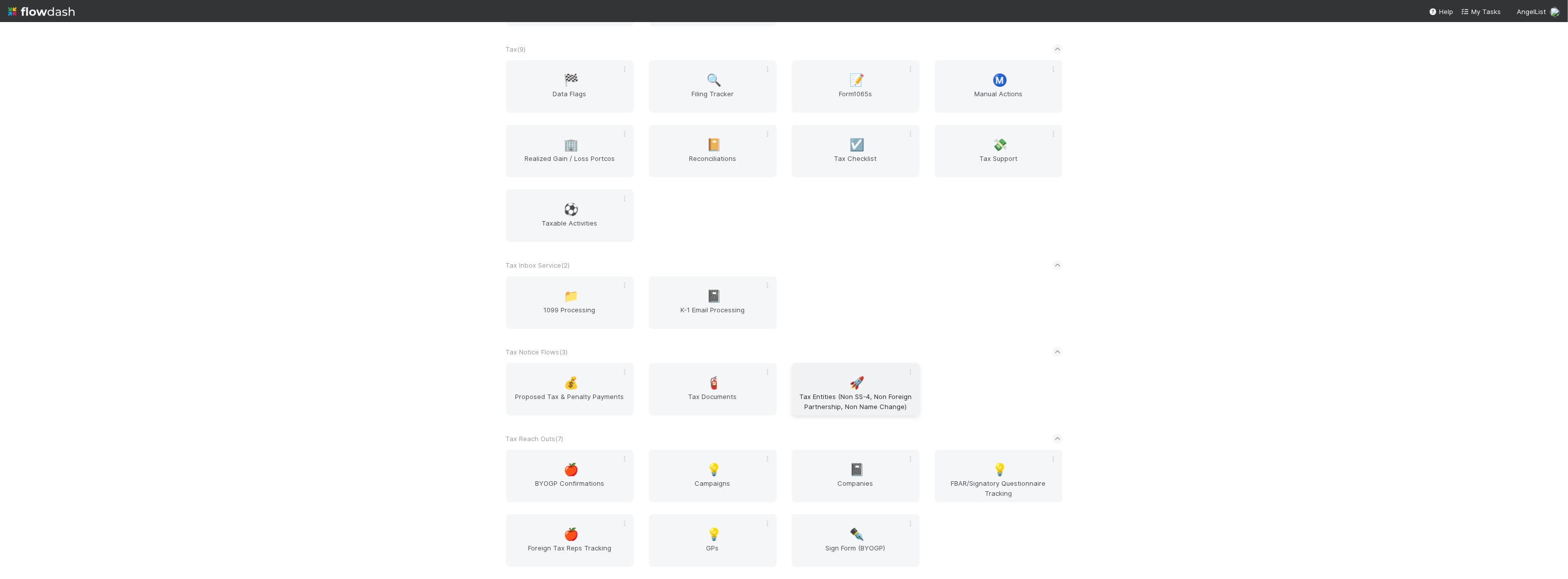
click at [871, 400] on span "Tax Entities (Non SS-4, Non Foreign Partnership, Non Name Change)" at bounding box center [856, 401] width 120 height 20
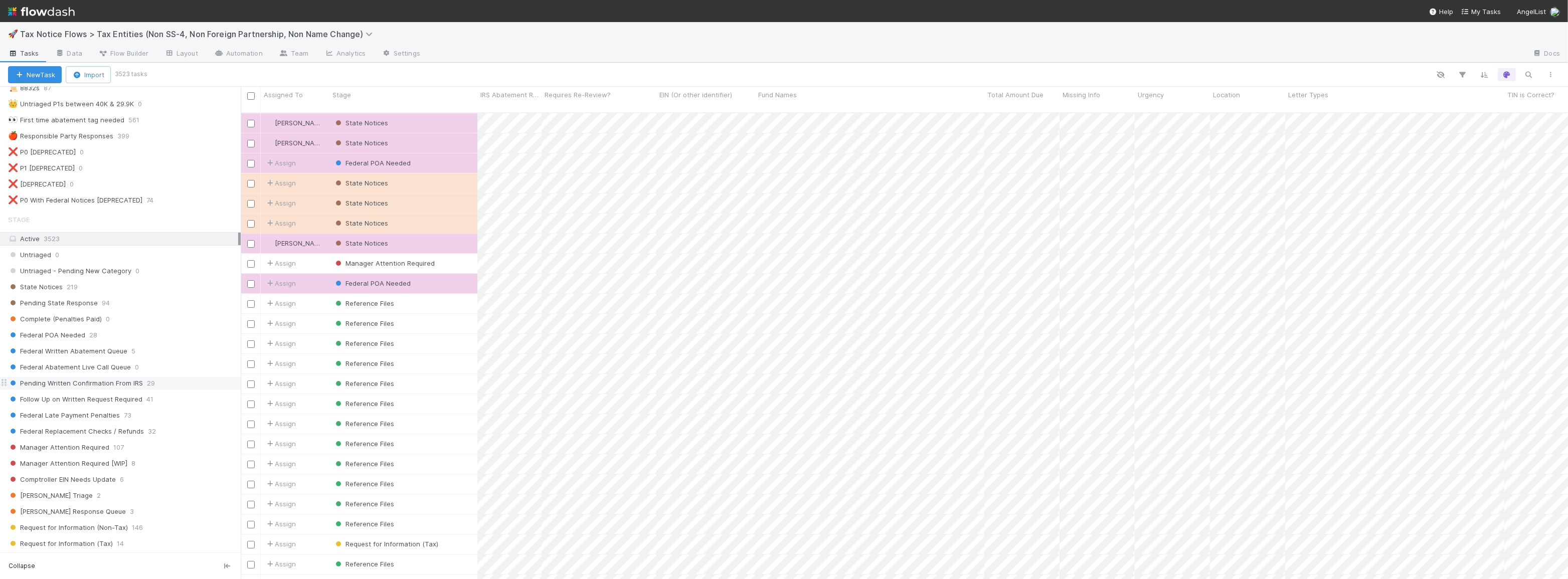
scroll to position [545, 0]
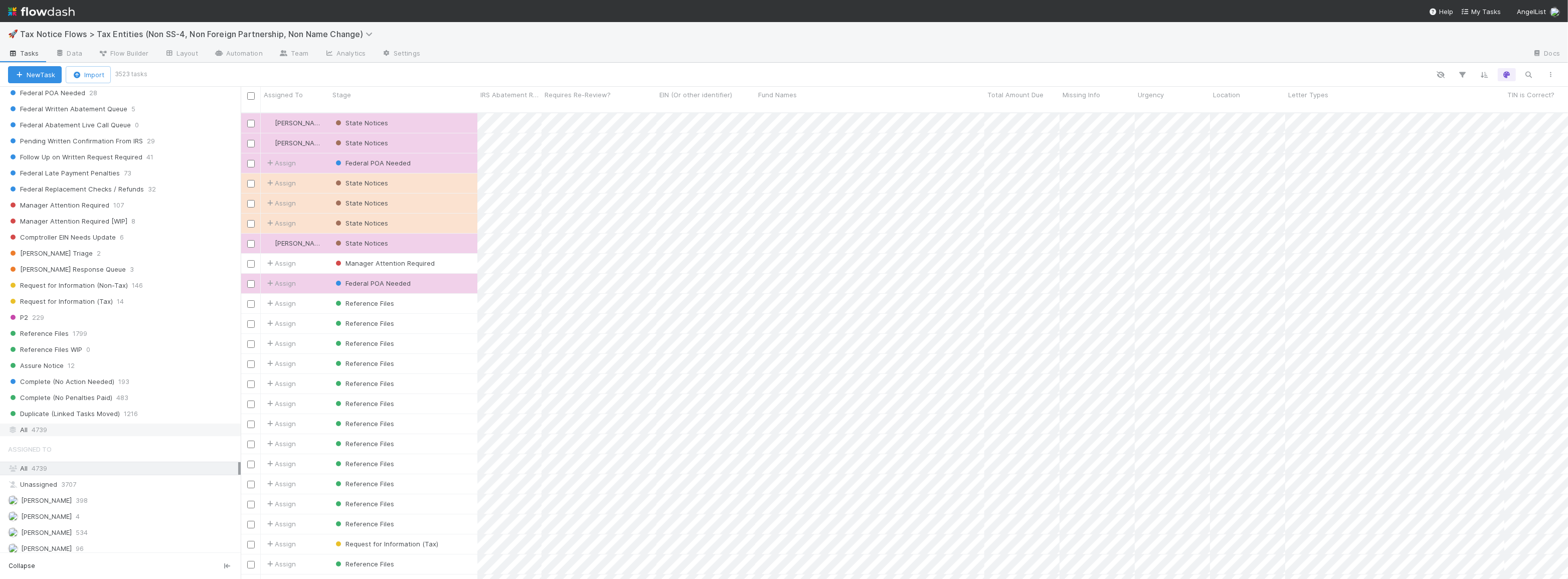
click at [82, 426] on div "All 4739" at bounding box center [123, 429] width 230 height 13
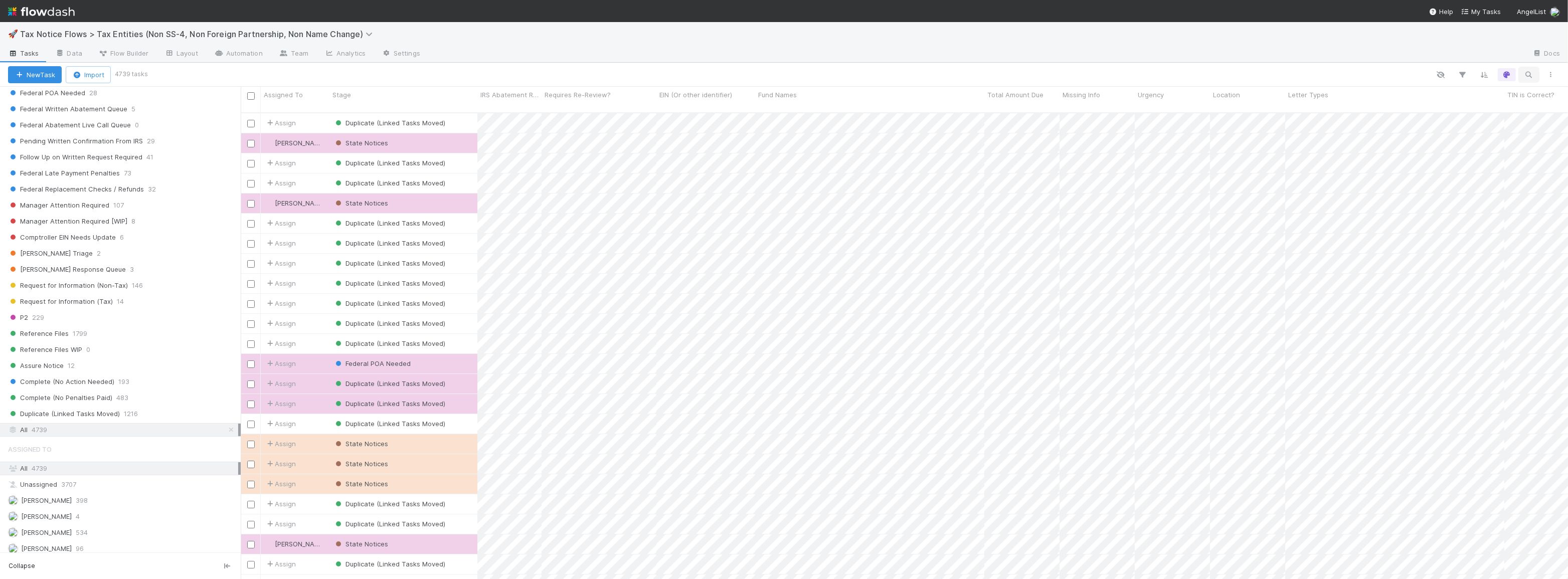
scroll to position [467, 1320]
click at [1529, 70] on icon "button" at bounding box center [1528, 74] width 10 height 9
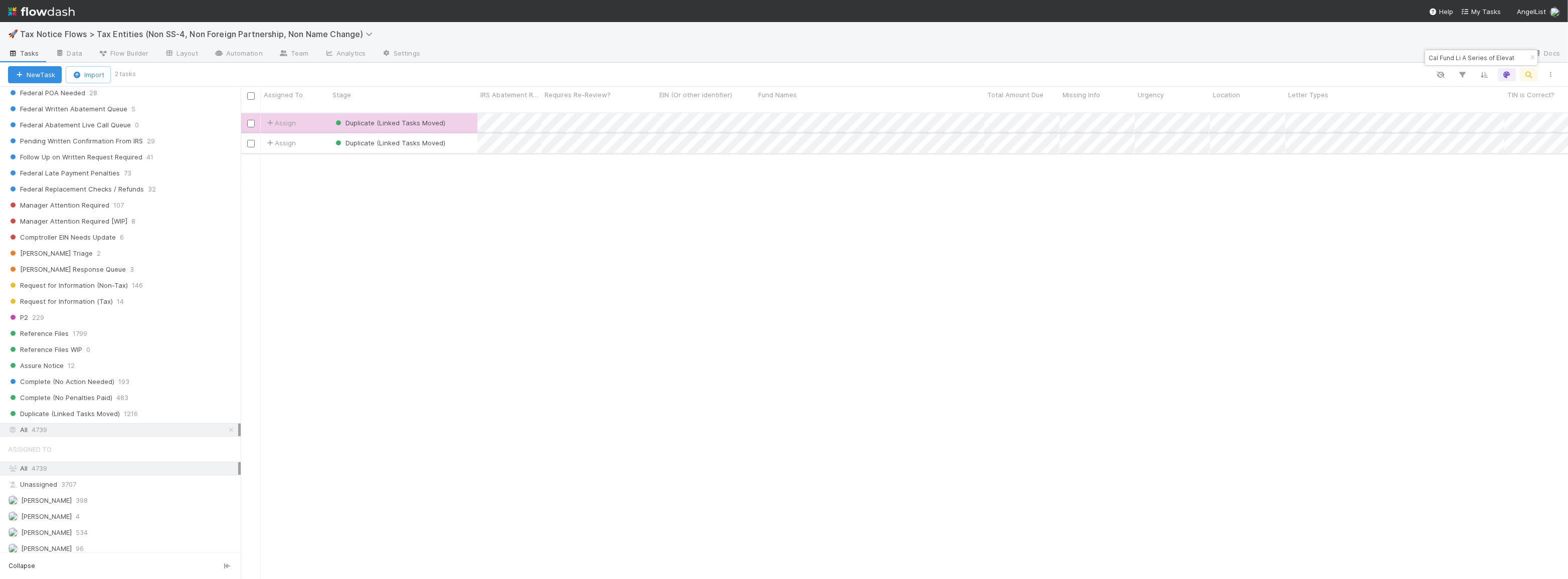
type input "Cal Fund Li A Series of Elevat"
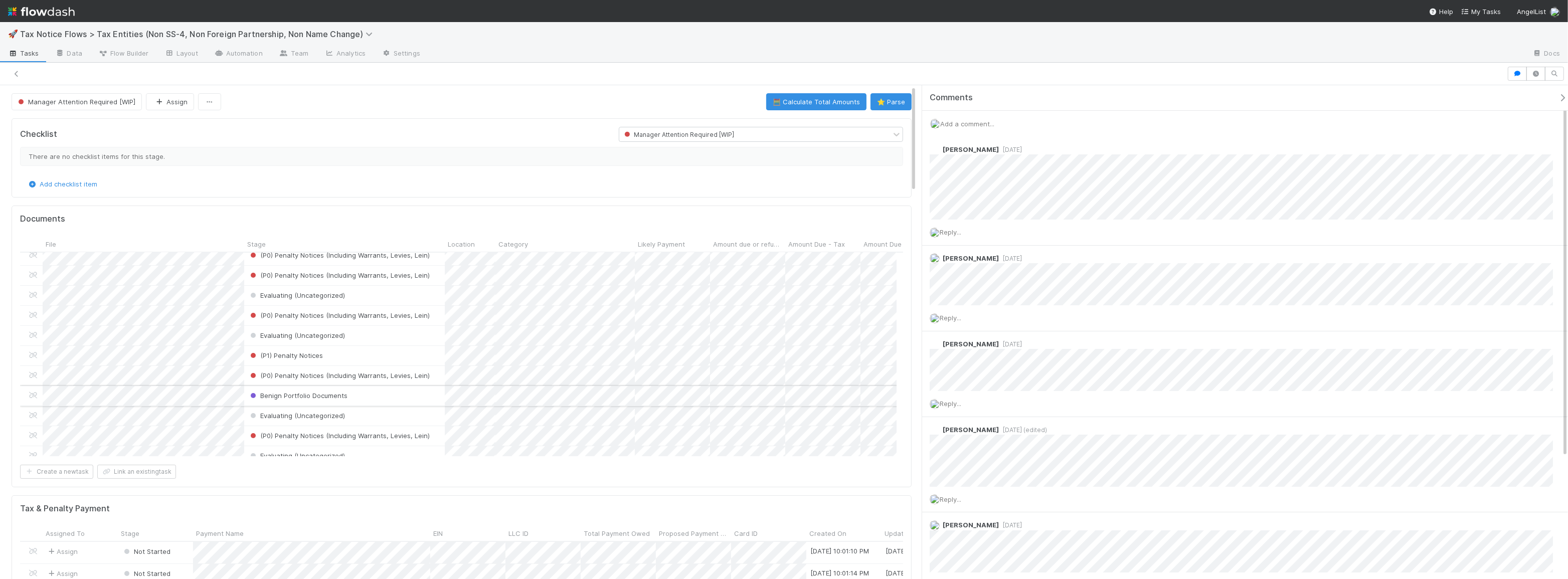
scroll to position [73, 0]
click at [402, 367] on div "Evaluating (Uncategorized)" at bounding box center [344, 370] width 201 height 19
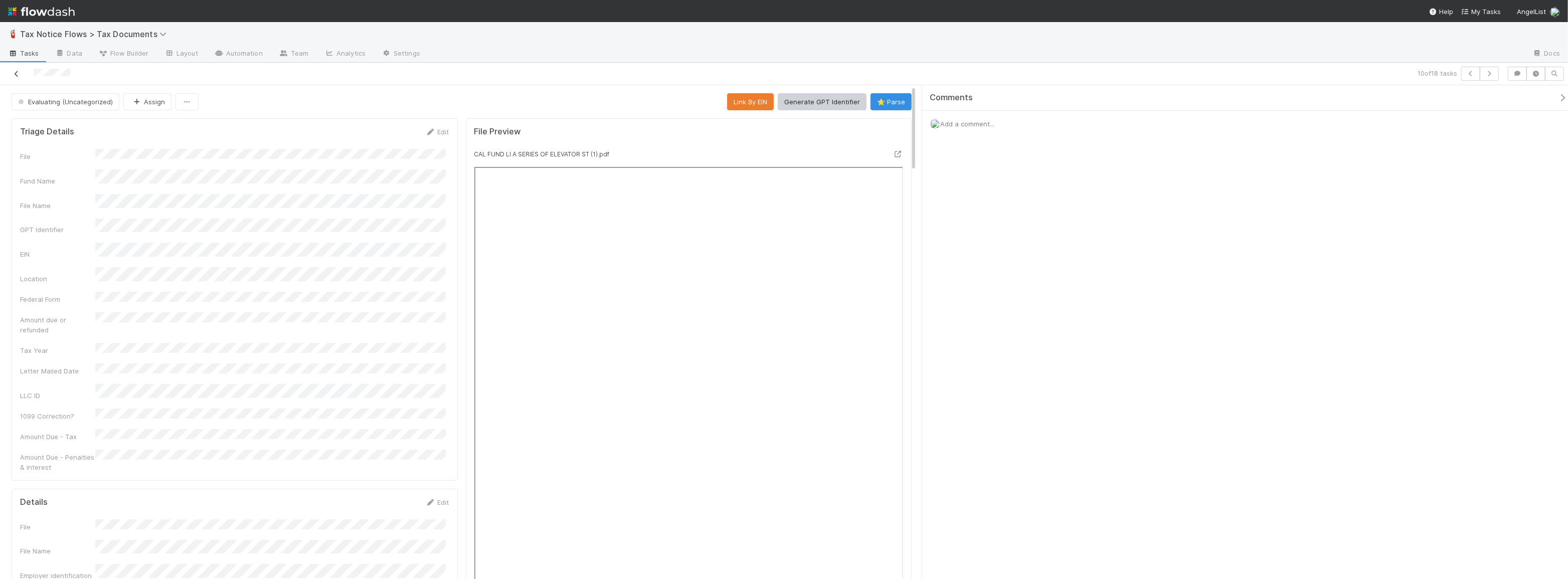
click at [14, 77] on link at bounding box center [17, 74] width 10 height 10
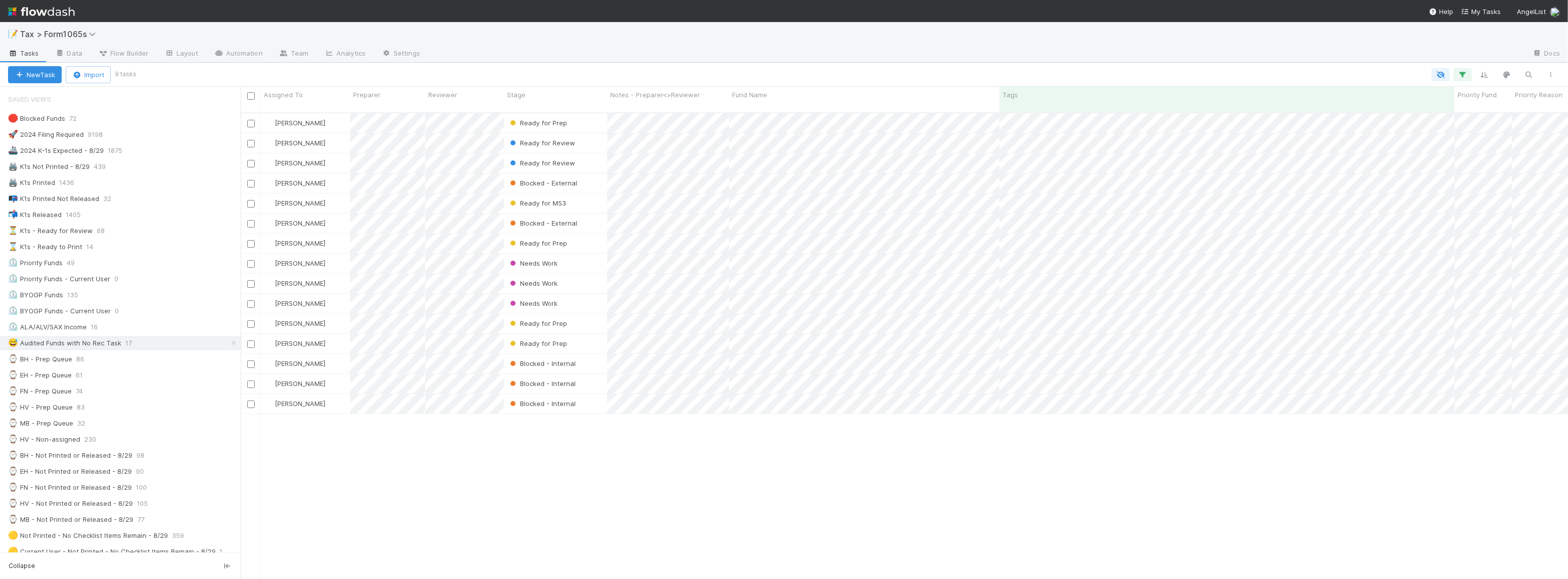
scroll to position [467, 1320]
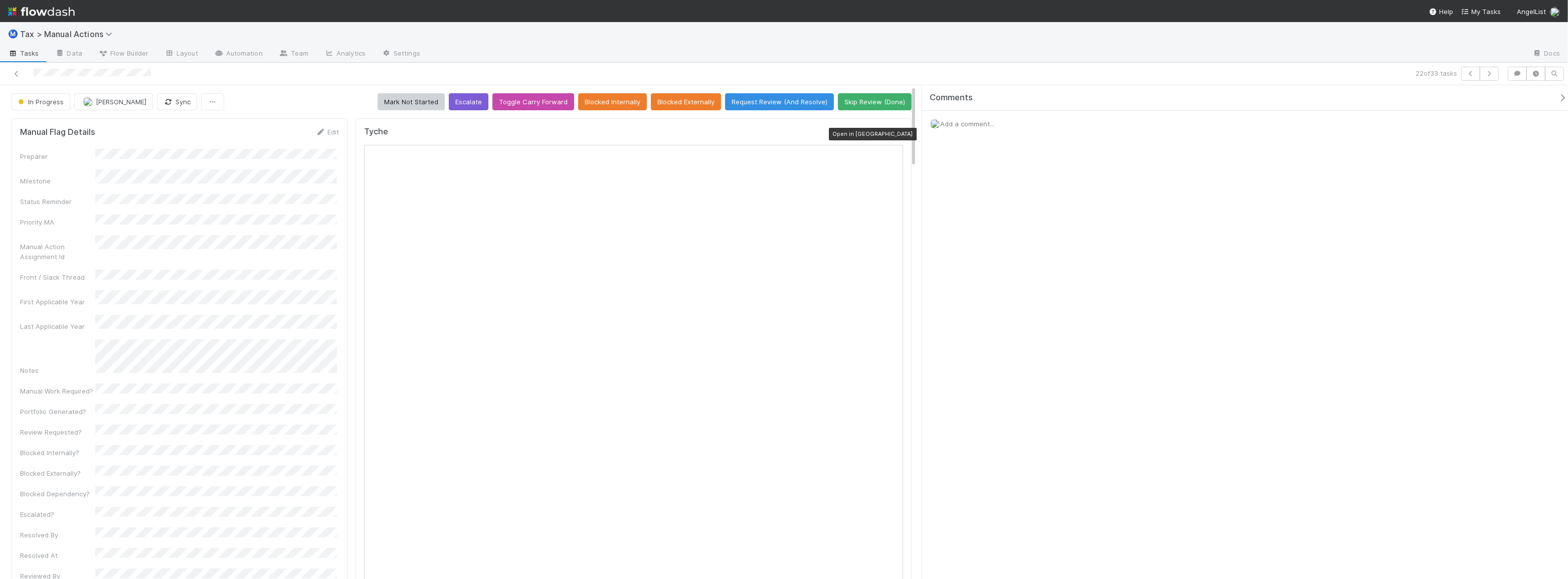
click at [893, 134] on icon at bounding box center [898, 135] width 10 height 7
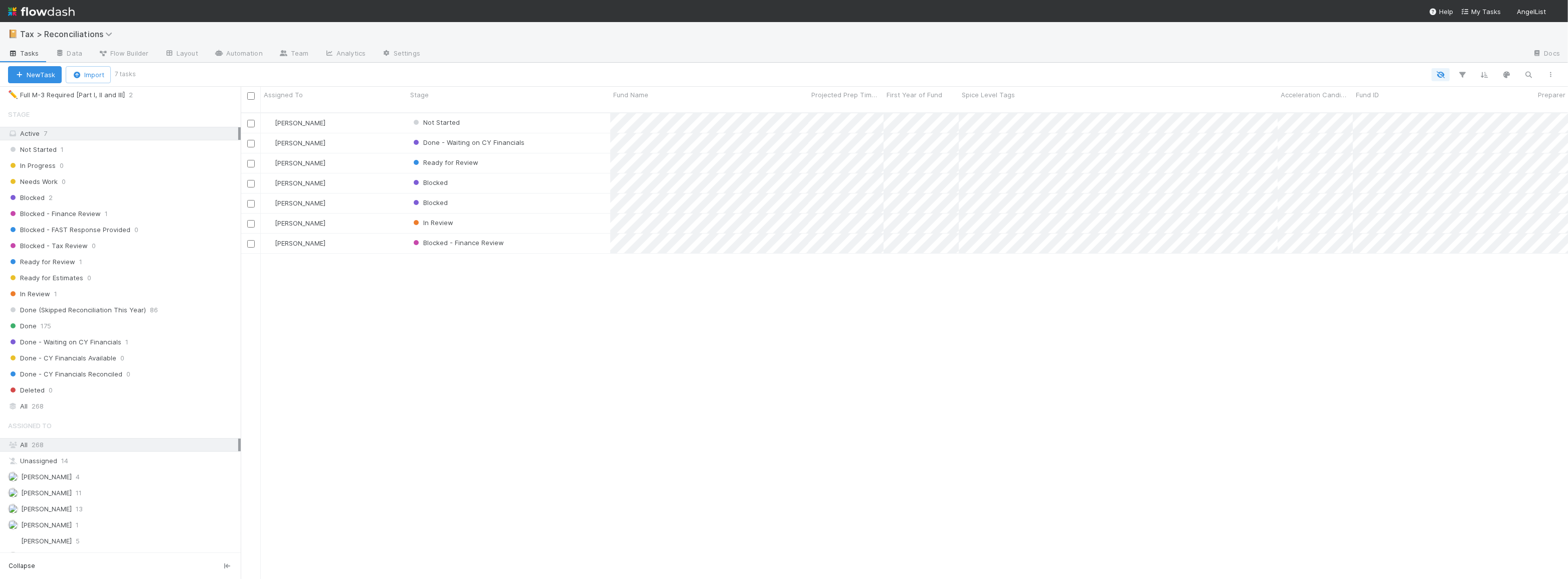
scroll to position [273, 0]
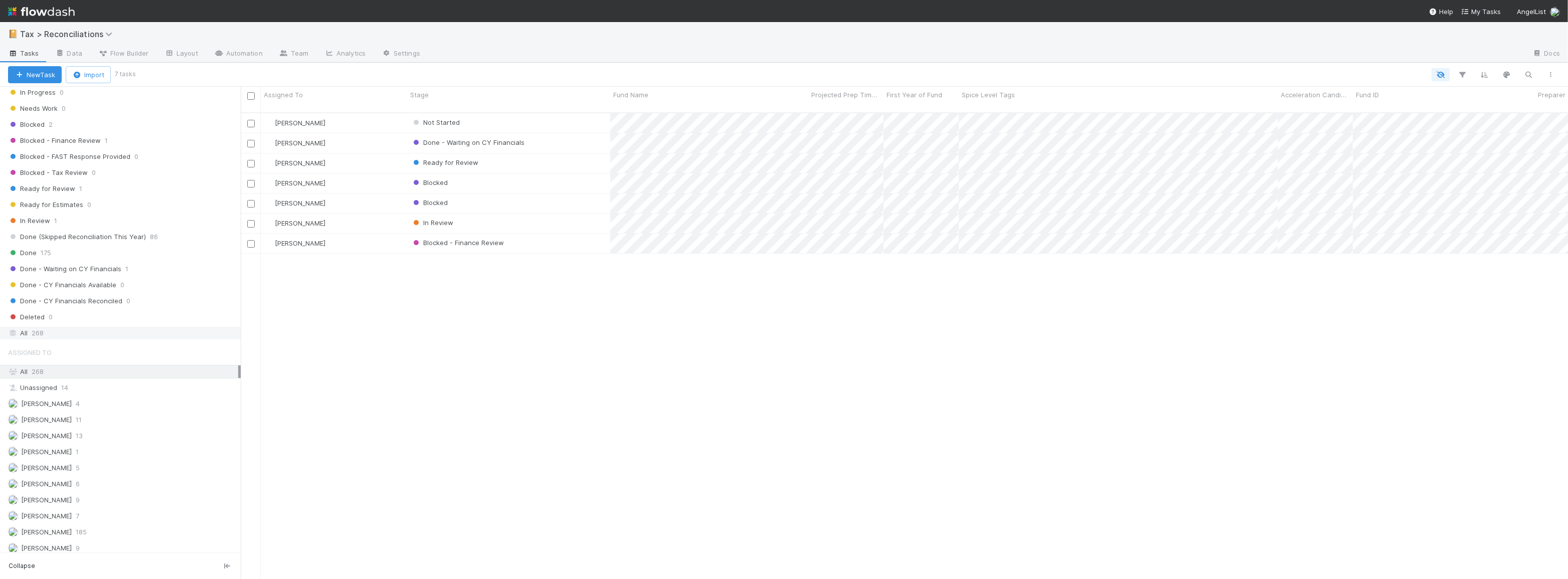
click at [80, 327] on div "All 268" at bounding box center [123, 333] width 230 height 13
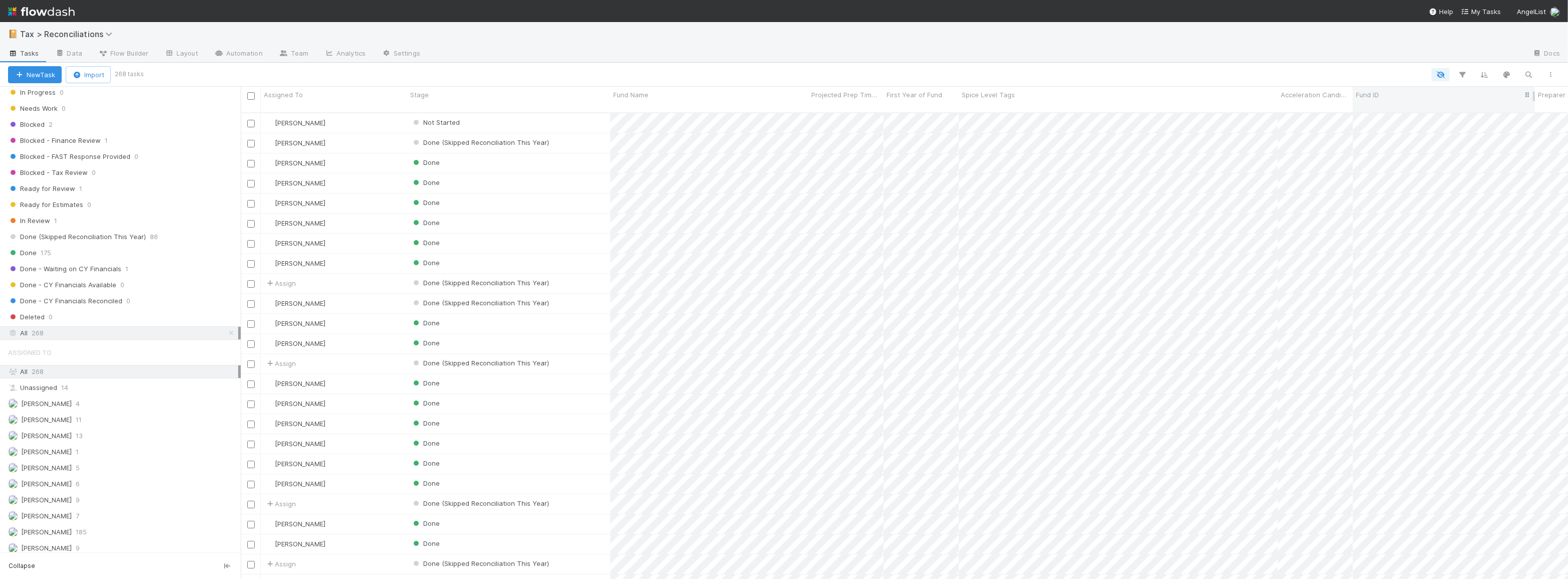
scroll to position [467, 1320]
click at [1530, 75] on icon "button" at bounding box center [1528, 74] width 10 height 9
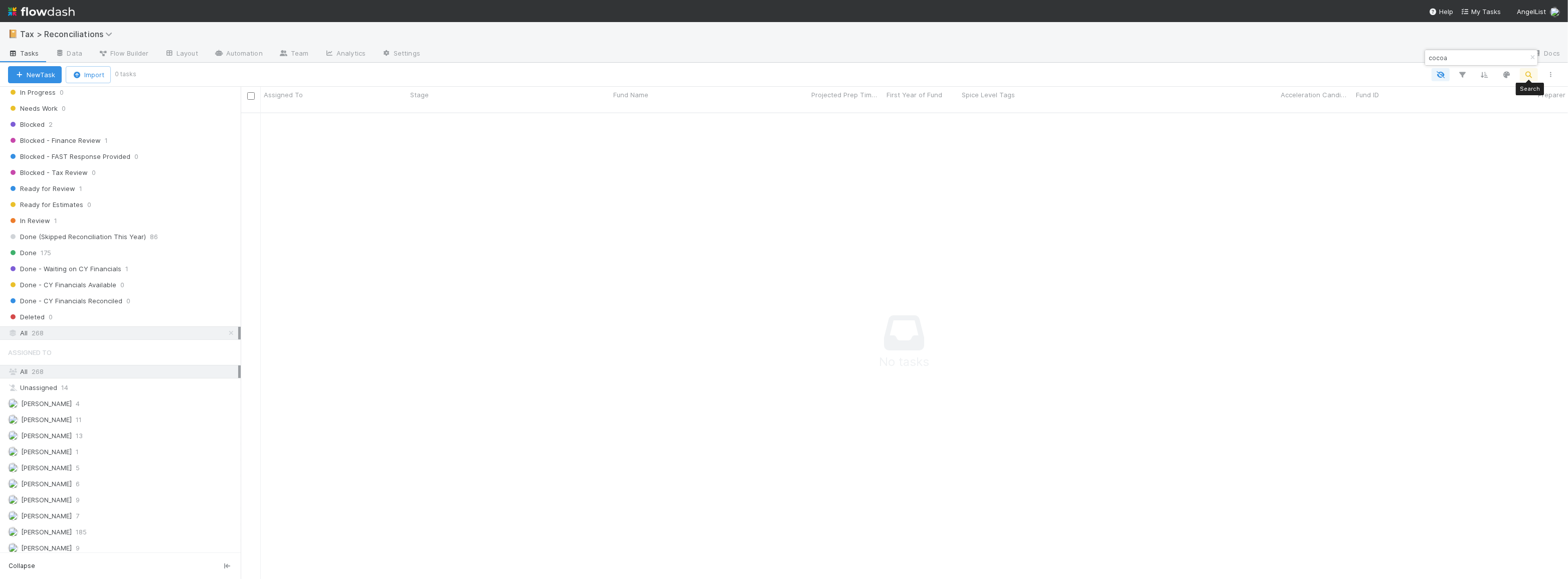
scroll to position [460, 1320]
type input "cocoa"
click at [1533, 58] on icon "button" at bounding box center [1532, 58] width 10 height 6
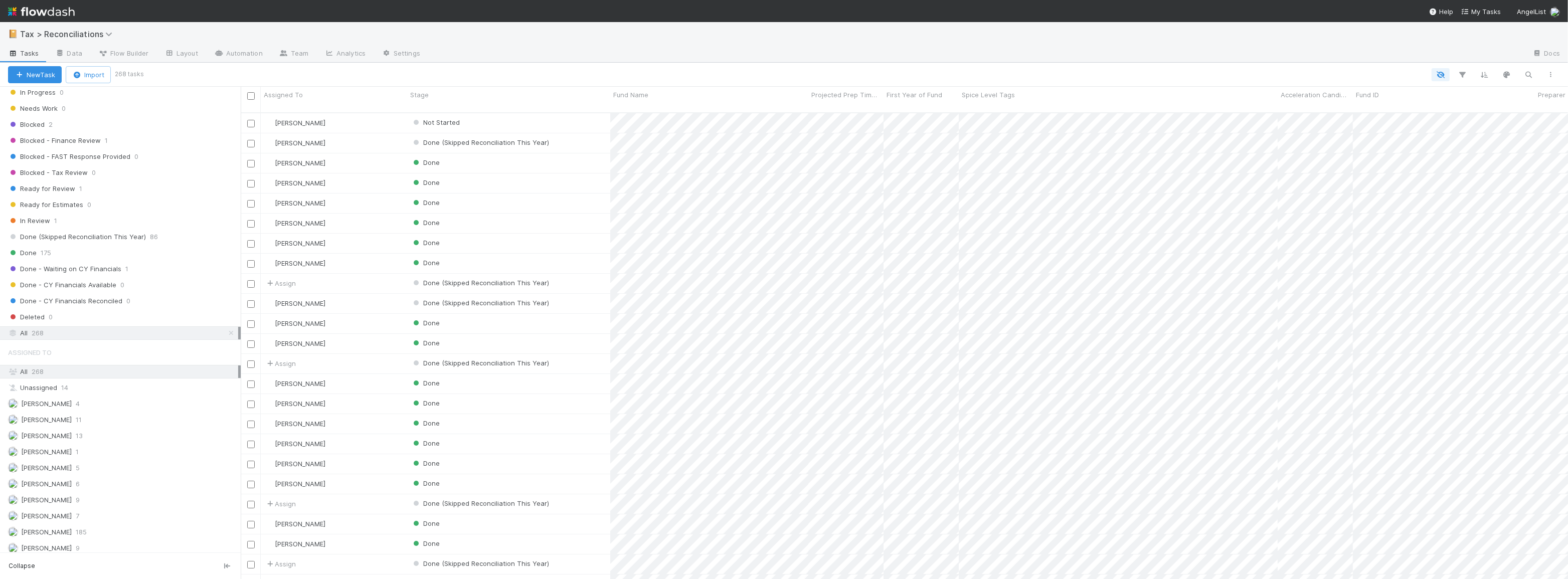
scroll to position [467, 1320]
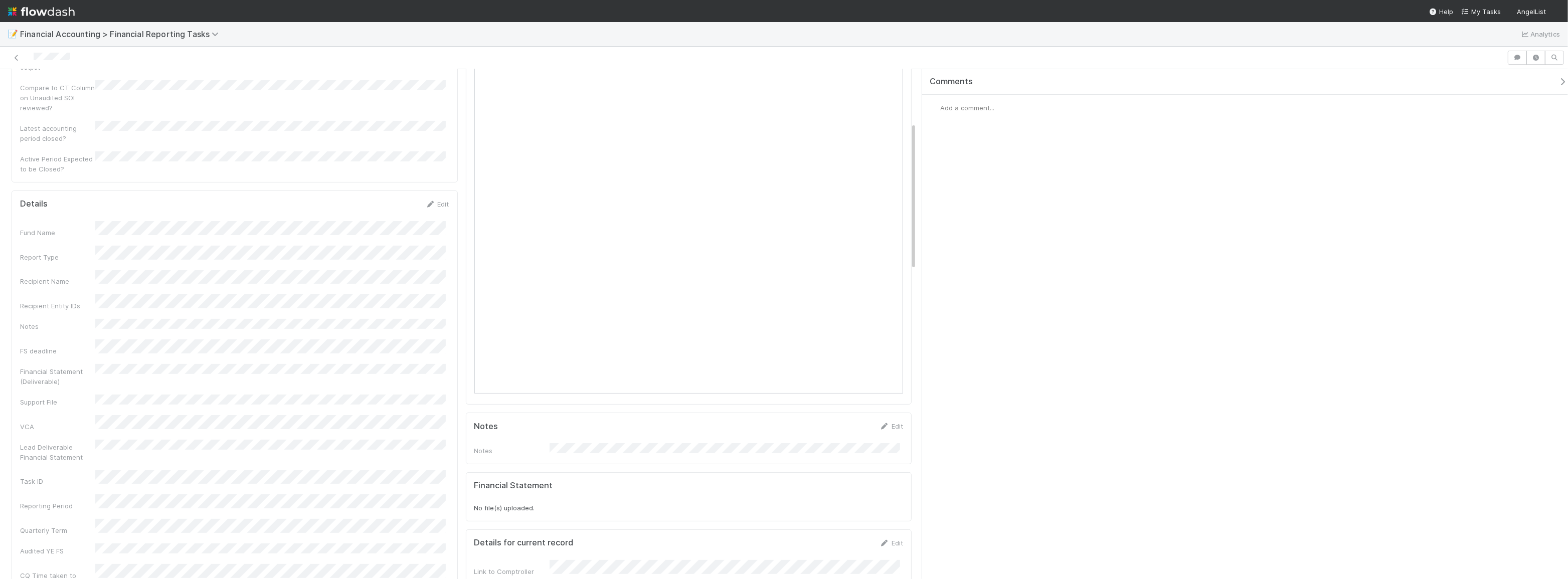
scroll to position [182, 0]
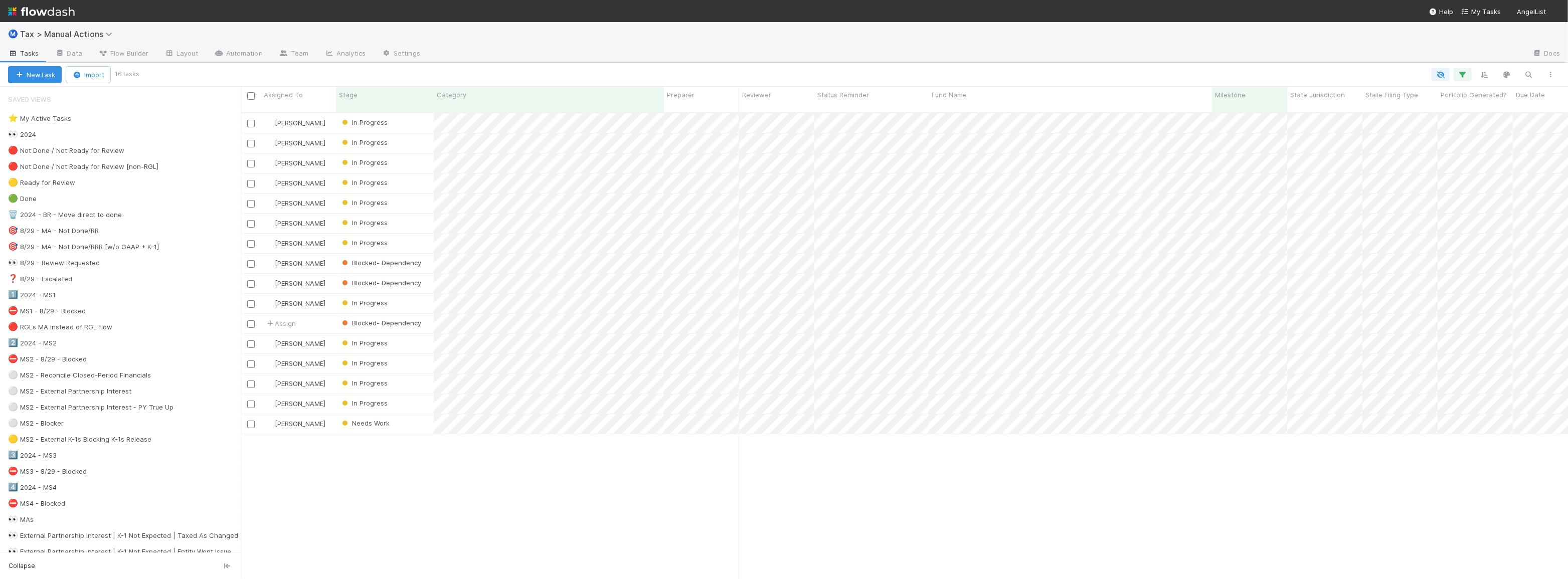
scroll to position [467, 1320]
click at [533, 77] on div at bounding box center [849, 74] width 1424 height 13
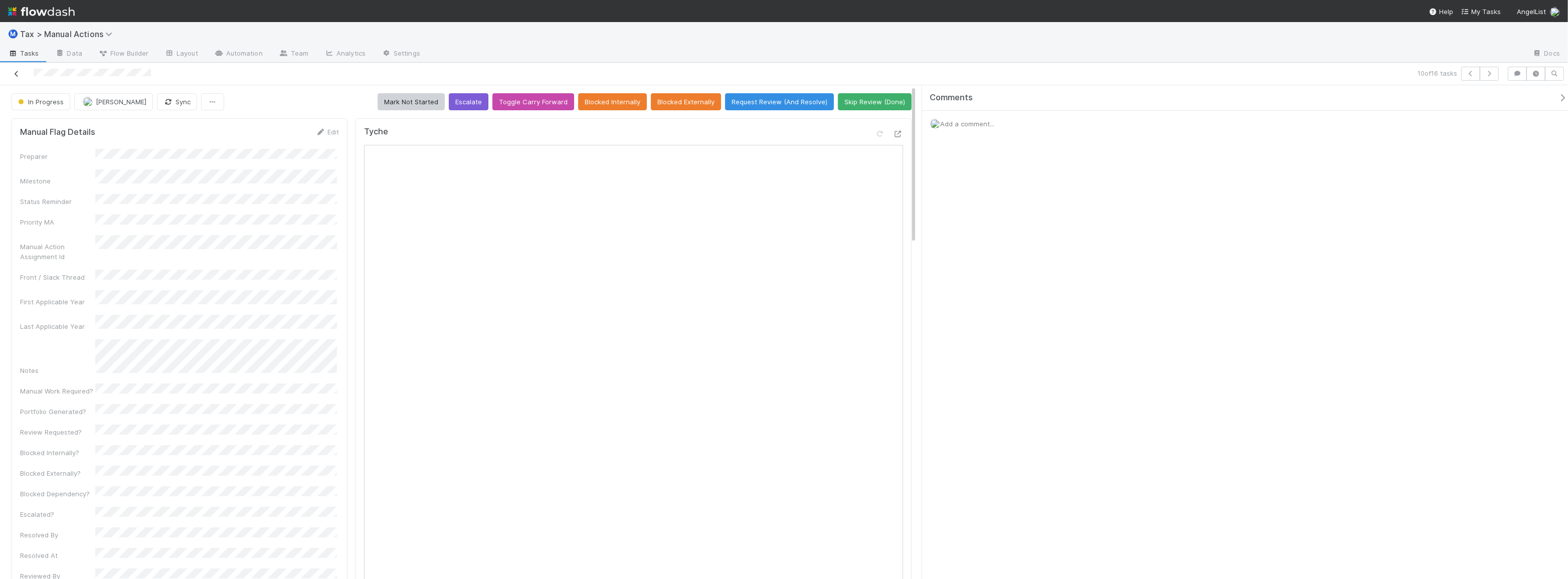
click at [13, 73] on icon at bounding box center [17, 74] width 10 height 7
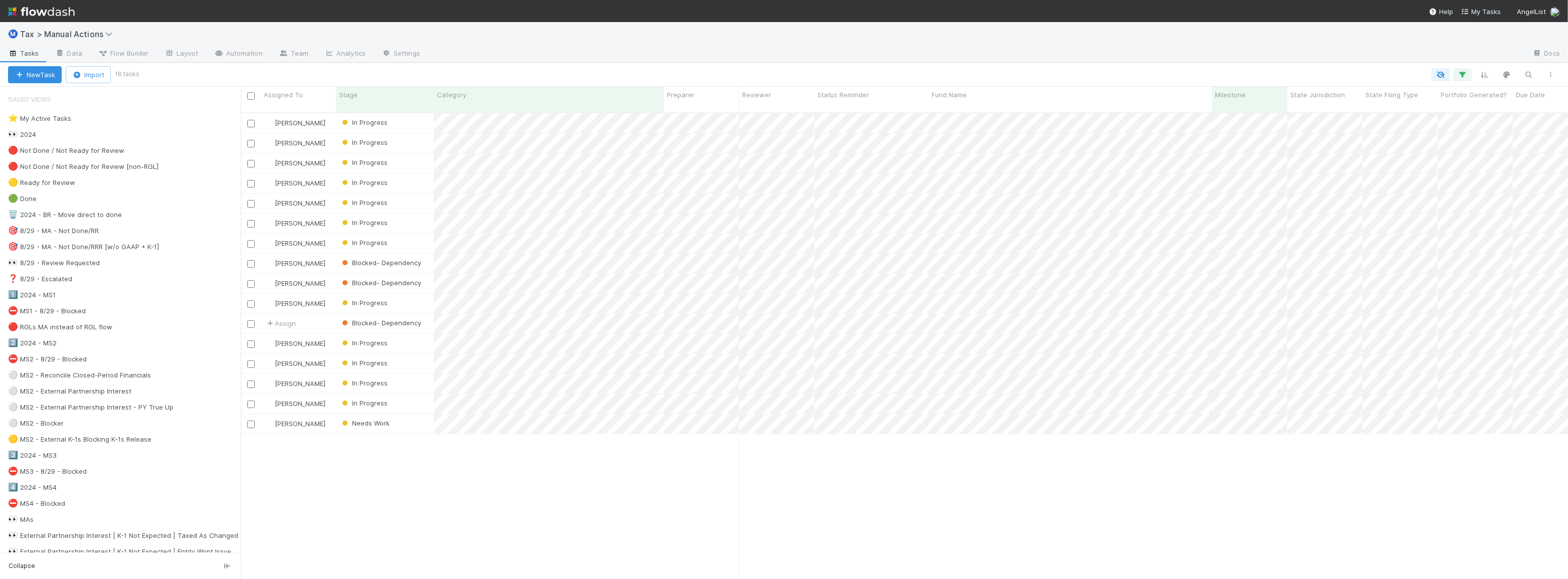
scroll to position [467, 1320]
click at [685, 503] on div "Blake Hall In Progress 3/13/25, 12:53:12 AM 8/17/25, 5:51:16 PM 0 0 1 Enrique H…" at bounding box center [903, 350] width 1327 height 474
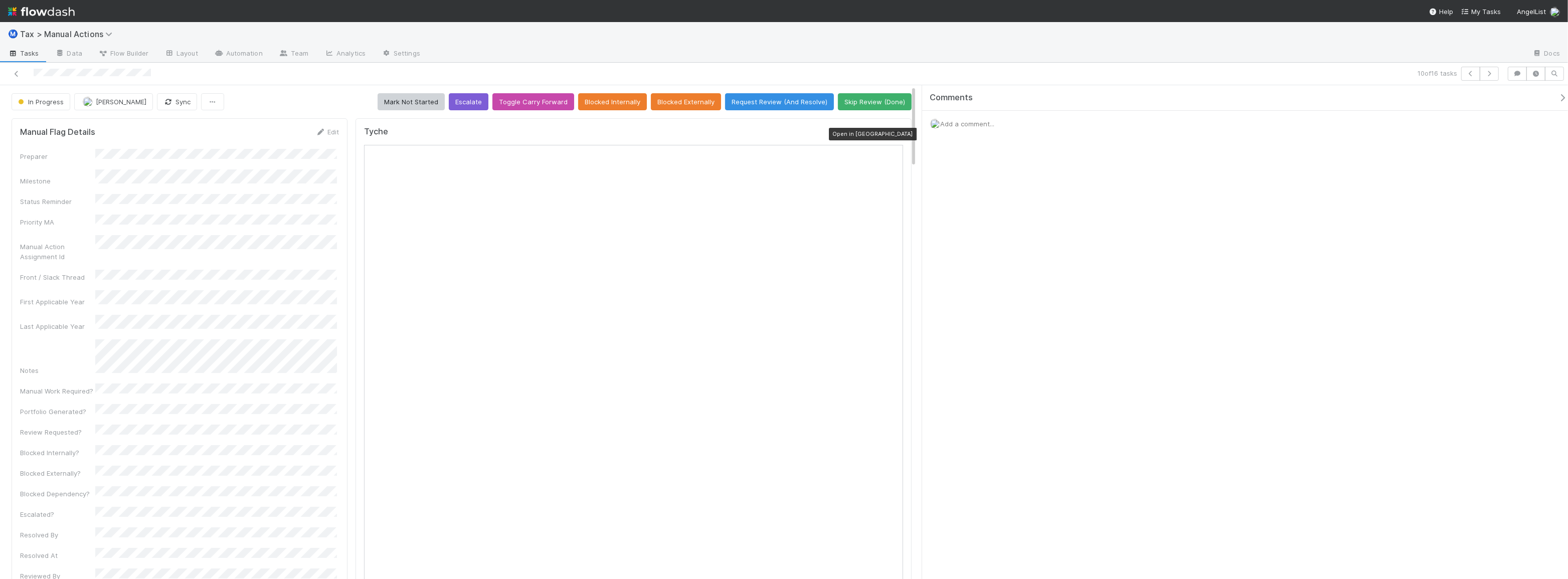
click at [893, 135] on icon at bounding box center [898, 135] width 10 height 7
click at [733, 104] on button "Request Review (And Resolve)" at bounding box center [779, 102] width 108 height 17
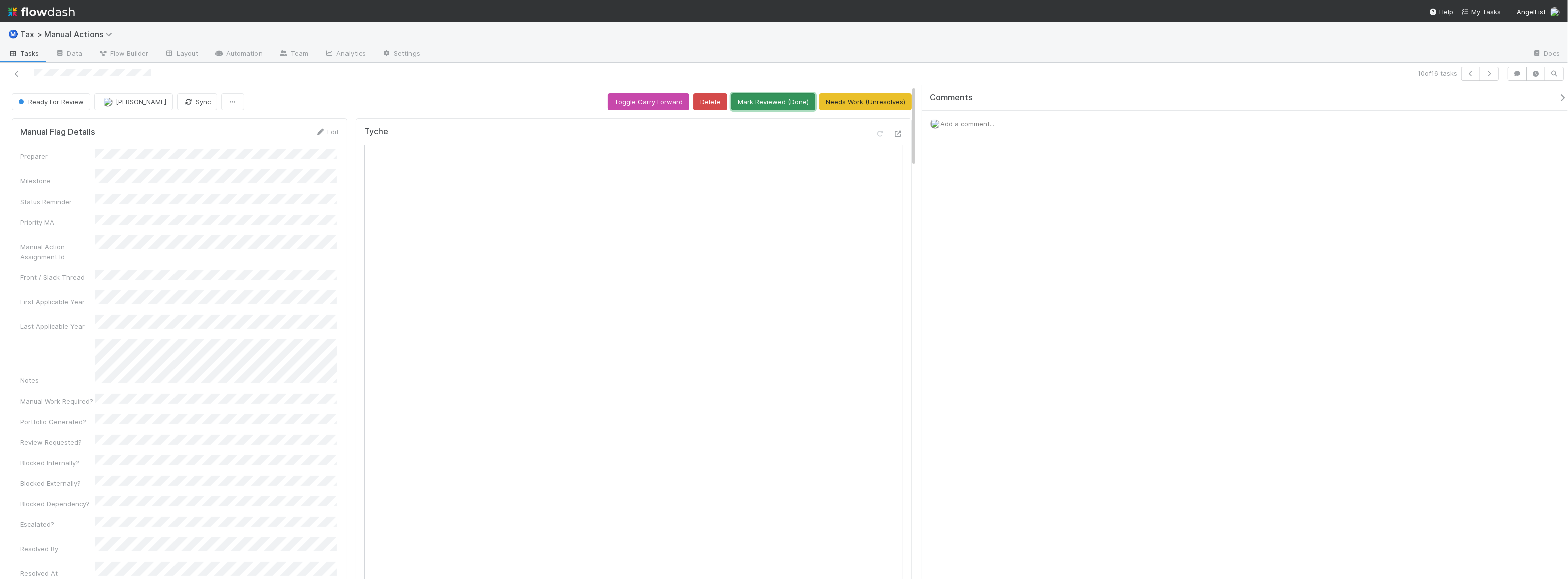
click at [760, 102] on button "Mark Reviewed (Done)" at bounding box center [772, 102] width 84 height 17
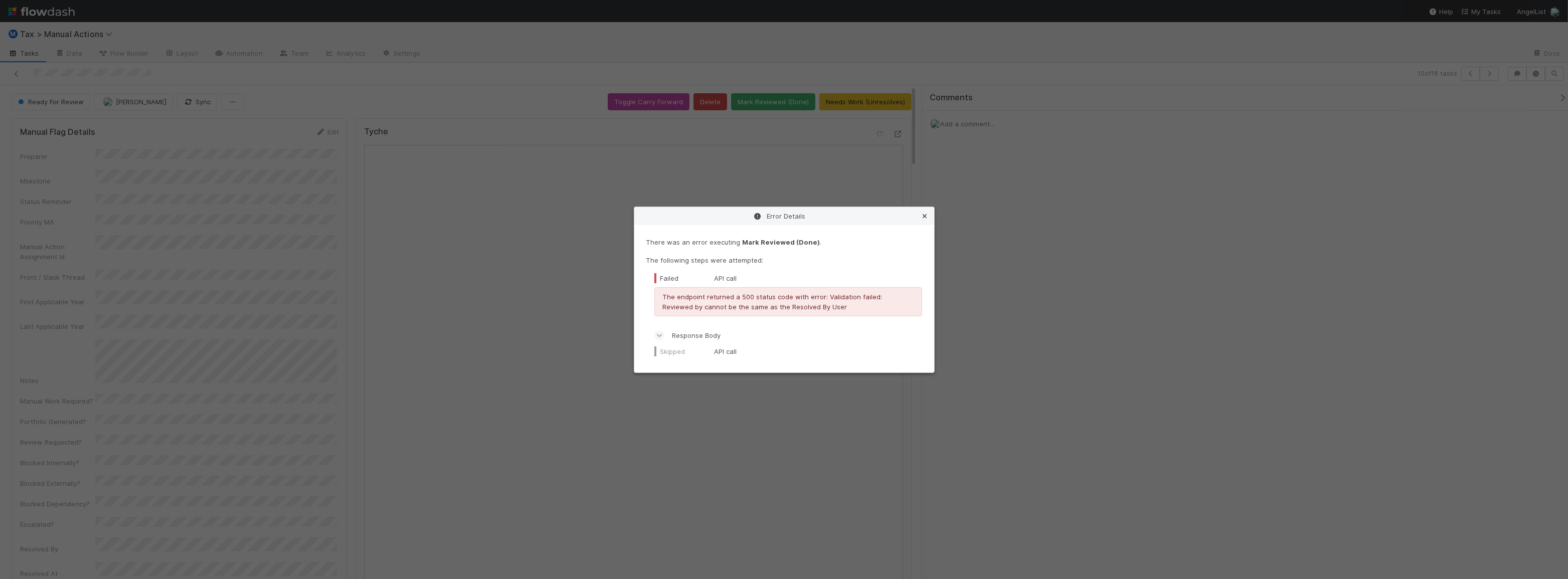
click at [926, 218] on icon at bounding box center [925, 217] width 10 height 7
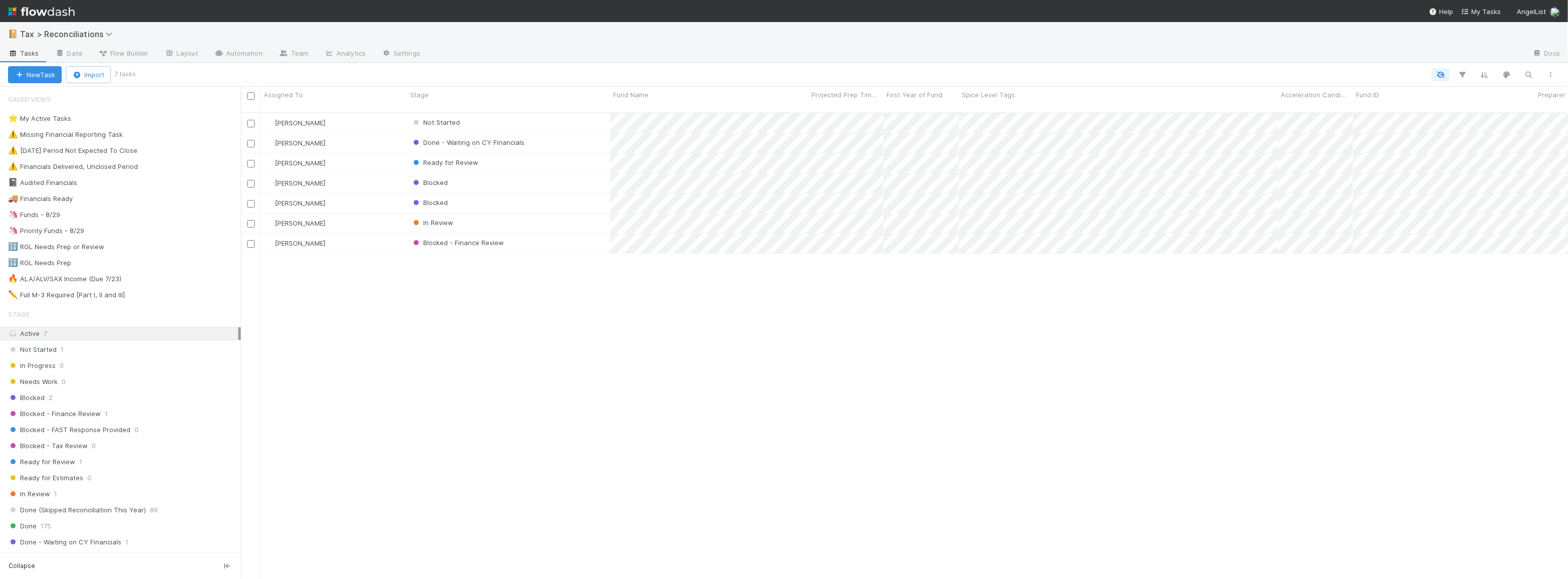
scroll to position [467, 1320]
click at [129, 214] on div "🦄 Funds - 8/29 113" at bounding box center [124, 214] width 233 height 13
click at [697, 349] on div "[PERSON_NAME] Ready for Review 3 1 1 30 [DATE] 8:46:32 AM [DATE] 2:01:37 PM 6 […" at bounding box center [903, 350] width 1327 height 474
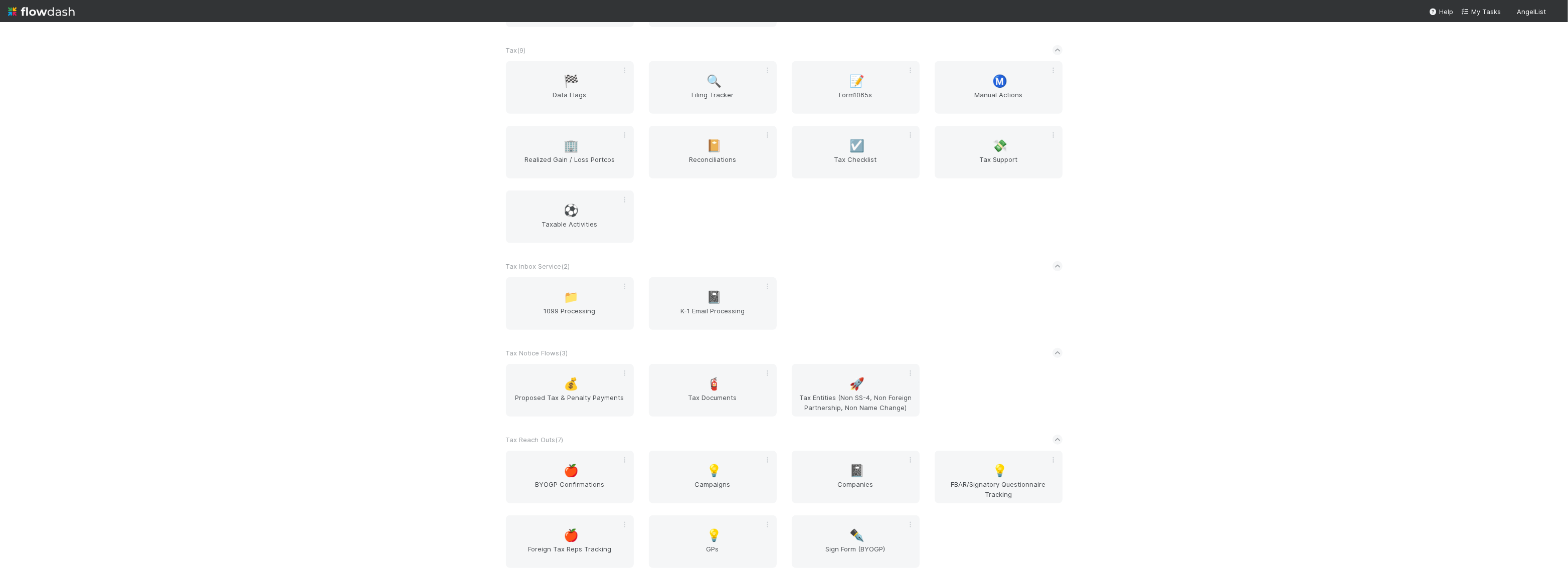
scroll to position [858, 0]
click at [853, 392] on span "Tax Entities (Non SS-4, Non Foreign Partnership, Non Name Change)" at bounding box center [856, 401] width 120 height 20
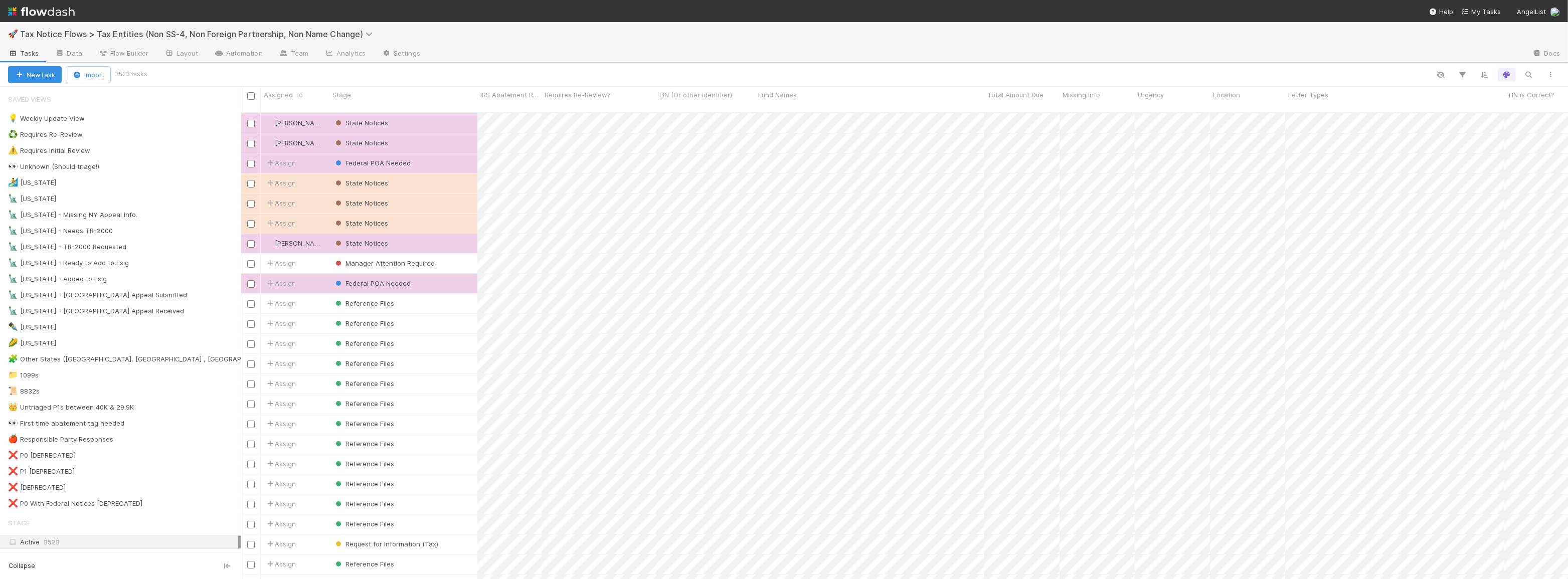
scroll to position [467, 1320]
click at [143, 134] on div "♻️ Requires Re-Review 4" at bounding box center [124, 135] width 233 height 13
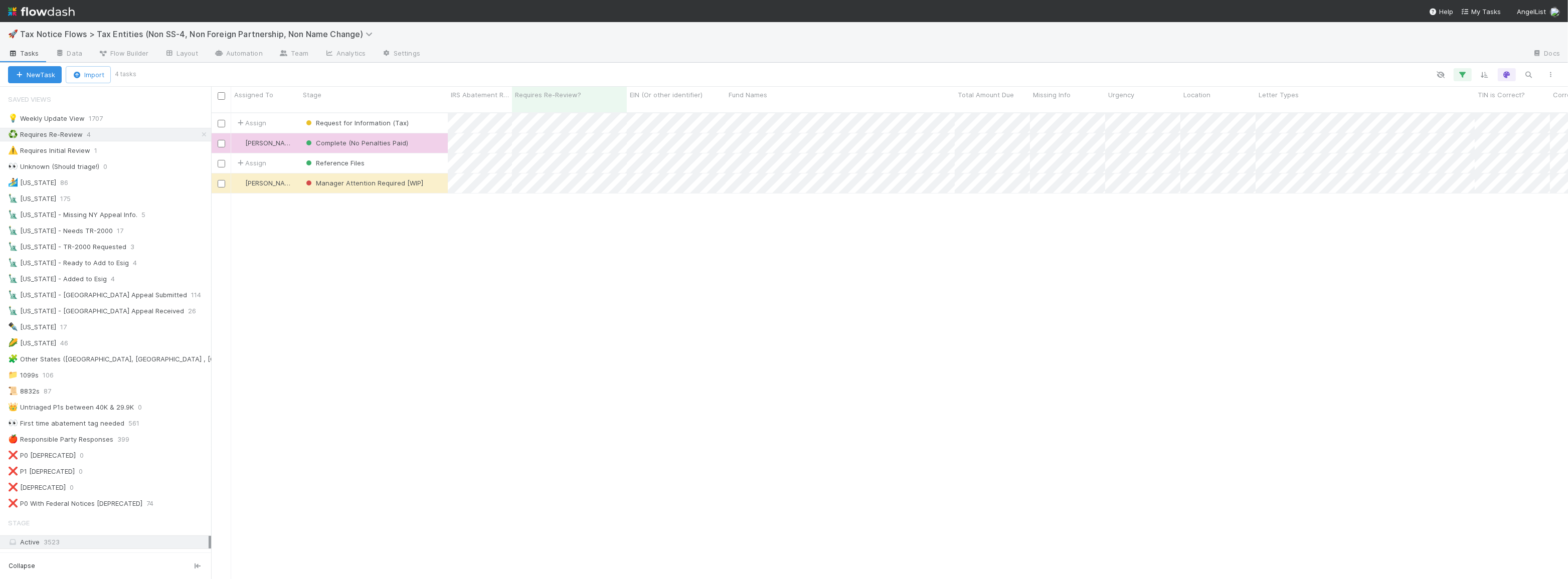
drag, startPoint x: 241, startPoint y: 361, endPoint x: 211, endPoint y: 360, distance: 30.0
click at [211, 360] on div at bounding box center [211, 332] width 1 height 492
